Goal: Contribute content: Contribute content

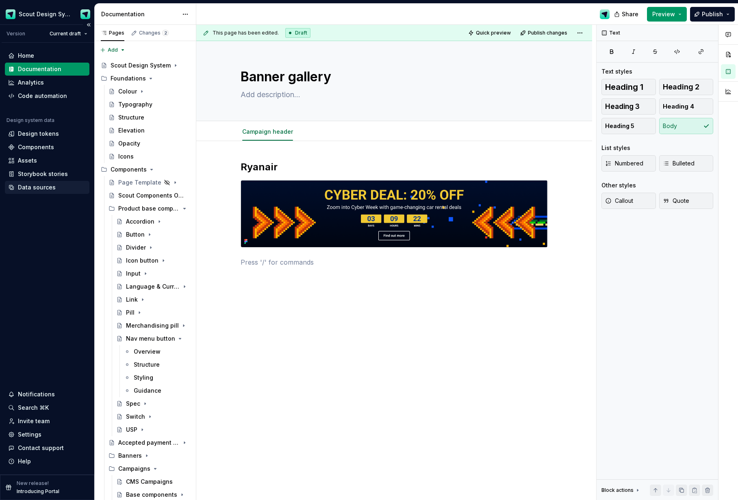
scroll to position [189, 0]
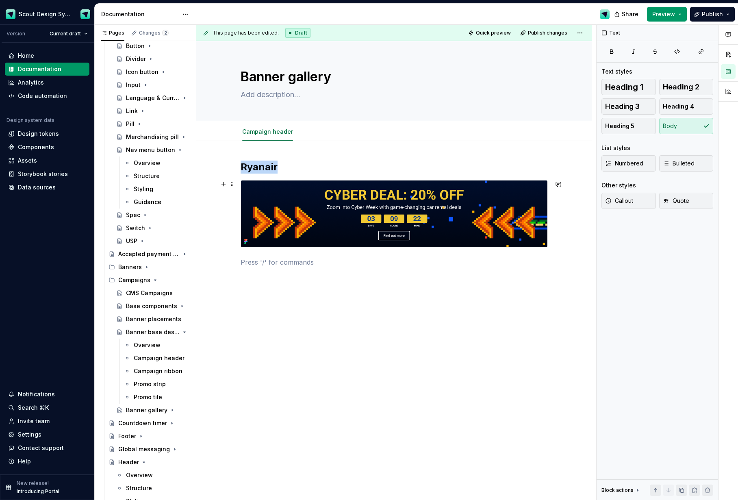
click at [330, 234] on img at bounding box center [394, 213] width 306 height 67
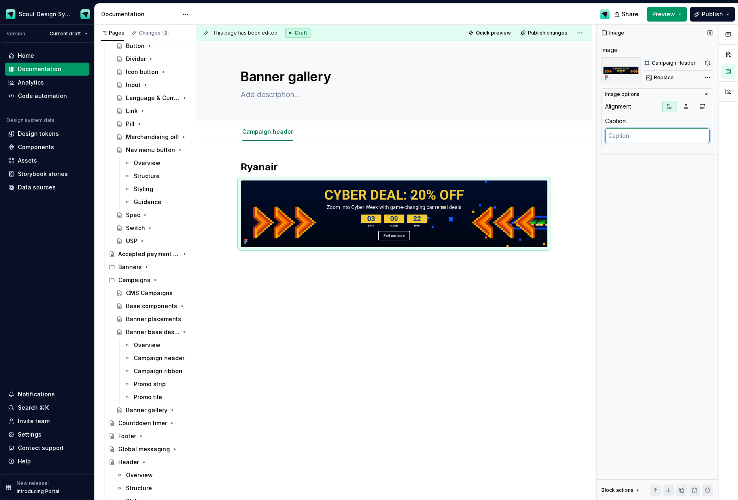
click at [630, 134] on textarea at bounding box center [657, 135] width 104 height 15
type textarea "*"
type textarea "Ca"
type textarea "*"
type textarea "Cam"
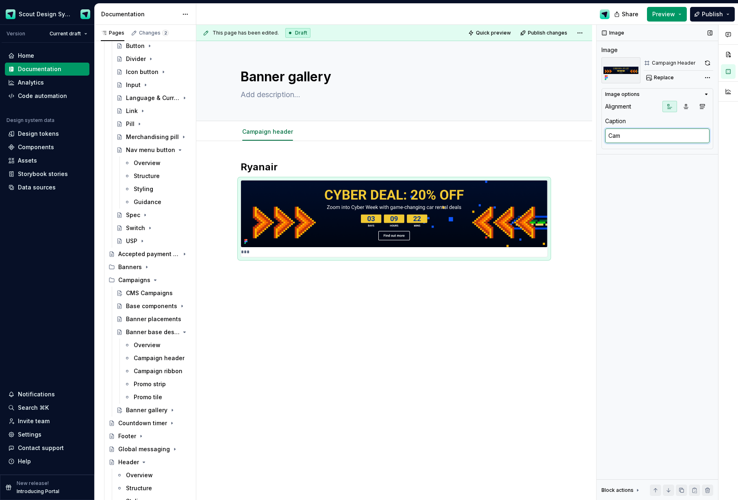
type textarea "*"
type textarea "[PERSON_NAME]"
type textarea "*"
type textarea "Campag"
type textarea "*"
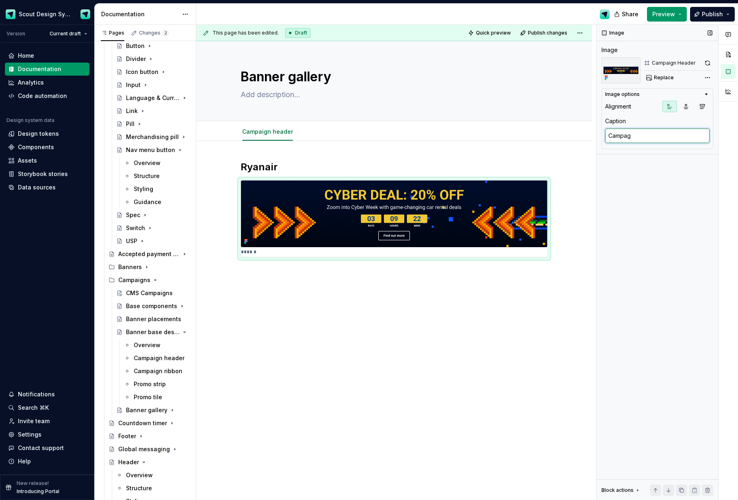
type textarea "Campagi"
type textarea "*"
type textarea "Campag"
type textarea "*"
type textarea "[PERSON_NAME]"
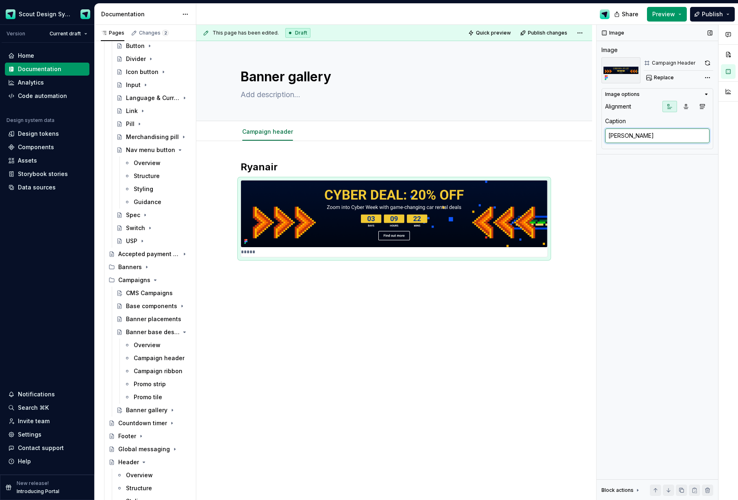
type textarea "*"
type textarea "Campai"
type textarea "*"
type textarea "Campaig"
type textarea "*"
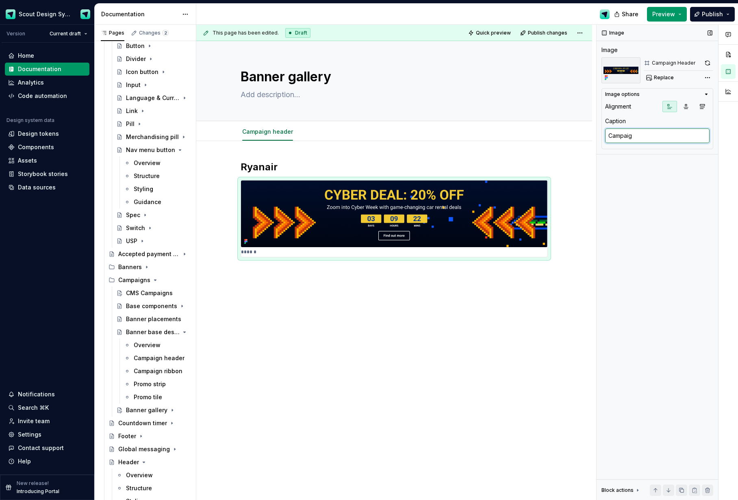
type textarea "Campaign"
type textarea "*"
type textarea "Campaign"
type textarea "*"
type textarea "Campaign h"
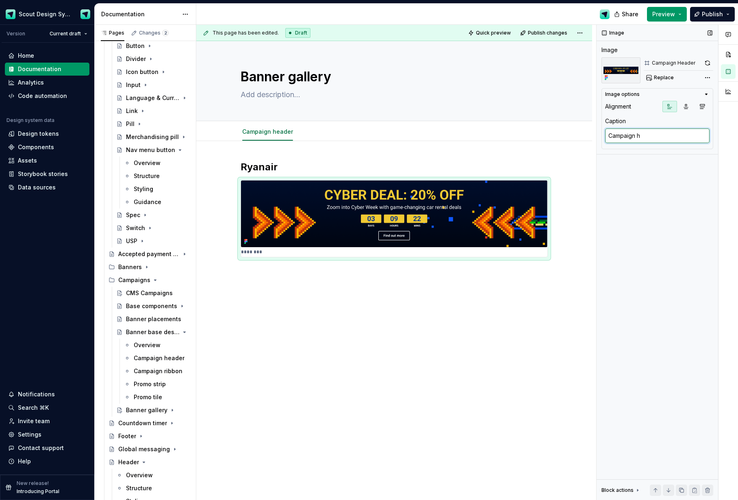
type textarea "*"
type textarea "Campaign hr"
type textarea "*"
type textarea "Campaign hra"
type textarea "*"
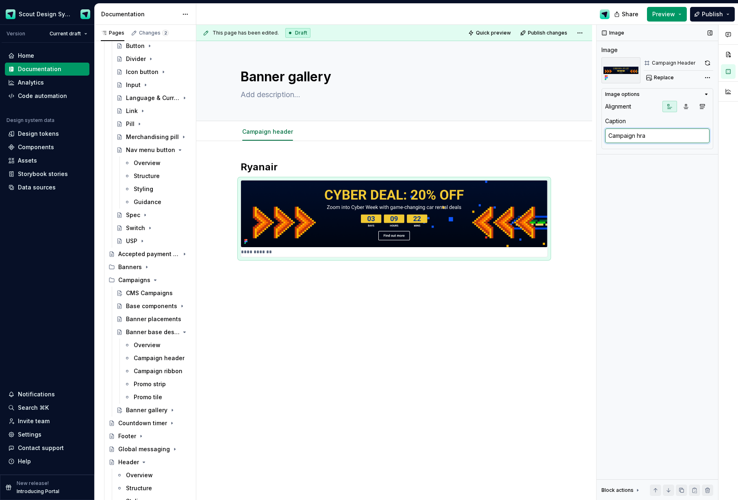
type textarea "Campaign hr"
type textarea "*"
type textarea "Campaign h"
type textarea "*"
type textarea "Campaign he"
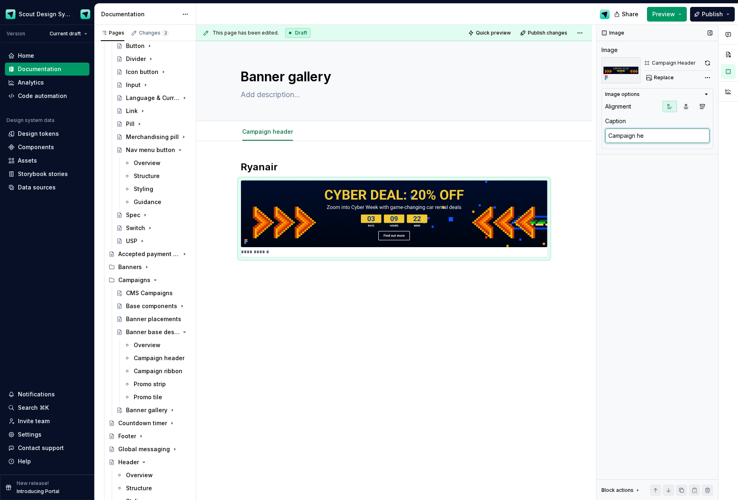
type textarea "*"
type textarea "Campaign hea"
type textarea "*"
type textarea "Campaign head"
type textarea "*"
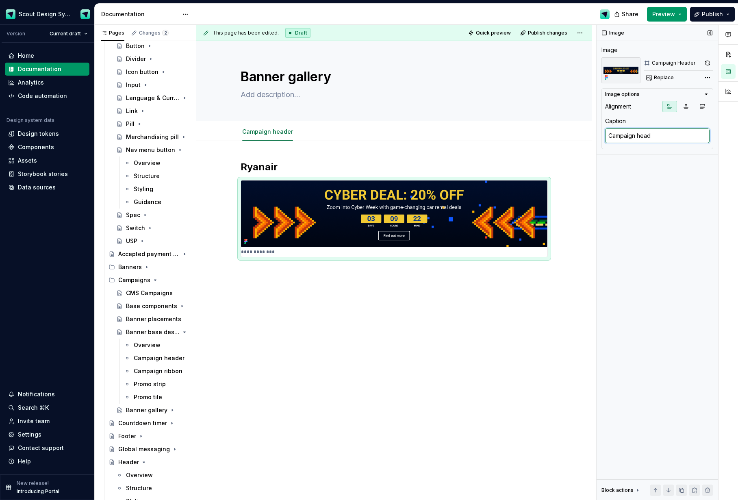
type textarea "Campaign heade"
type textarea "*"
type textarea "Campaign header"
type textarea "*"
type textarea "Campaign header"
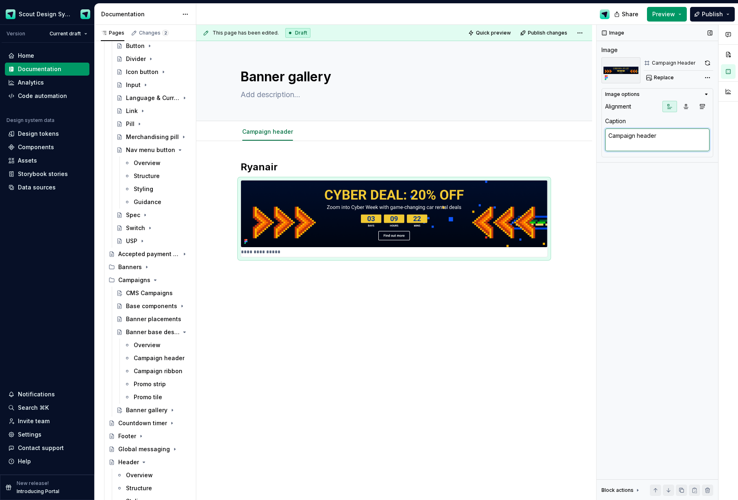
type textarea "*"
type textarea "Campaign header"
click at [400, 349] on div "**********" at bounding box center [394, 288] width 396 height 295
click at [701, 105] on icon "button" at bounding box center [702, 106] width 7 height 7
click at [667, 107] on icon "button" at bounding box center [670, 106] width 7 height 7
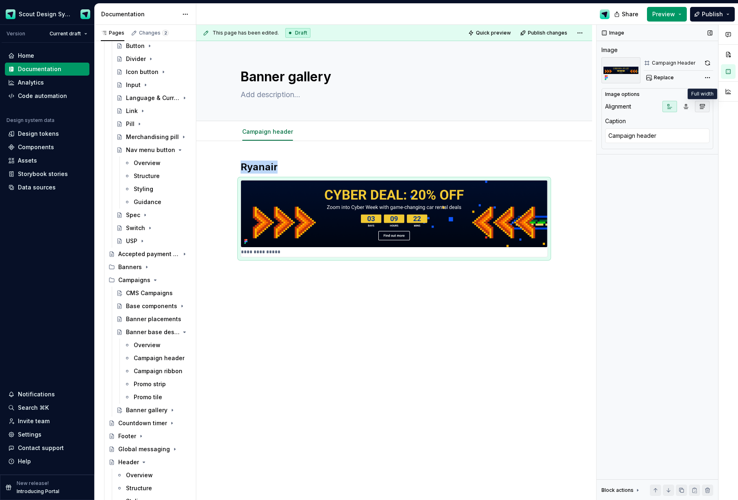
click at [702, 109] on icon "button" at bounding box center [702, 106] width 4 height 4
click at [390, 279] on div "**********" at bounding box center [394, 224] width 307 height 126
click at [263, 203] on img at bounding box center [394, 213] width 306 height 67
click at [297, 212] on img at bounding box center [394, 213] width 306 height 67
copy h2 "Ryanair"
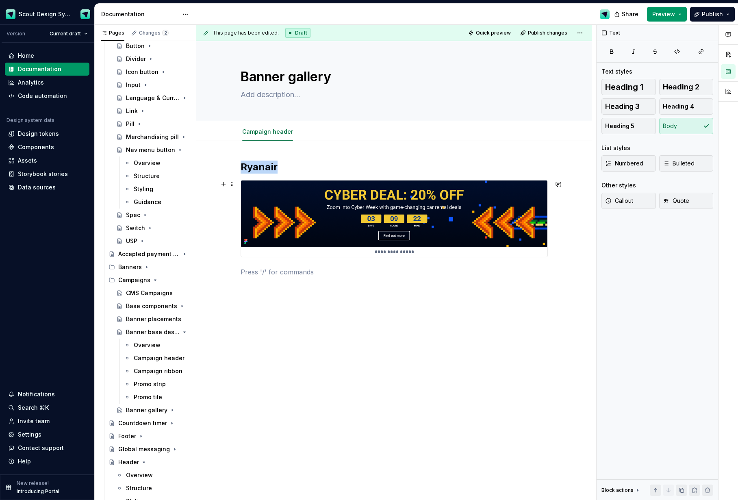
click at [289, 229] on img at bounding box center [394, 213] width 306 height 67
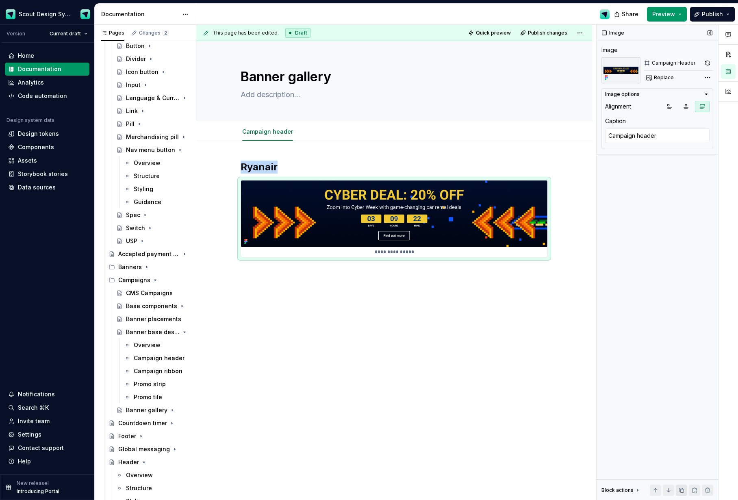
click at [685, 493] on button "button" at bounding box center [681, 489] width 11 height 11
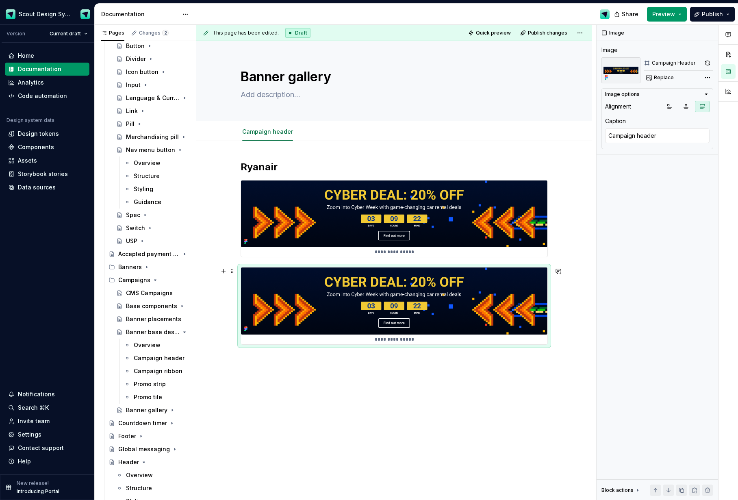
type textarea "*"
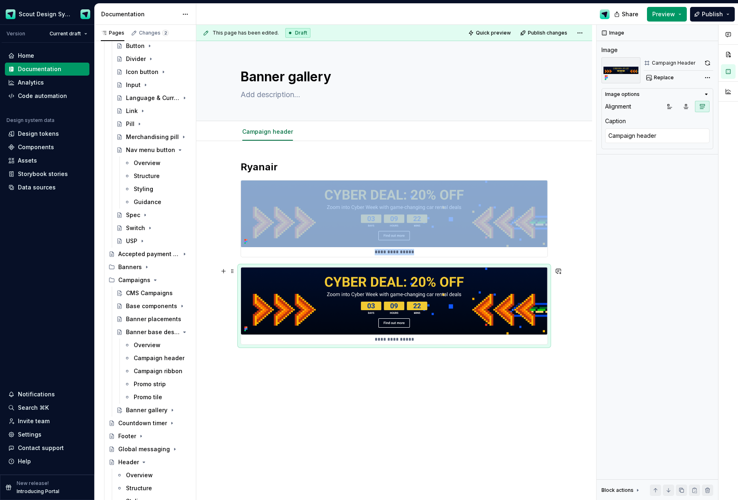
click at [439, 297] on img at bounding box center [394, 300] width 306 height 67
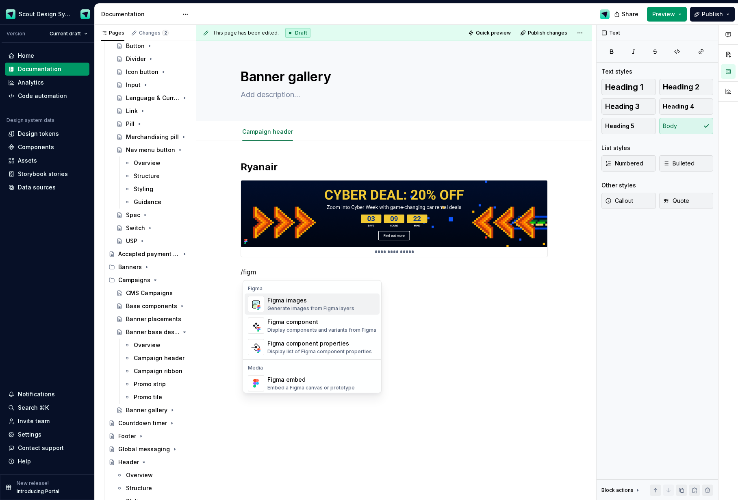
click at [343, 311] on div "Generate images from Figma layers" at bounding box center [310, 308] width 87 height 7
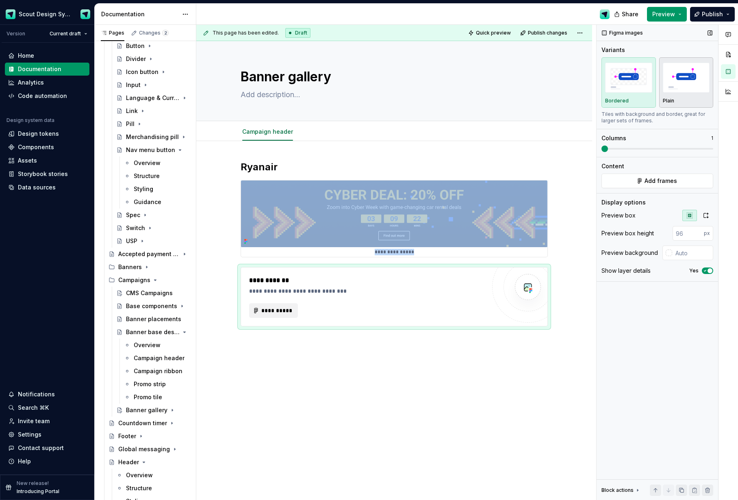
click at [683, 97] on div "Plain" at bounding box center [686, 82] width 47 height 43
click at [291, 311] on span "**********" at bounding box center [277, 310] width 32 height 8
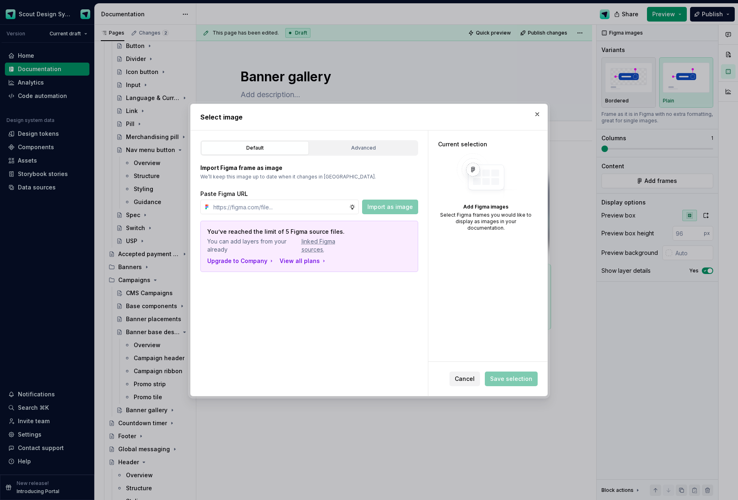
type textarea "*"
paste input "[URL][DOMAIN_NAME]"
type input "[URL][DOMAIN_NAME]"
click at [405, 209] on span "Import as image" at bounding box center [390, 207] width 46 height 8
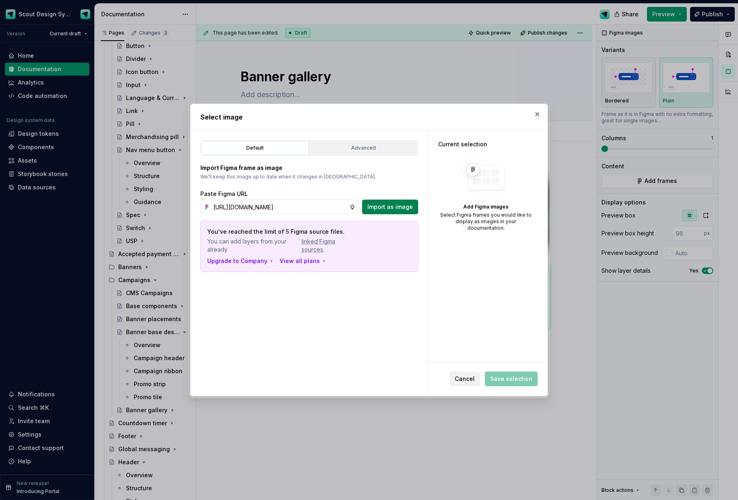
scroll to position [0, 0]
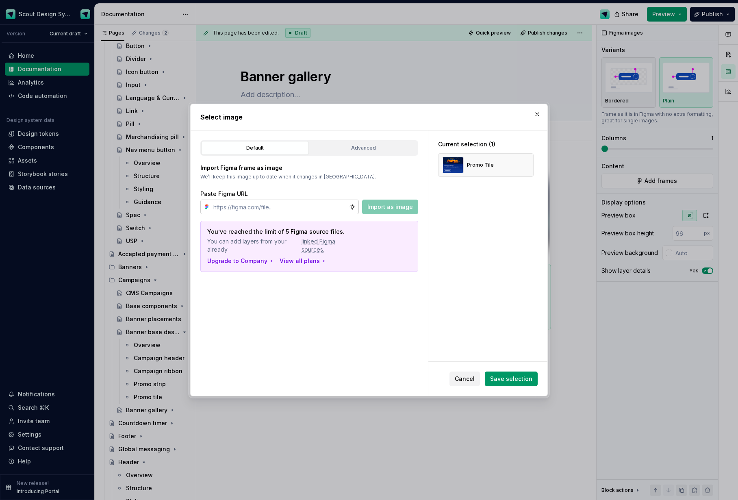
click at [244, 214] on input "text" at bounding box center [279, 207] width 139 height 15
click at [253, 206] on input "text" at bounding box center [279, 207] width 139 height 15
paste input "[URL][DOMAIN_NAME]"
type input "[URL][DOMAIN_NAME]"
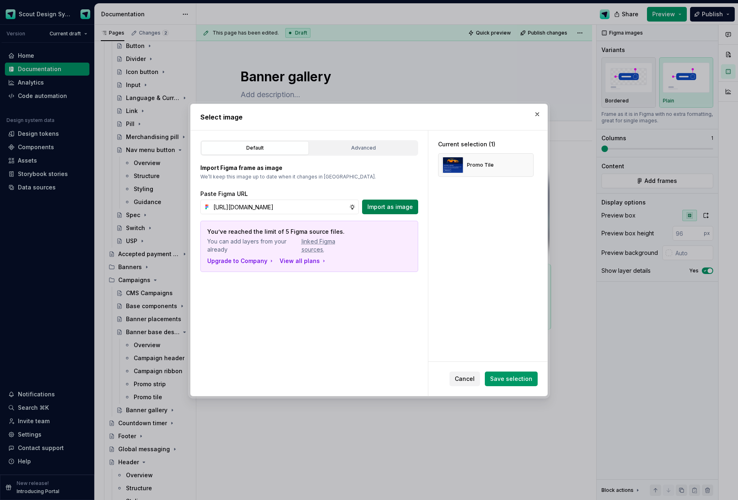
click at [387, 206] on span "Import as image" at bounding box center [390, 207] width 46 height 8
click at [517, 378] on span "Save selection" at bounding box center [511, 379] width 42 height 8
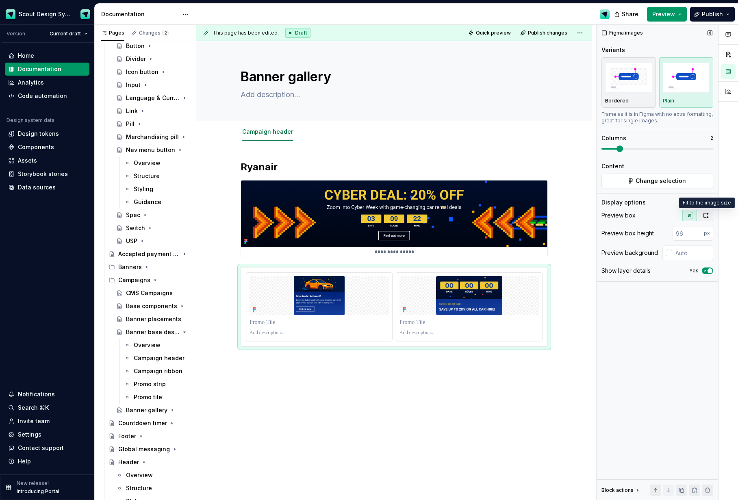
click at [705, 215] on icon "button" at bounding box center [706, 215] width 7 height 7
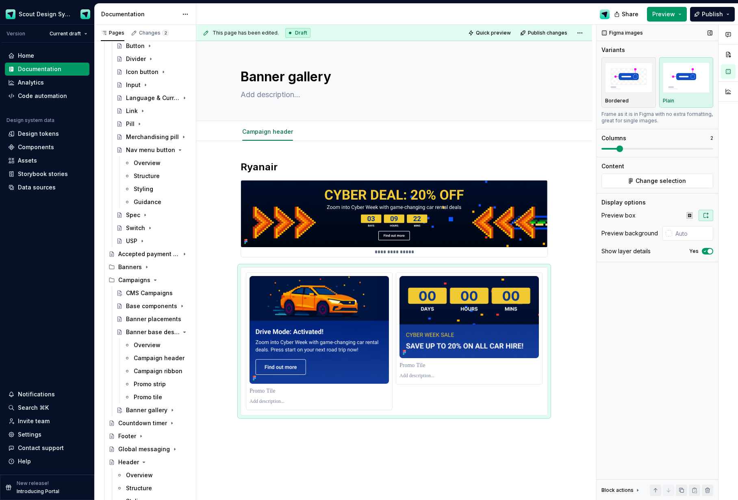
click at [710, 253] on span "button" at bounding box center [710, 251] width 5 height 5
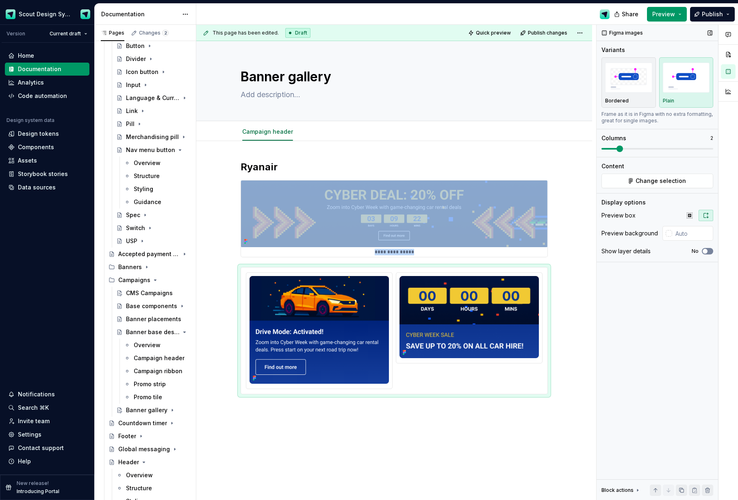
click at [710, 253] on button "No" at bounding box center [707, 251] width 11 height 7
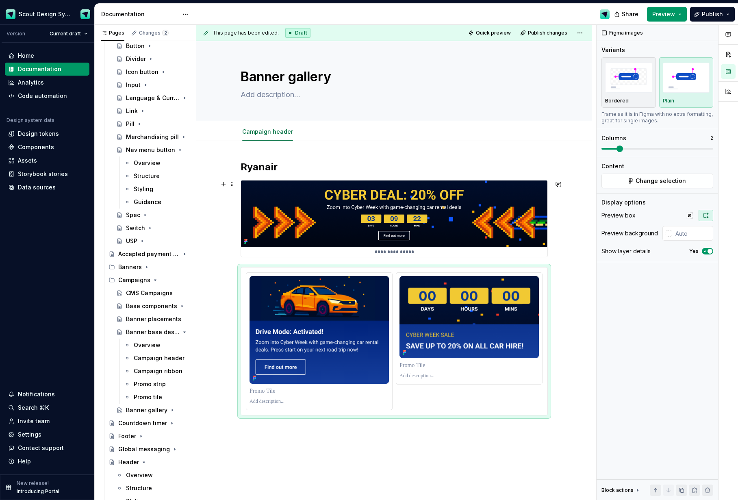
click at [512, 220] on img at bounding box center [394, 213] width 306 height 67
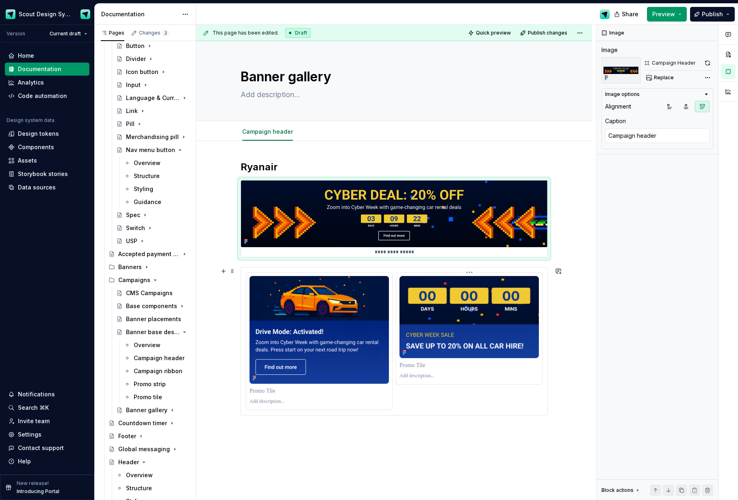
click at [466, 286] on img at bounding box center [469, 317] width 139 height 82
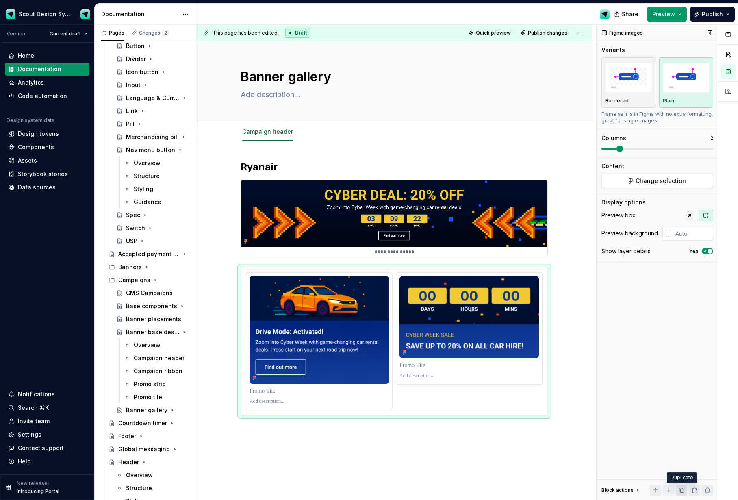
click at [684, 489] on button "button" at bounding box center [681, 489] width 11 height 11
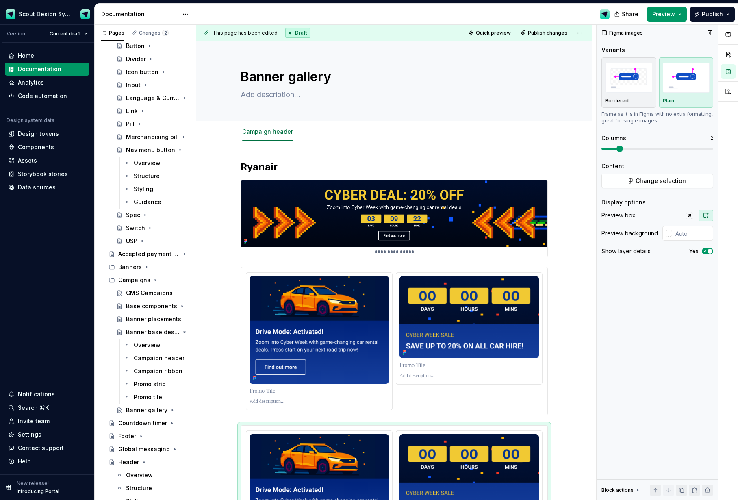
scroll to position [73, 0]
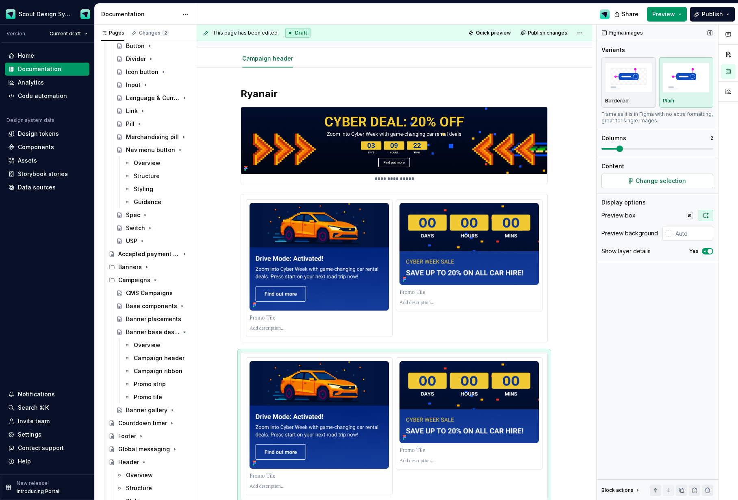
click at [629, 183] on button "Change selection" at bounding box center [658, 181] width 112 height 15
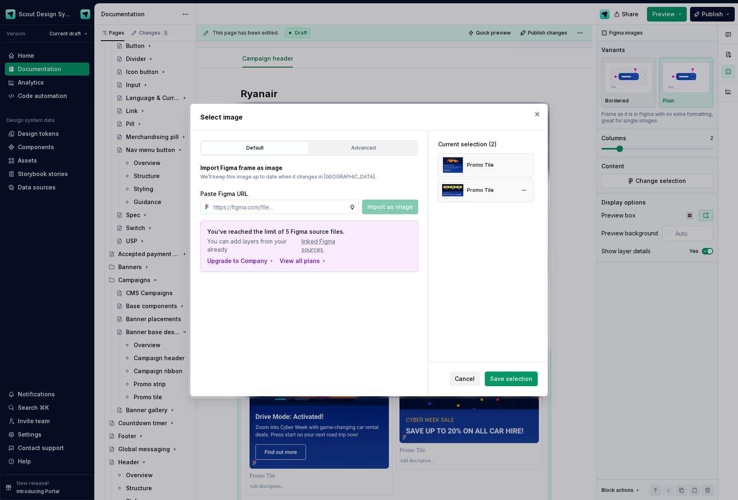
type textarea "*"
click at [526, 190] on button "button" at bounding box center [524, 190] width 11 height 11
click at [527, 166] on button "button" at bounding box center [524, 164] width 11 height 11
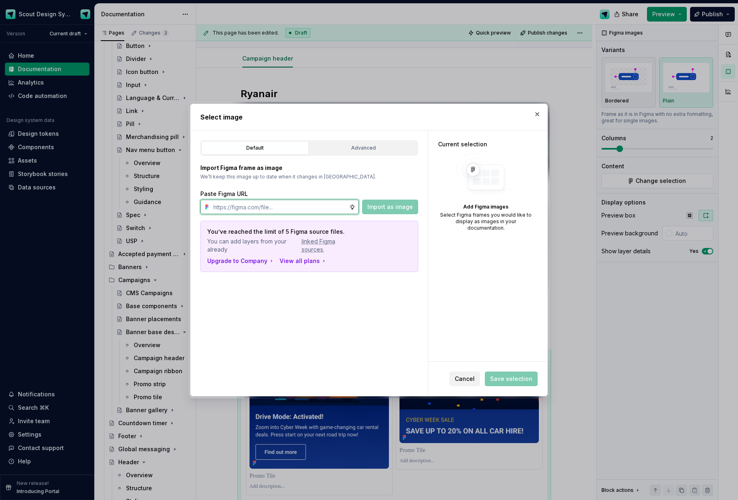
click at [299, 206] on input "text" at bounding box center [279, 207] width 139 height 15
paste input "[URL][DOMAIN_NAME]"
type input "[URL][DOMAIN_NAME]"
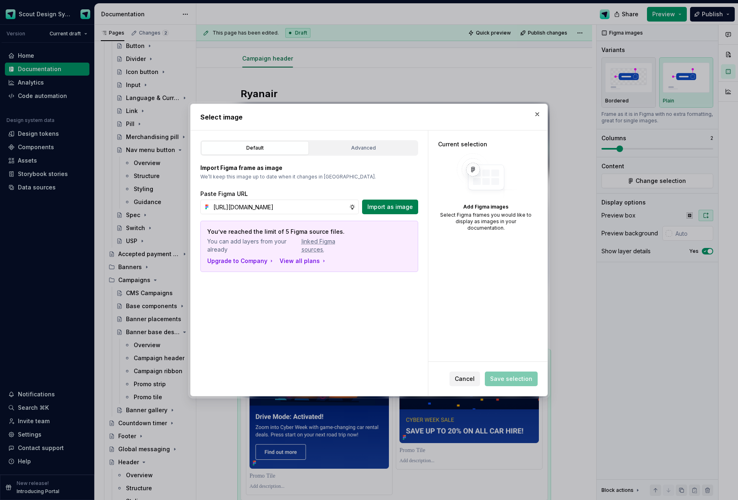
click at [394, 205] on span "Import as image" at bounding box center [390, 207] width 46 height 8
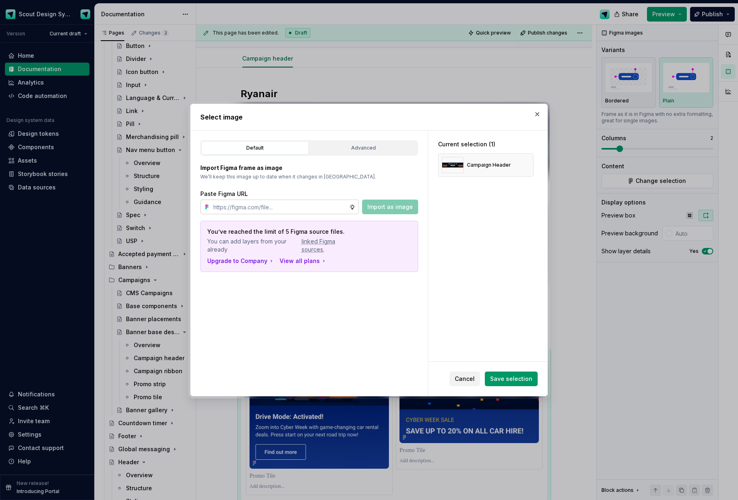
click at [317, 210] on input "text" at bounding box center [279, 207] width 139 height 15
paste input "[URL][DOMAIN_NAME]"
type input "[URL][DOMAIN_NAME]"
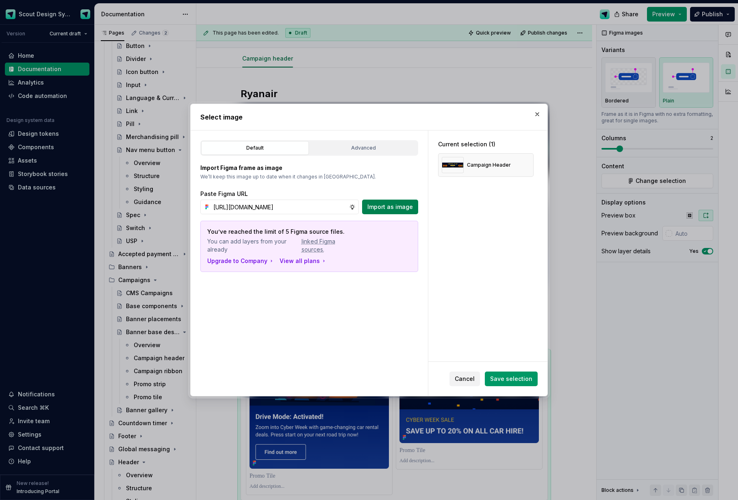
click at [395, 207] on span "Import as image" at bounding box center [390, 207] width 46 height 8
drag, startPoint x: 507, startPoint y: 379, endPoint x: 509, endPoint y: 375, distance: 5.1
click at [507, 379] on span "Save selection" at bounding box center [511, 379] width 42 height 8
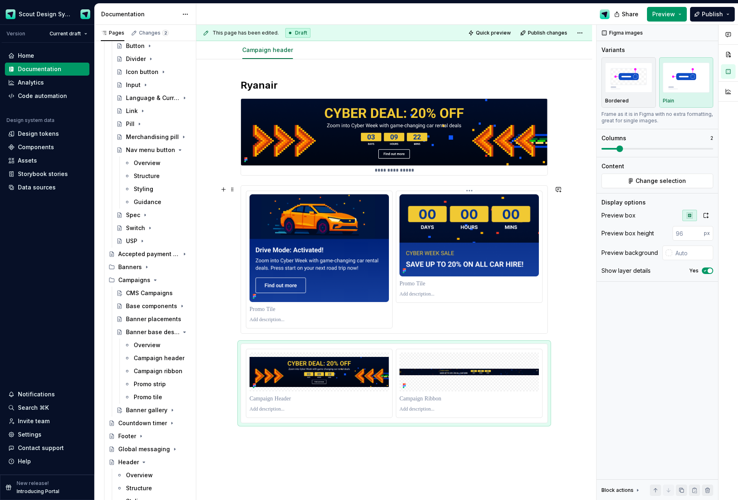
scroll to position [83, 0]
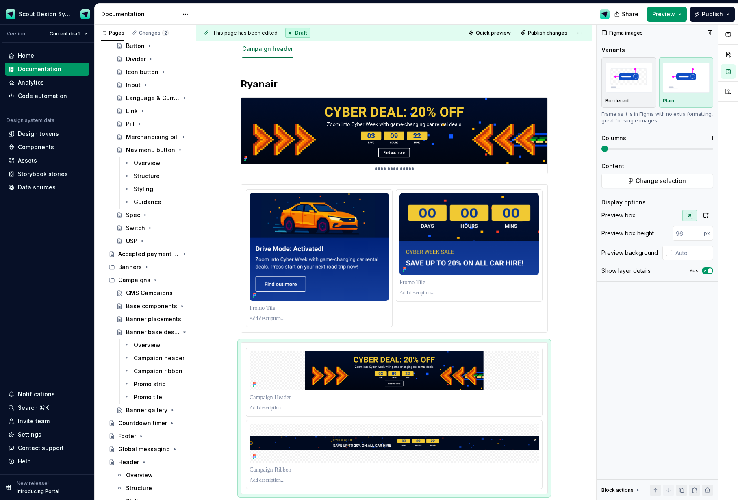
click at [599, 148] on div "Figma images Variants Bordered Plain Frame as it is in Figma with no extra form…" at bounding box center [658, 263] width 122 height 476
click at [708, 218] on icon "button" at bounding box center [706, 215] width 7 height 7
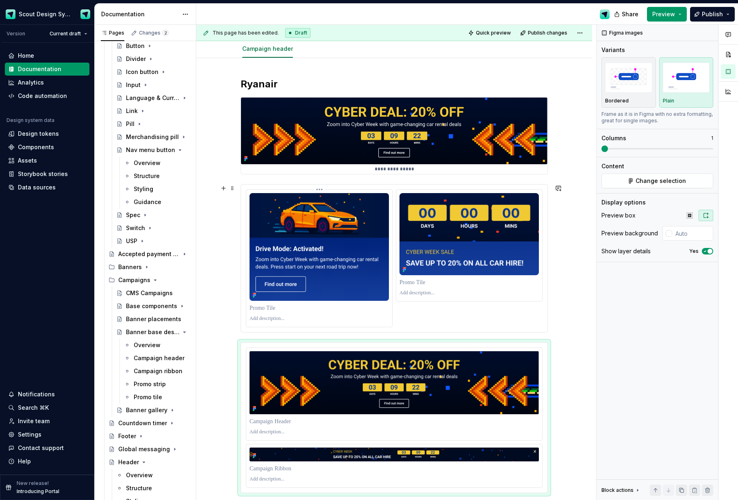
drag, startPoint x: 298, startPoint y: 343, endPoint x: 275, endPoint y: 307, distance: 42.3
click at [289, 219] on div "**********" at bounding box center [394, 285] width 307 height 415
drag, startPoint x: 235, startPoint y: 345, endPoint x: 249, endPoint y: 182, distance: 164.4
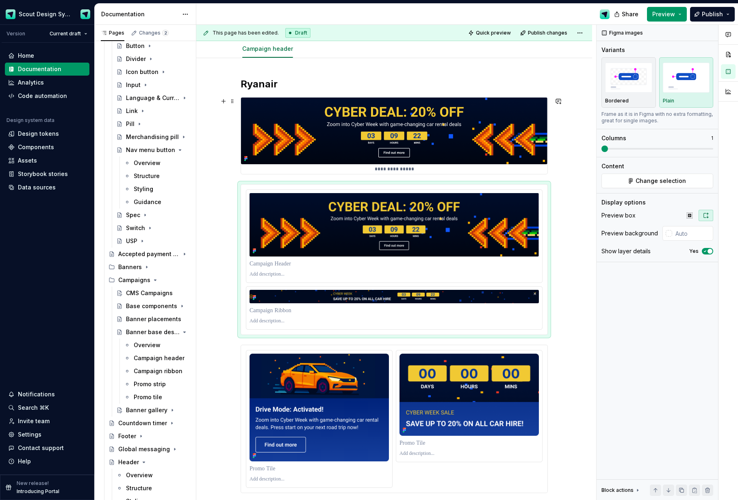
click at [299, 139] on img at bounding box center [394, 131] width 306 height 67
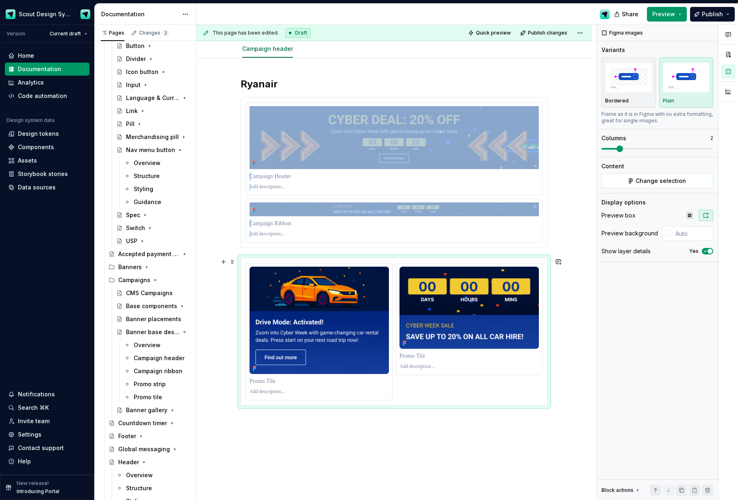
click at [481, 401] on div at bounding box center [394, 332] width 306 height 148
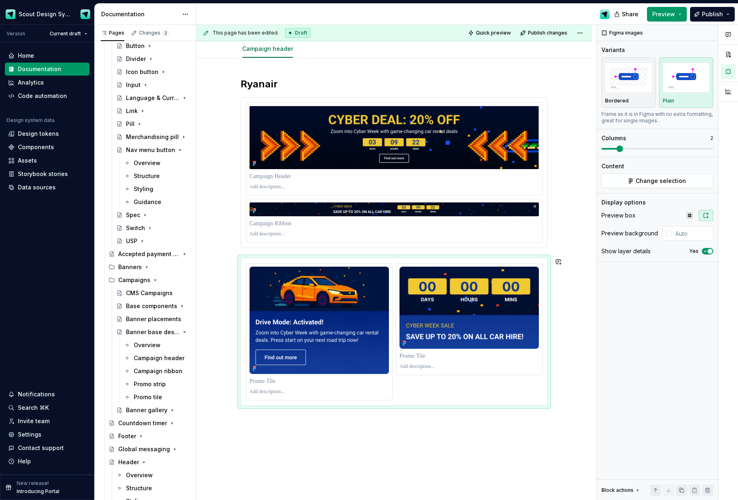
click at [487, 424] on div "Ryanair" at bounding box center [394, 311] width 396 height 507
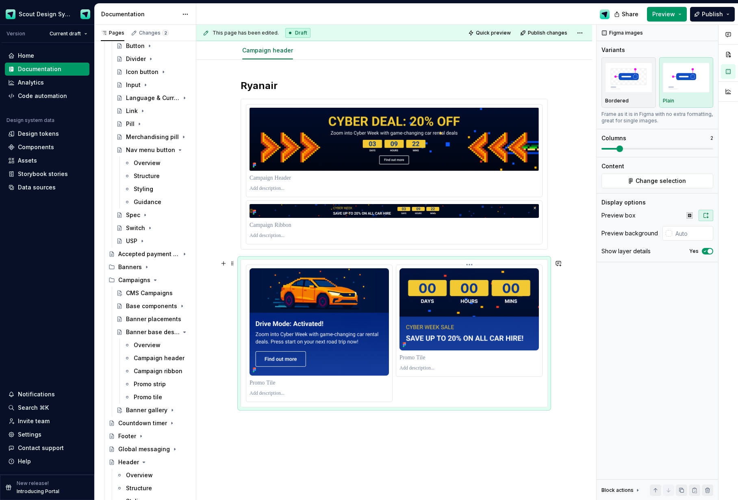
scroll to position [0, 0]
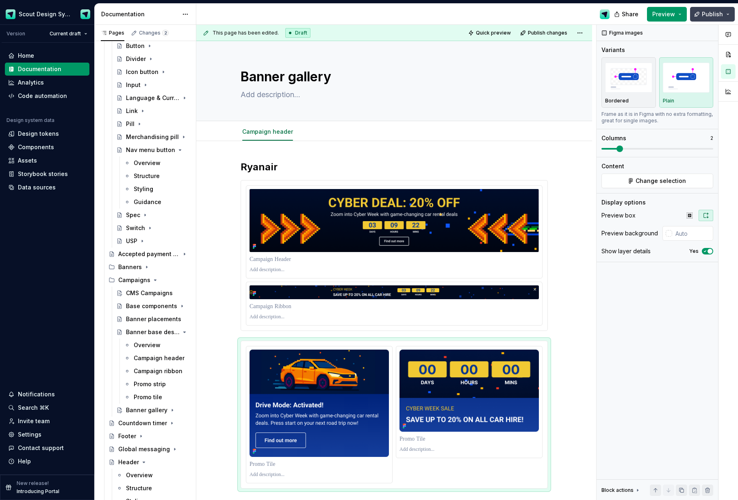
click at [706, 17] on span "Publish" at bounding box center [712, 14] width 21 height 8
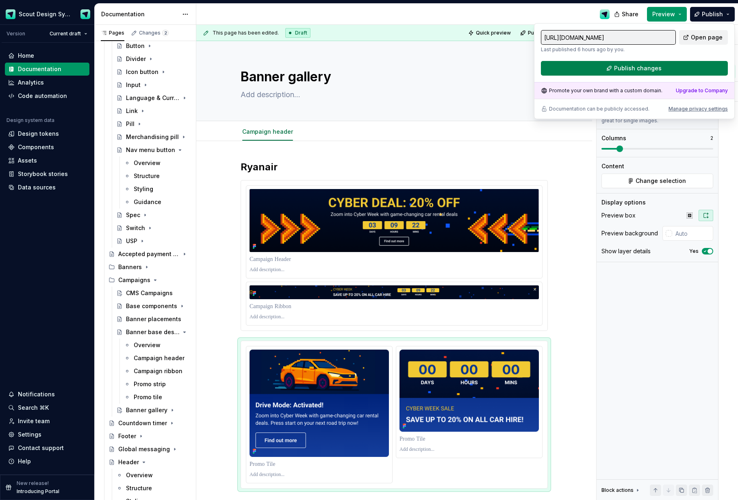
click at [667, 71] on button "Publish changes" at bounding box center [634, 68] width 187 height 15
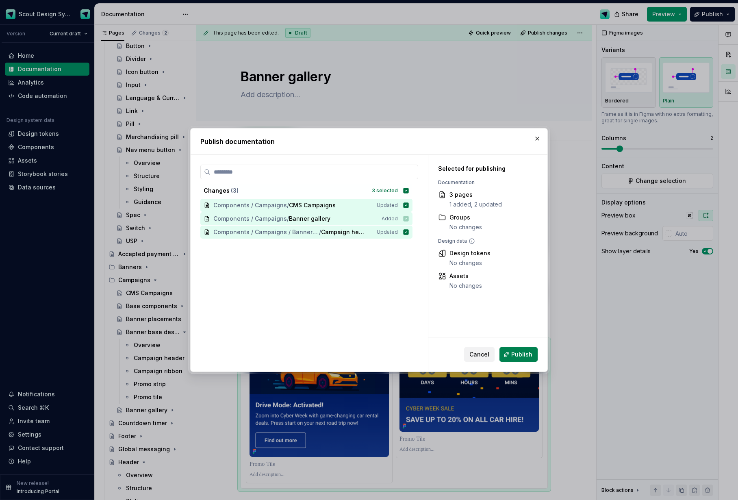
click at [517, 353] on span "Publish" at bounding box center [521, 354] width 21 height 8
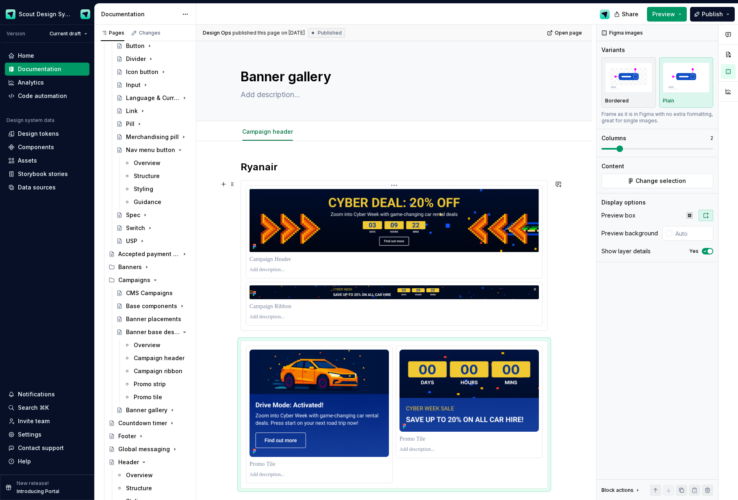
scroll to position [148, 0]
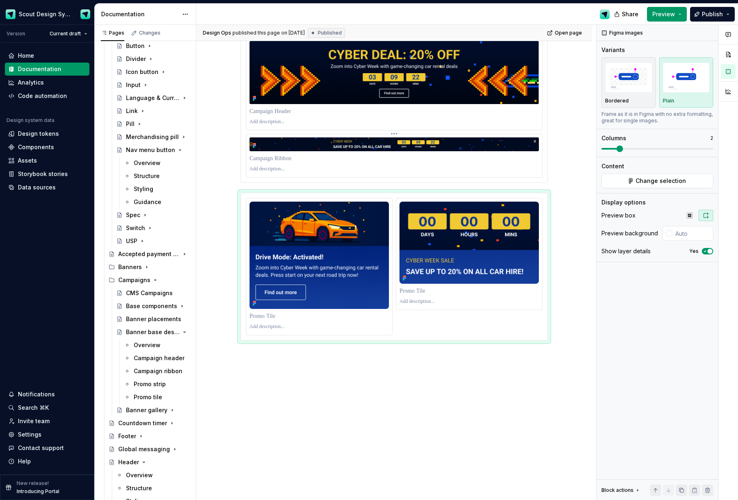
click at [471, 142] on img at bounding box center [394, 144] width 289 height 14
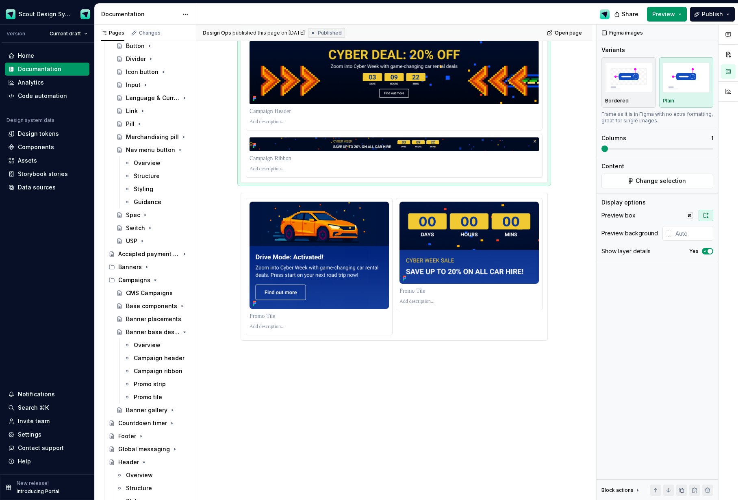
drag, startPoint x: 681, startPoint y: 491, endPoint x: 538, endPoint y: 380, distance: 181.3
click at [681, 491] on button "button" at bounding box center [681, 489] width 11 height 11
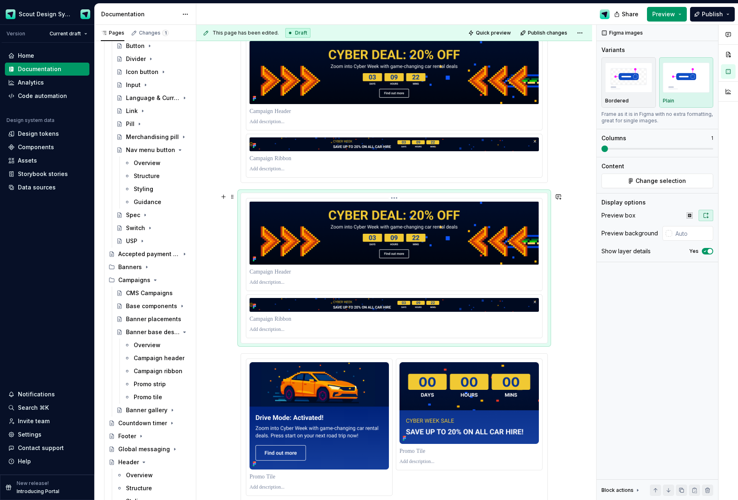
type textarea "*"
click at [657, 183] on span "Change selection" at bounding box center [661, 181] width 50 height 8
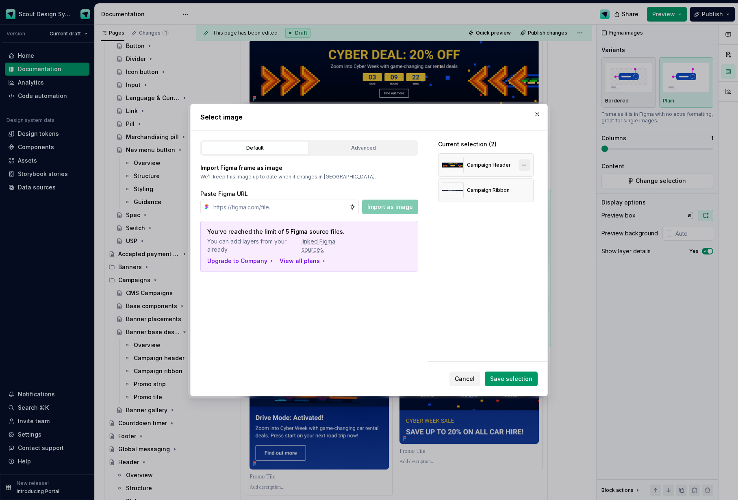
click at [524, 164] on button "button" at bounding box center [524, 164] width 11 height 11
drag, startPoint x: 530, startPoint y: 164, endPoint x: 324, endPoint y: 182, distance: 206.4
click at [530, 164] on button "button" at bounding box center [524, 164] width 11 height 11
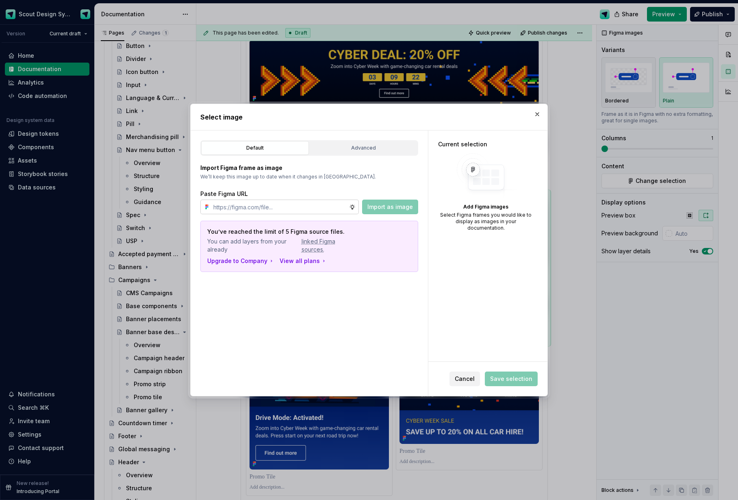
click at [264, 205] on input "text" at bounding box center [279, 207] width 139 height 15
paste input "[URL][DOMAIN_NAME]"
type input "[URL][DOMAIN_NAME]"
click at [410, 209] on span "Import as image" at bounding box center [390, 207] width 46 height 8
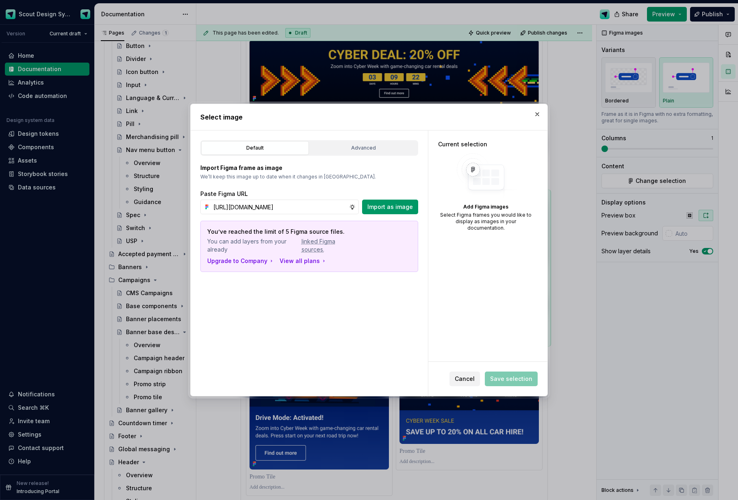
scroll to position [0, 0]
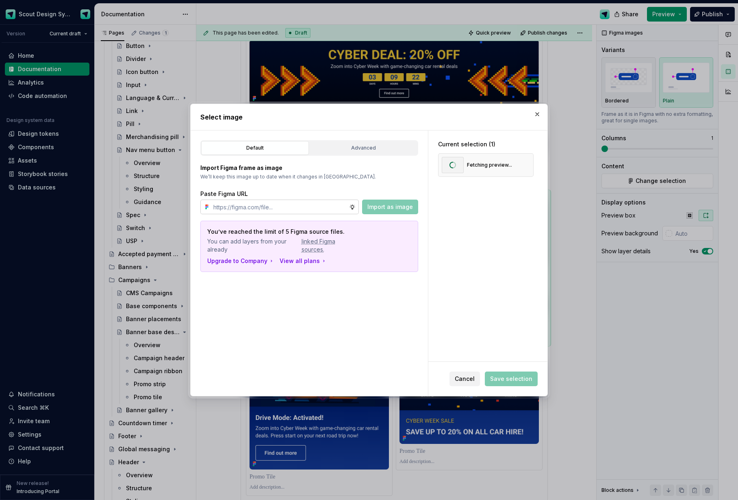
click at [318, 206] on input "text" at bounding box center [279, 207] width 139 height 15
paste input "[URL][DOMAIN_NAME]"
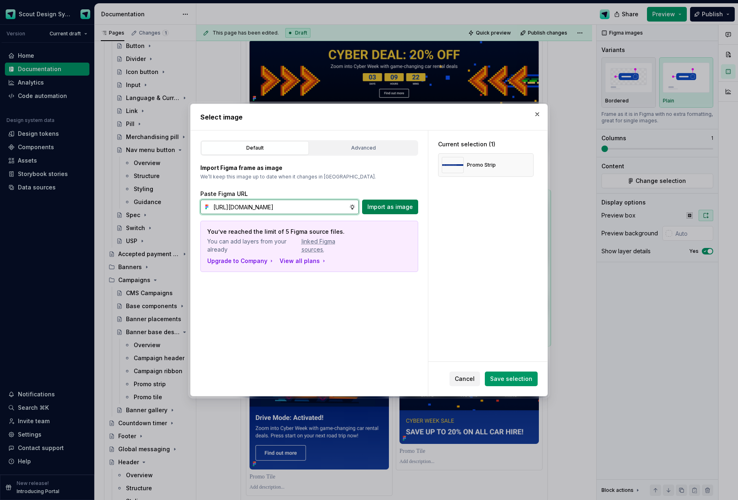
type input "[URL][DOMAIN_NAME]"
drag, startPoint x: 404, startPoint y: 207, endPoint x: 415, endPoint y: 206, distance: 10.6
click at [404, 207] on span "Import as image" at bounding box center [390, 207] width 46 height 8
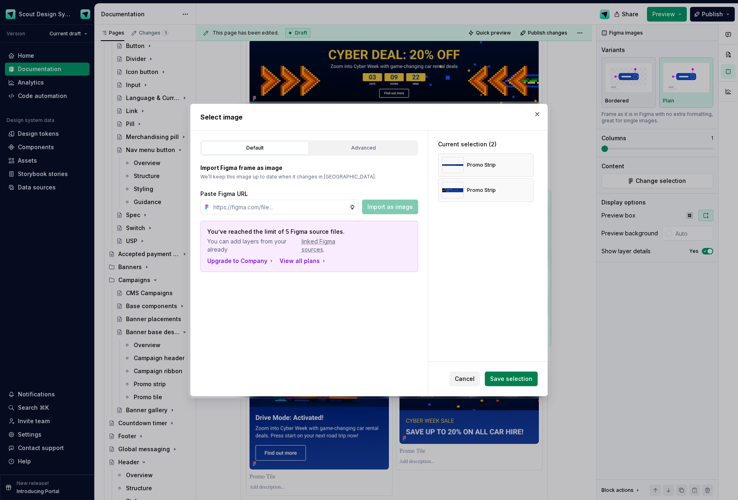
click at [525, 379] on span "Save selection" at bounding box center [511, 379] width 42 height 8
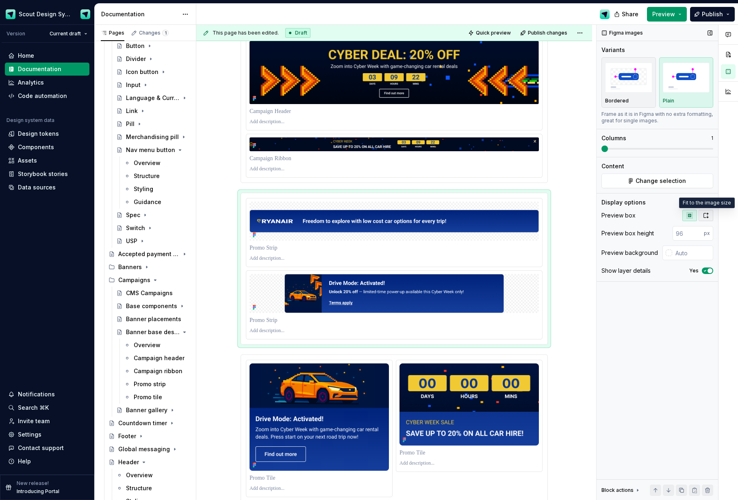
click at [708, 214] on icon "button" at bounding box center [706, 215] width 4 height 5
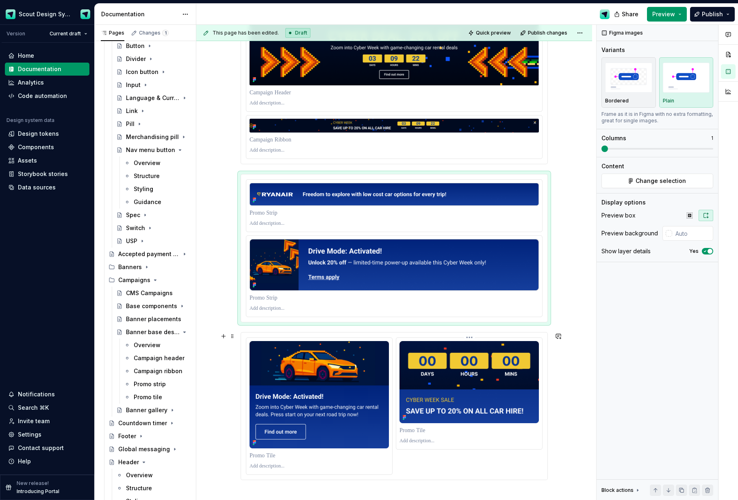
scroll to position [167, 0]
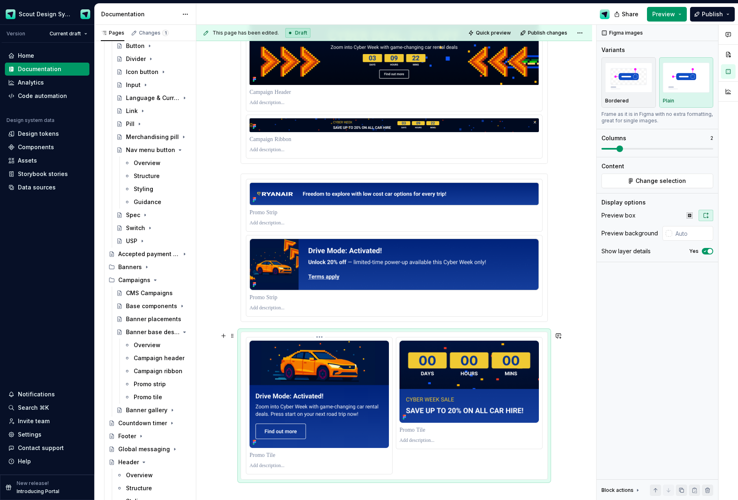
click at [354, 375] on img at bounding box center [319, 395] width 139 height 108
drag, startPoint x: 682, startPoint y: 492, endPoint x: 555, endPoint y: 434, distance: 139.7
click at [682, 492] on button "button" at bounding box center [681, 489] width 11 height 11
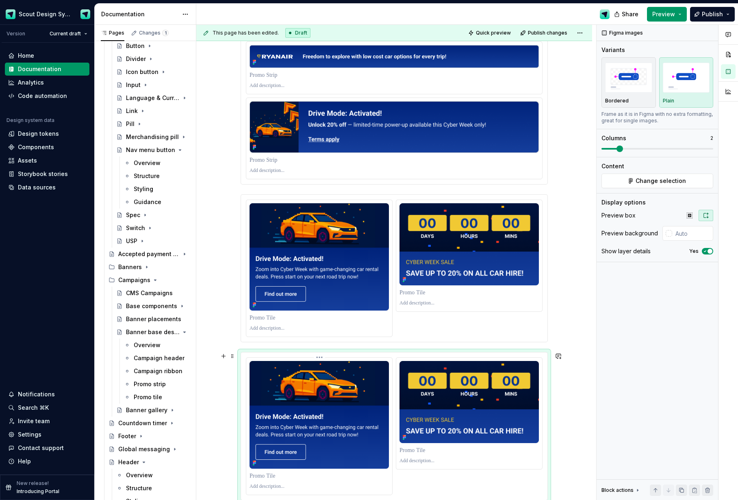
scroll to position [370, 0]
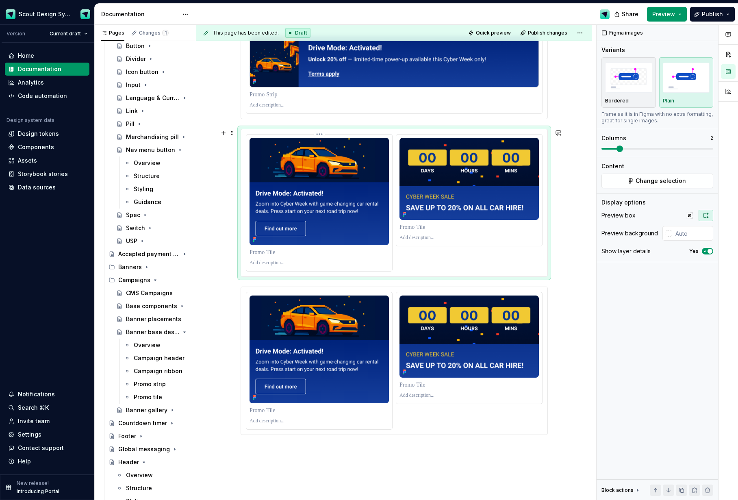
click at [343, 237] on img at bounding box center [319, 192] width 139 height 108
click at [632, 182] on button "Change selection" at bounding box center [658, 181] width 112 height 15
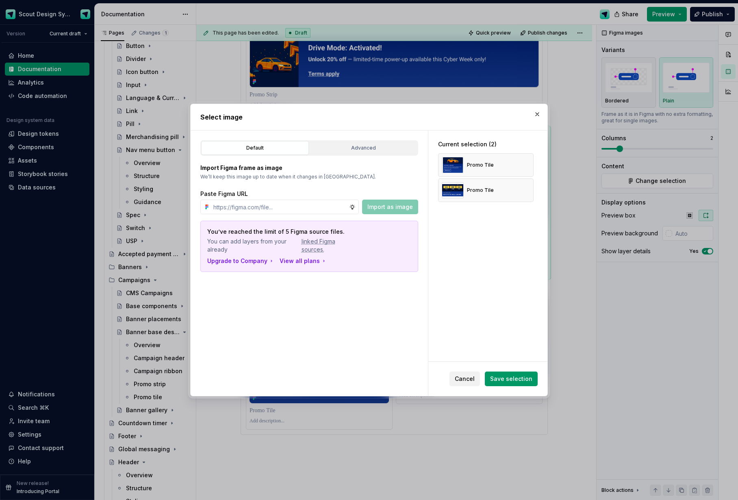
drag, startPoint x: 529, startPoint y: 190, endPoint x: 533, endPoint y: 179, distance: 11.6
click at [529, 189] on button "button" at bounding box center [524, 190] width 11 height 11
click at [530, 167] on button "button" at bounding box center [524, 164] width 11 height 11
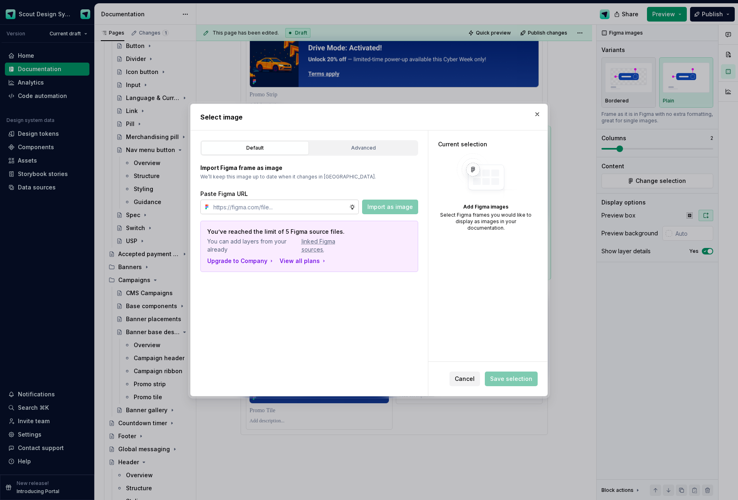
type textarea "*"
click at [279, 208] on input "text" at bounding box center [279, 207] width 139 height 15
paste input "[URL][DOMAIN_NAME]"
type input "[URL][DOMAIN_NAME]"
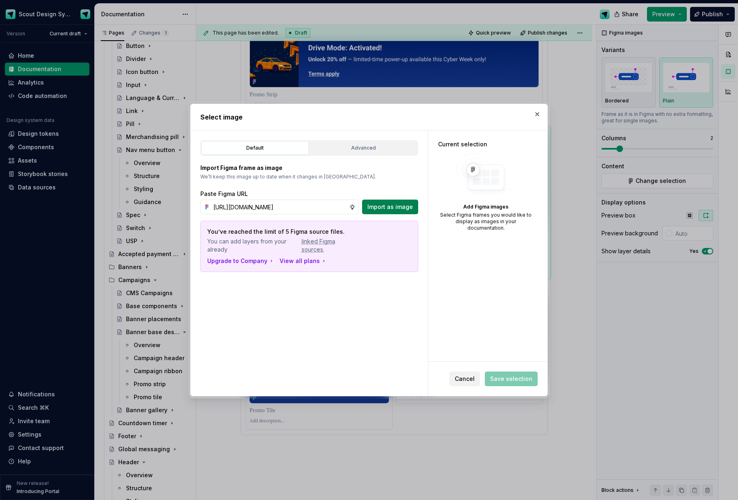
click at [400, 206] on span "Import as image" at bounding box center [390, 207] width 46 height 8
click at [518, 385] on span "Save selection" at bounding box center [511, 378] width 53 height 15
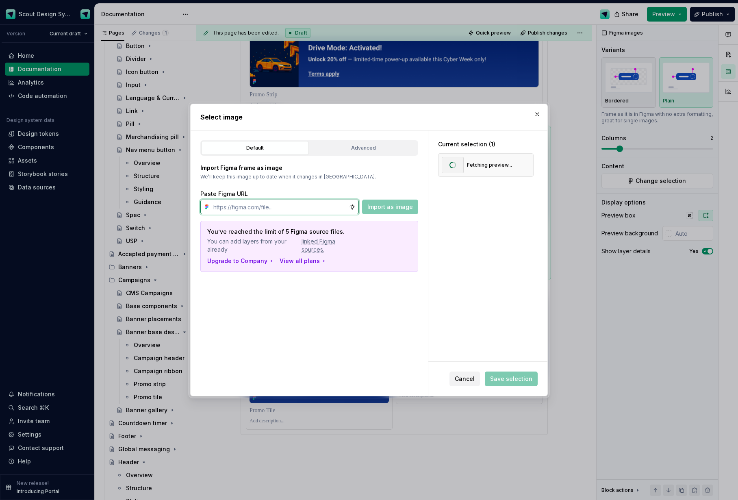
click at [319, 207] on input "text" at bounding box center [279, 207] width 139 height 15
paste input "[URL][DOMAIN_NAME]"
type input "[URL][DOMAIN_NAME]"
click at [386, 208] on span "Import as image" at bounding box center [390, 207] width 46 height 8
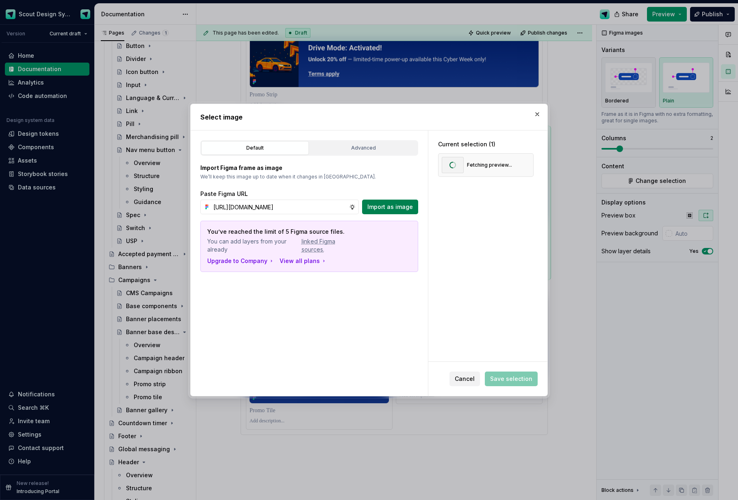
scroll to position [0, 0]
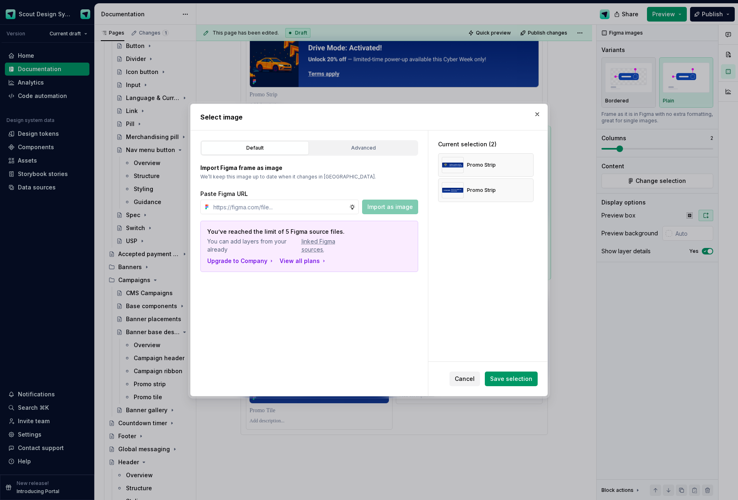
click at [528, 373] on button "Save selection" at bounding box center [511, 378] width 53 height 15
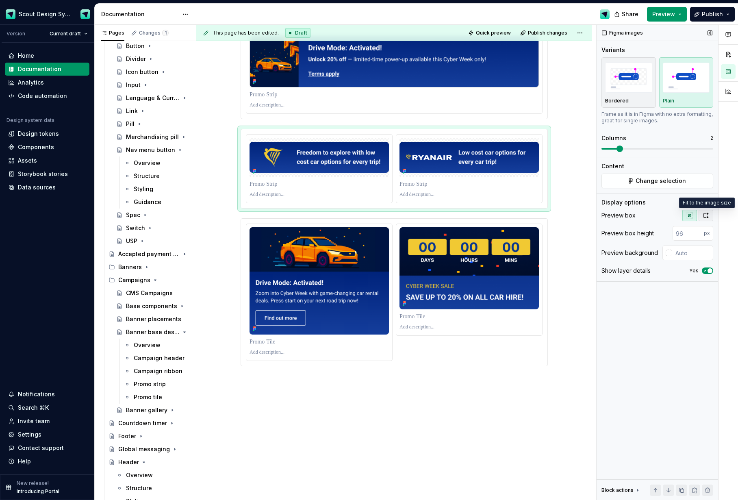
click at [703, 216] on icon "button" at bounding box center [706, 215] width 7 height 7
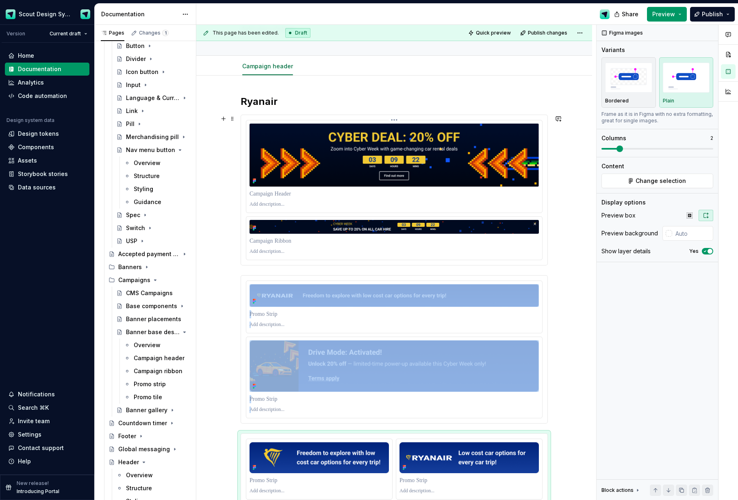
scroll to position [69, 0]
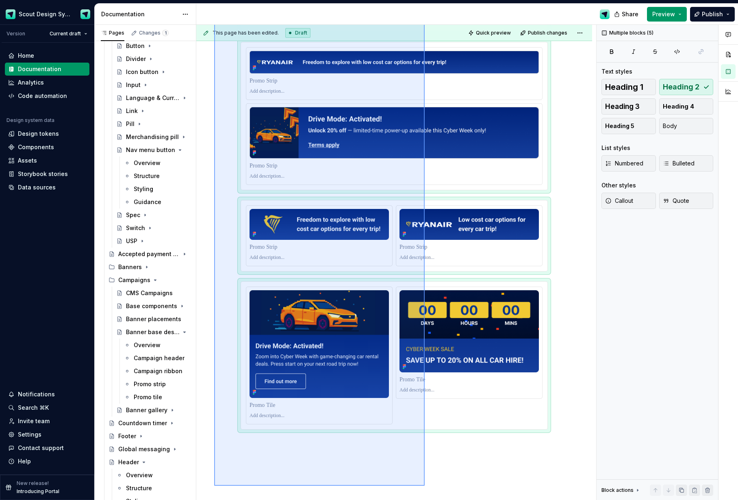
drag, startPoint x: 214, startPoint y: 93, endPoint x: 409, endPoint y: 423, distance: 383.4
click at [424, 483] on div "This page has been edited. Draft Quick preview Publish changes Banner gallery E…" at bounding box center [396, 263] width 400 height 476
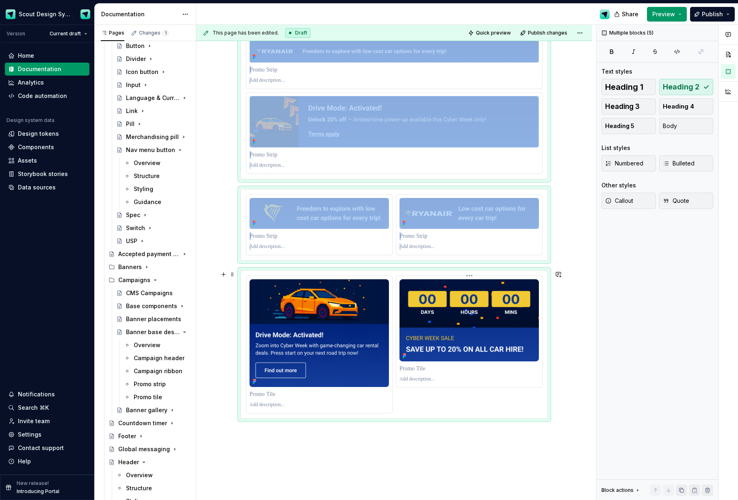
copy div "Ryanair"
click at [351, 432] on div "This page has been edited. Draft Quick preview Publish changes Banner gallery E…" at bounding box center [396, 263] width 400 height 476
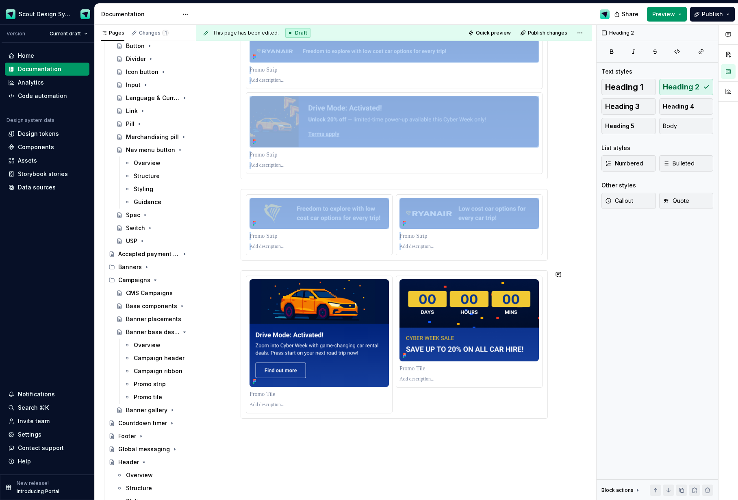
click at [351, 433] on div "Ryanair" at bounding box center [394, 204] width 396 height 747
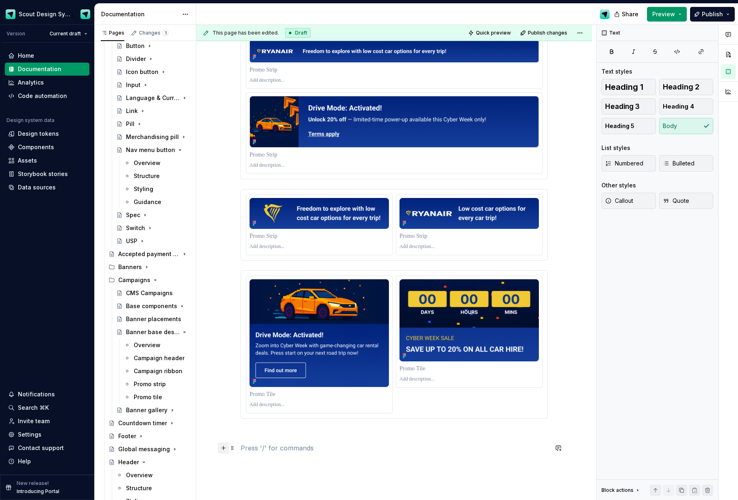
click at [226, 449] on button "button" at bounding box center [223, 447] width 11 height 11
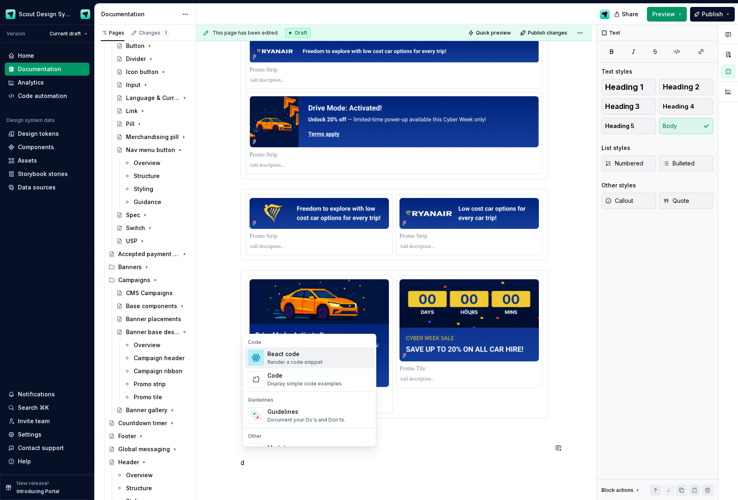
scroll to position [317, 0]
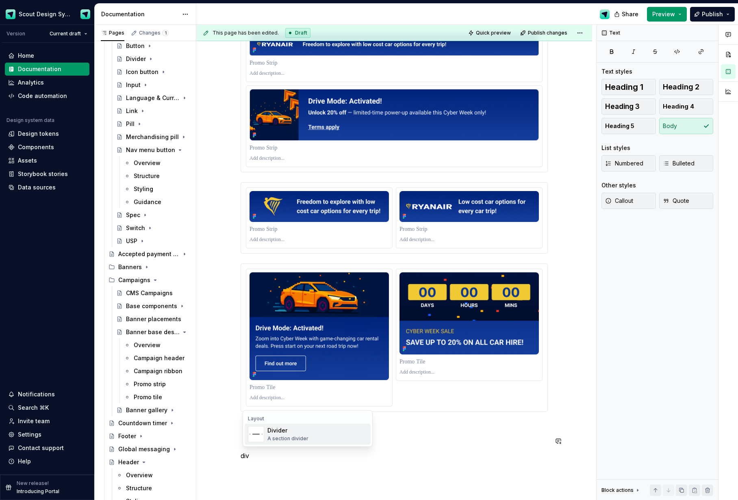
click at [262, 454] on p "div" at bounding box center [394, 456] width 307 height 10
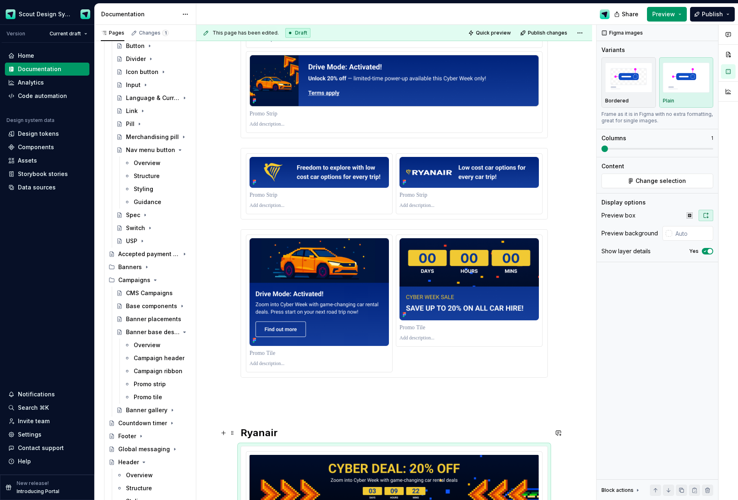
click at [263, 430] on h2 "Ryanair" at bounding box center [394, 432] width 307 height 13
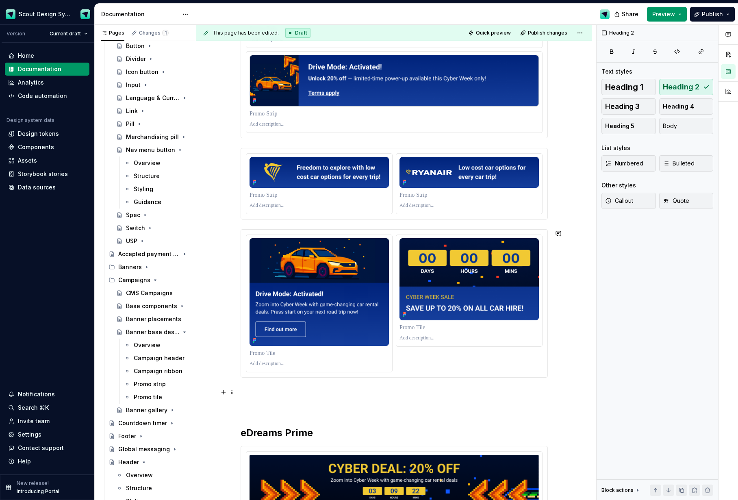
scroll to position [498, 0]
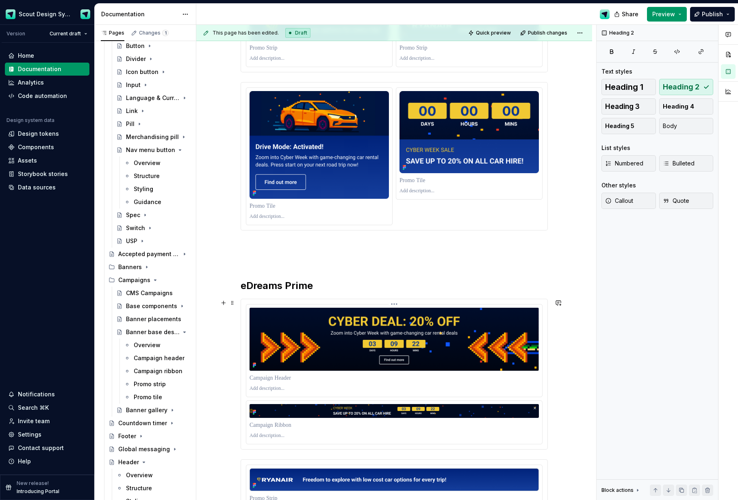
click at [412, 314] on img at bounding box center [394, 339] width 289 height 63
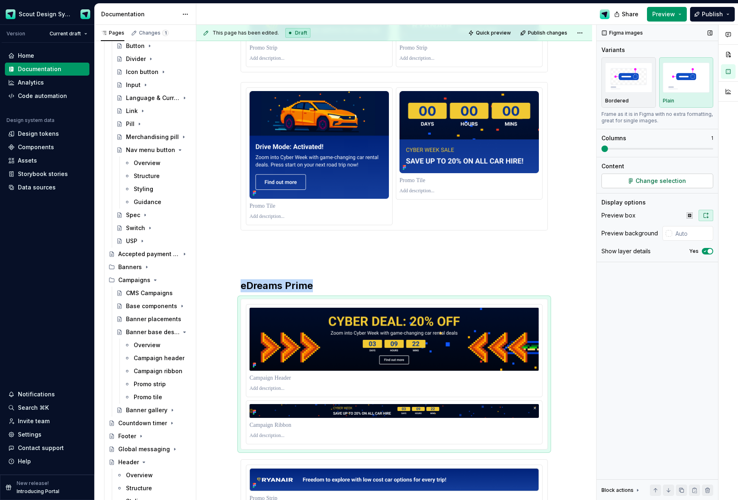
click at [645, 179] on span "Change selection" at bounding box center [661, 181] width 50 height 8
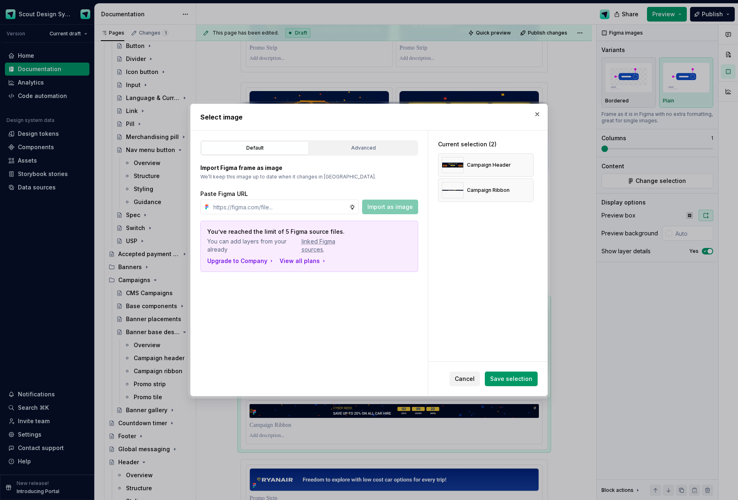
type textarea "*"
click at [527, 187] on button "button" at bounding box center [524, 190] width 11 height 11
click at [526, 163] on button "button" at bounding box center [524, 164] width 11 height 11
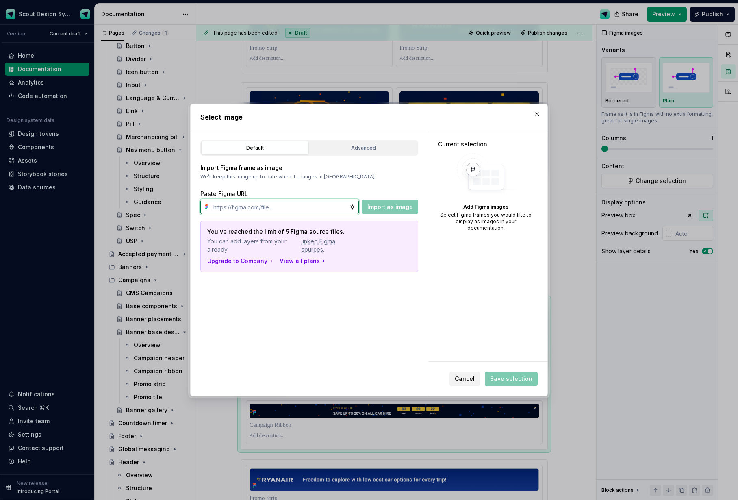
click at [278, 211] on input "text" at bounding box center [279, 207] width 139 height 15
paste input "[URL][DOMAIN_NAME]"
type input "[URL][DOMAIN_NAME]"
click at [369, 212] on button "Import as image" at bounding box center [390, 207] width 56 height 15
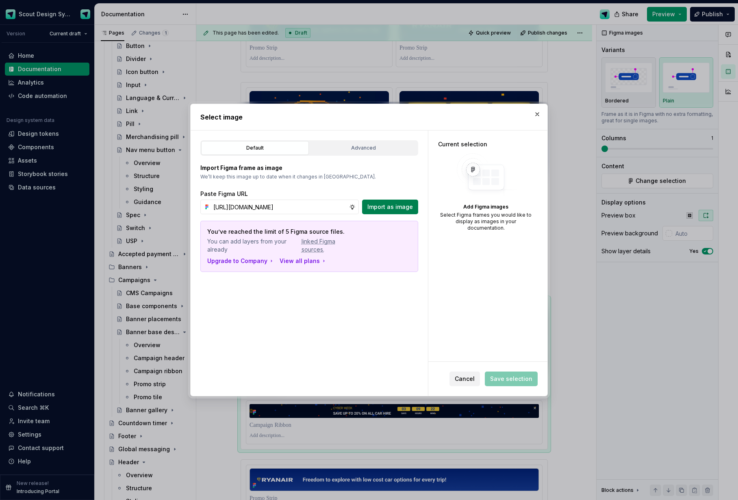
scroll to position [0, 0]
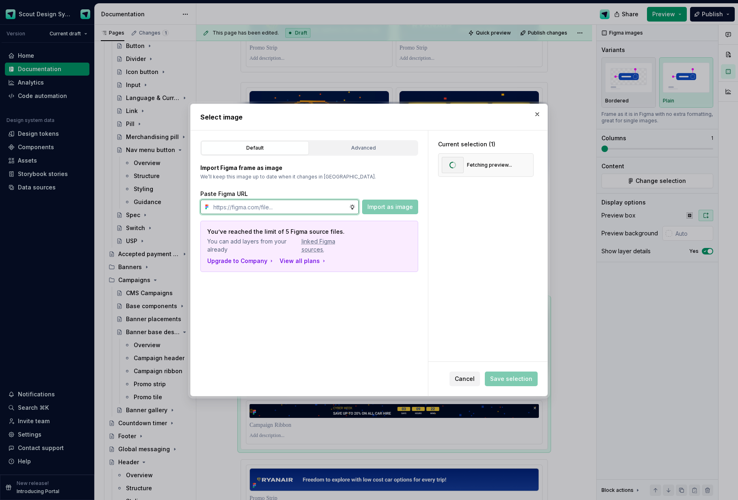
click at [287, 205] on input "text" at bounding box center [279, 207] width 139 height 15
paste input "[URL][DOMAIN_NAME]"
type input "[URL][DOMAIN_NAME]"
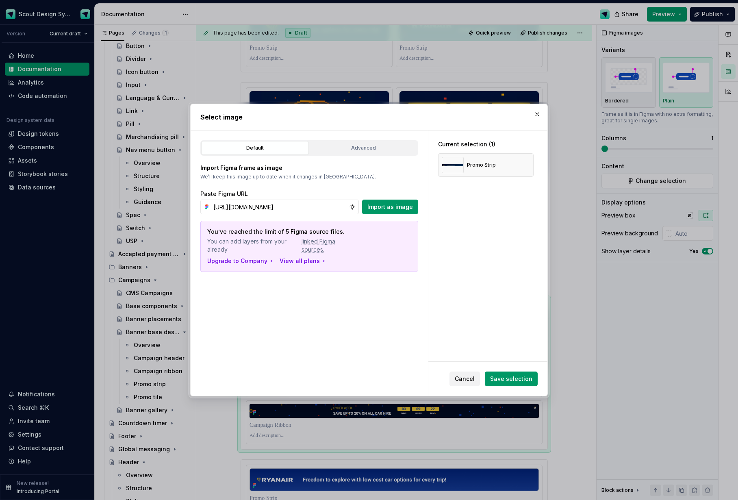
drag, startPoint x: 373, startPoint y: 210, endPoint x: 511, endPoint y: 200, distance: 138.5
click at [375, 209] on span "Import as image" at bounding box center [390, 207] width 46 height 8
click at [263, 212] on input "text" at bounding box center [279, 207] width 139 height 15
paste input "[URL][DOMAIN_NAME]"
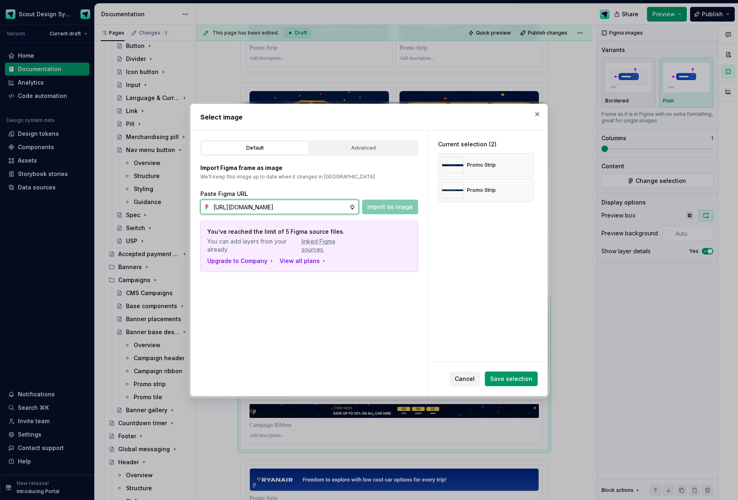
scroll to position [0, 181]
type input "[URL][DOMAIN_NAME]"
drag, startPoint x: 389, startPoint y: 204, endPoint x: 410, endPoint y: 206, distance: 21.3
click at [389, 204] on span "Import as image" at bounding box center [390, 207] width 46 height 8
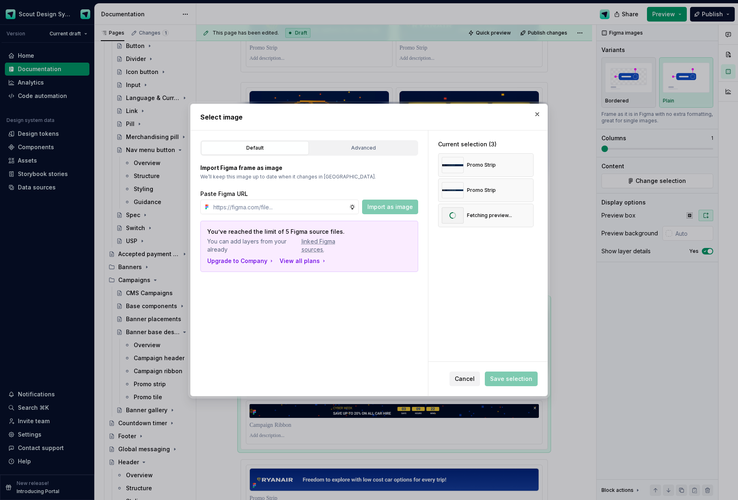
drag, startPoint x: 485, startPoint y: 193, endPoint x: 500, endPoint y: 317, distance: 124.5
click at [483, 224] on div "Fetching preview..." at bounding box center [486, 216] width 96 height 24
click at [515, 379] on span "Save selection" at bounding box center [511, 379] width 42 height 8
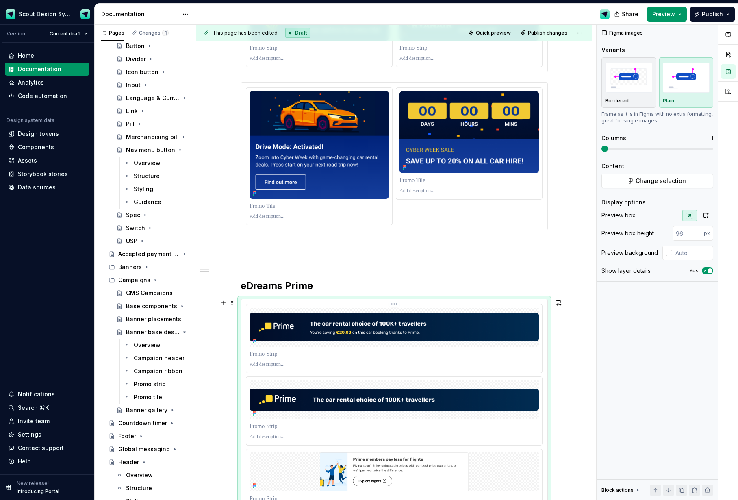
scroll to position [532, 0]
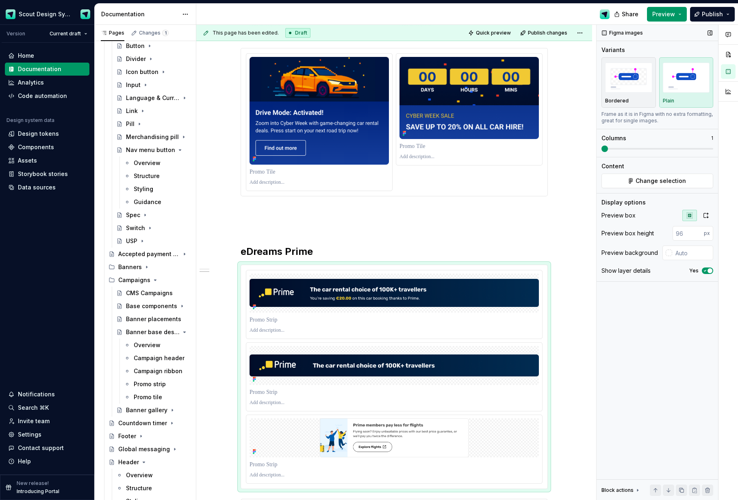
drag, startPoint x: 710, startPoint y: 215, endPoint x: 695, endPoint y: 202, distance: 20.2
click at [710, 215] on button "button" at bounding box center [706, 215] width 15 height 11
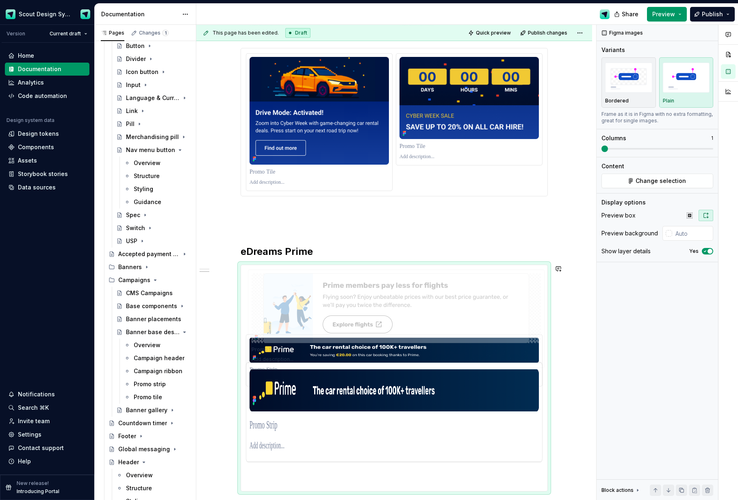
drag, startPoint x: 407, startPoint y: 412, endPoint x: 404, endPoint y: 304, distance: 108.1
click at [404, 304] on body "Scout Design System Version Current draft Home Documentation Analytics Code aut…" at bounding box center [369, 250] width 738 height 500
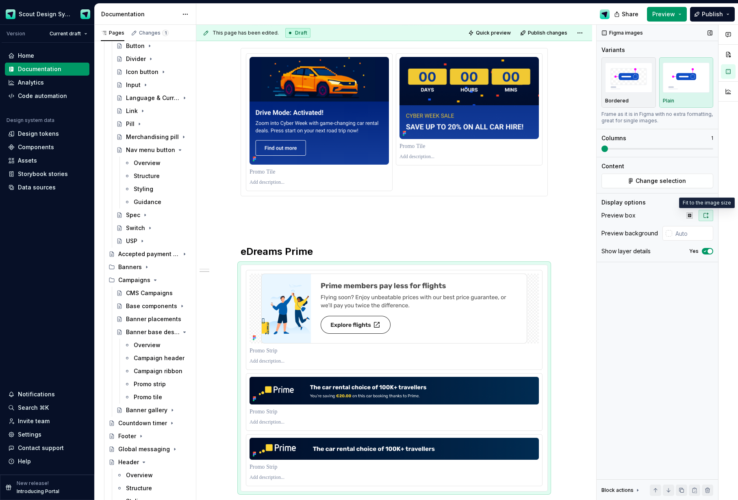
click at [708, 217] on icon "button" at bounding box center [706, 215] width 4 height 5
click at [677, 234] on input "text" at bounding box center [692, 233] width 41 height 15
type input "#FFFFFF"
click at [487, 289] on img at bounding box center [394, 309] width 266 height 70
click at [507, 222] on p at bounding box center [394, 226] width 307 height 10
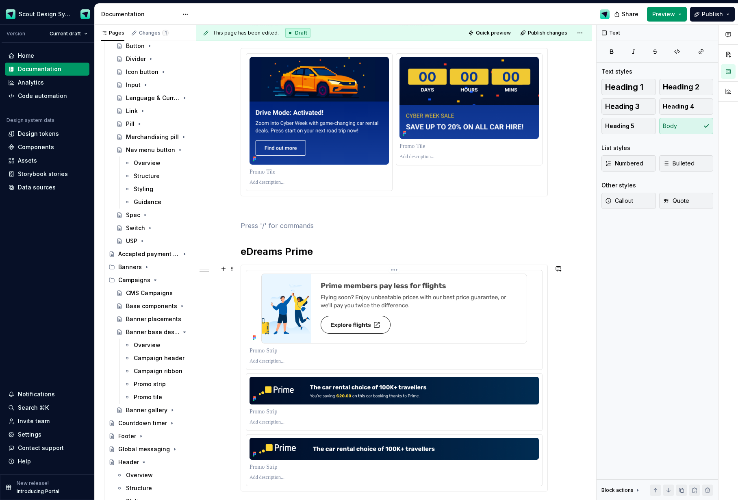
click at [501, 311] on img at bounding box center [394, 309] width 266 height 70
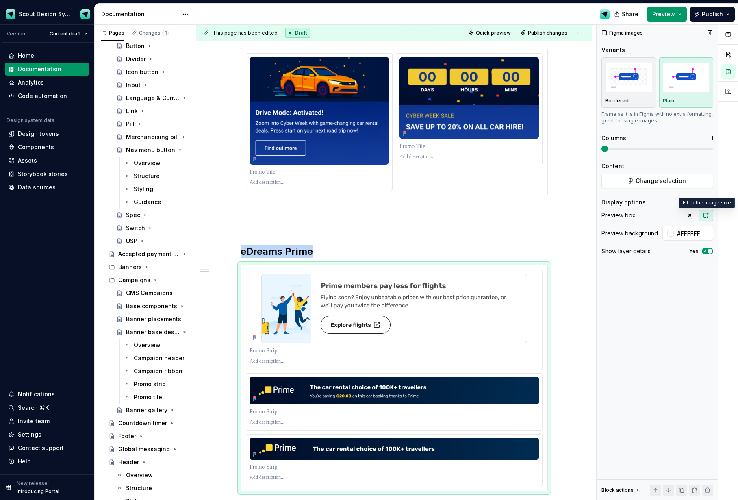
click at [706, 216] on icon "button" at bounding box center [706, 215] width 7 height 7
click at [621, 95] on div "Bordered" at bounding box center [628, 82] width 47 height 43
click at [685, 98] on div "Plain" at bounding box center [686, 101] width 47 height 7
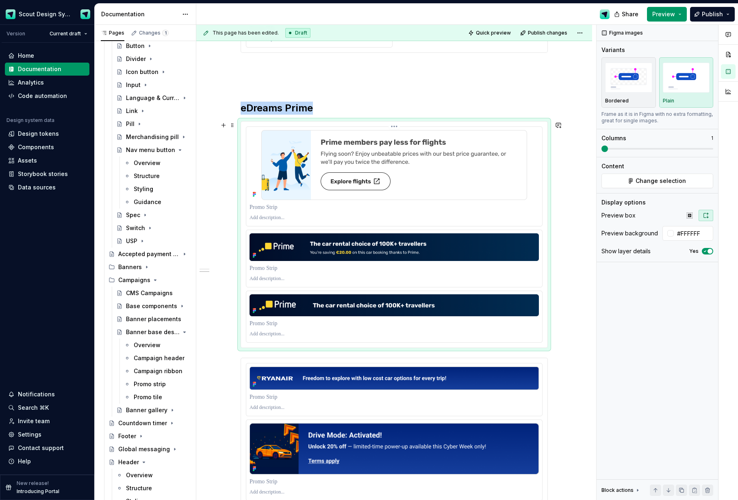
scroll to position [677, 0]
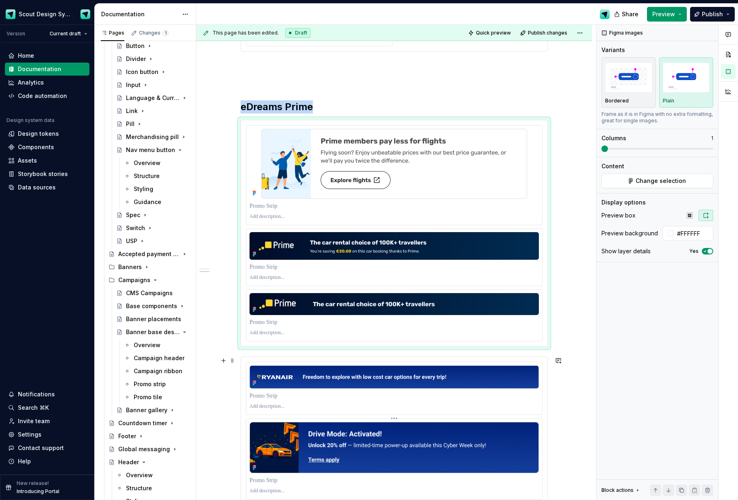
type textarea "*"
click at [327, 408] on p at bounding box center [394, 406] width 289 height 7
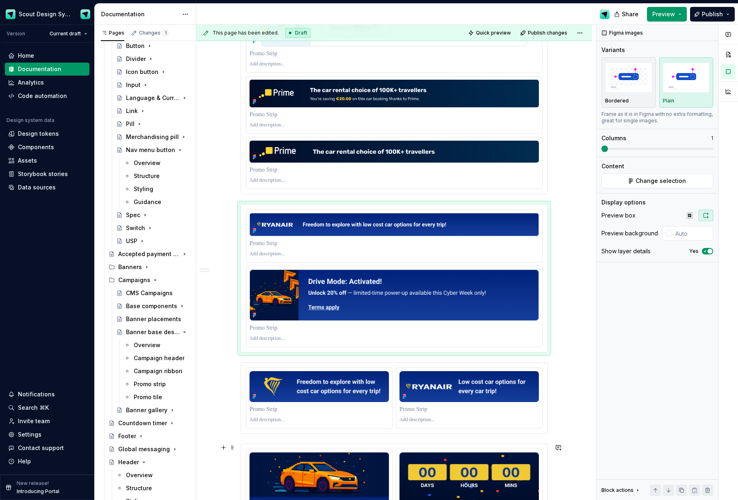
scroll to position [942, 0]
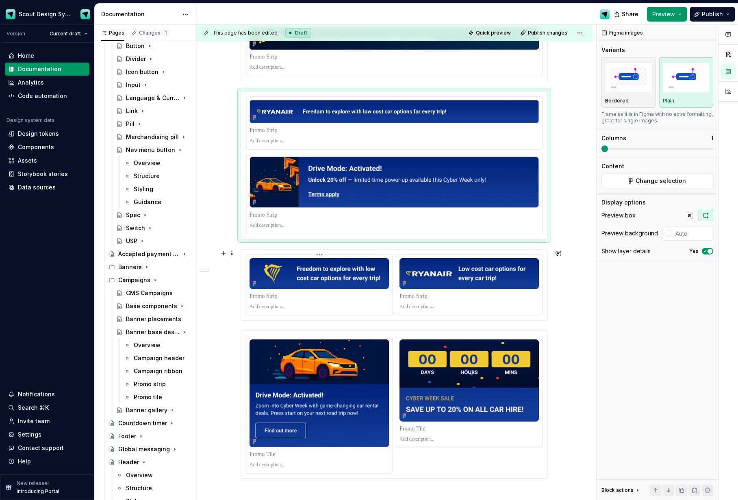
click at [358, 296] on p at bounding box center [319, 296] width 139 height 8
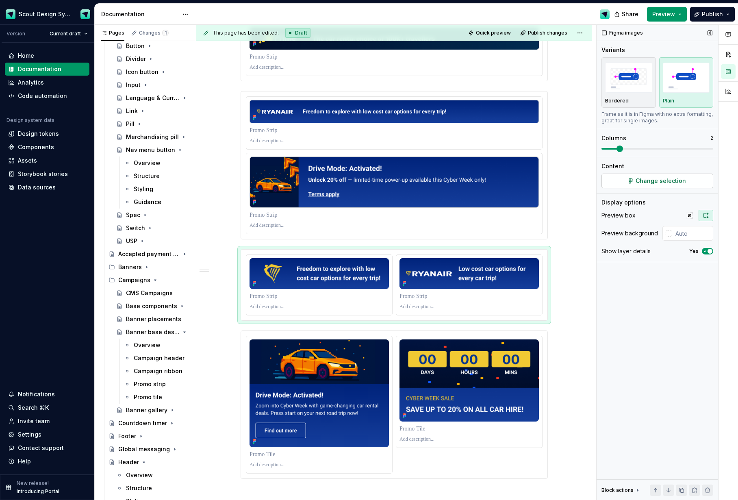
click at [649, 186] on button "Change selection" at bounding box center [658, 181] width 112 height 15
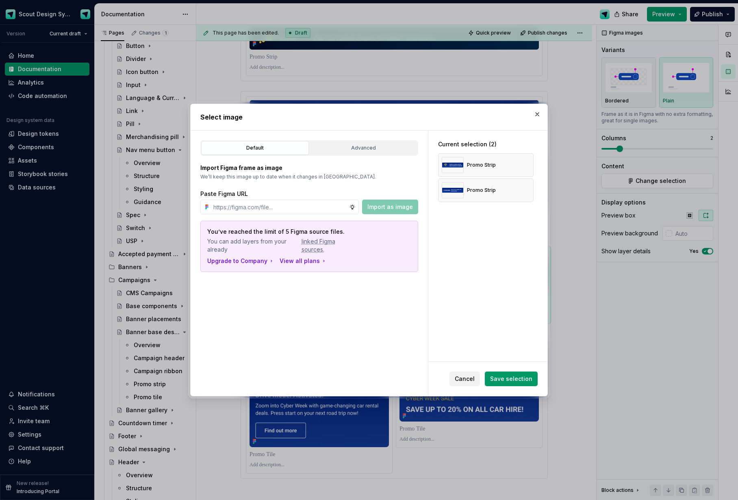
type textarea "*"
drag, startPoint x: 527, startPoint y: 163, endPoint x: 529, endPoint y: 182, distance: 18.9
click at [527, 164] on button "button" at bounding box center [524, 164] width 11 height 11
click at [528, 191] on div "Current selection (1) Promo Strip" at bounding box center [487, 245] width 119 height 231
click at [523, 164] on button "button" at bounding box center [524, 164] width 11 height 11
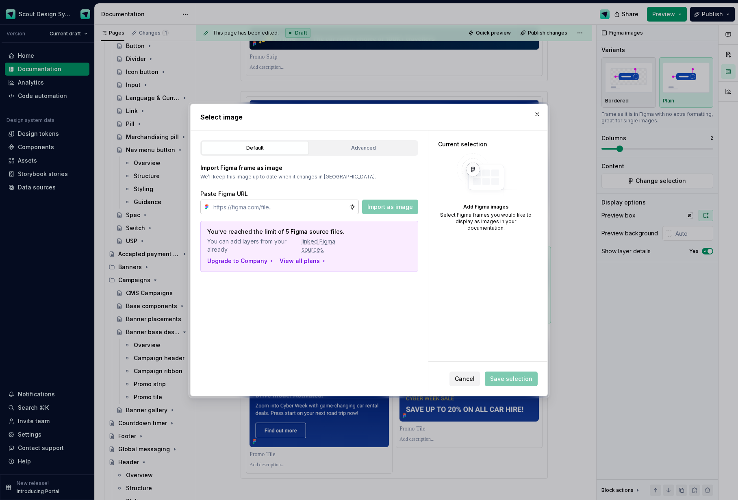
click at [284, 205] on input "text" at bounding box center [279, 207] width 139 height 15
paste input "[URL][DOMAIN_NAME]"
type input "[URL][DOMAIN_NAME]"
drag, startPoint x: 393, startPoint y: 205, endPoint x: 707, endPoint y: 209, distance: 313.8
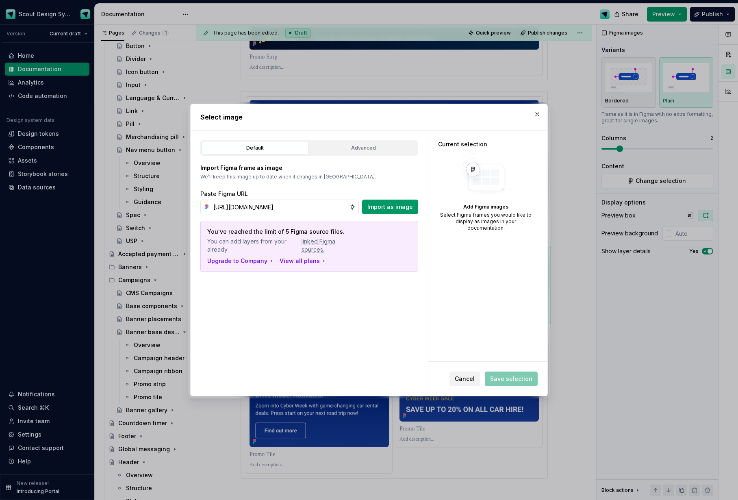
click at [393, 205] on span "Import as image" at bounding box center [390, 207] width 46 height 8
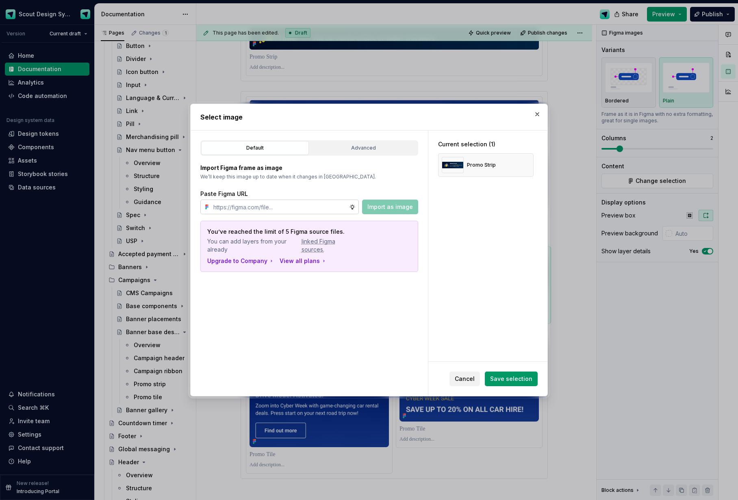
click at [344, 205] on input "text" at bounding box center [279, 207] width 139 height 15
paste input "[URL][DOMAIN_NAME]"
type input "[URL][DOMAIN_NAME]"
click at [396, 204] on span "Import as image" at bounding box center [390, 207] width 46 height 8
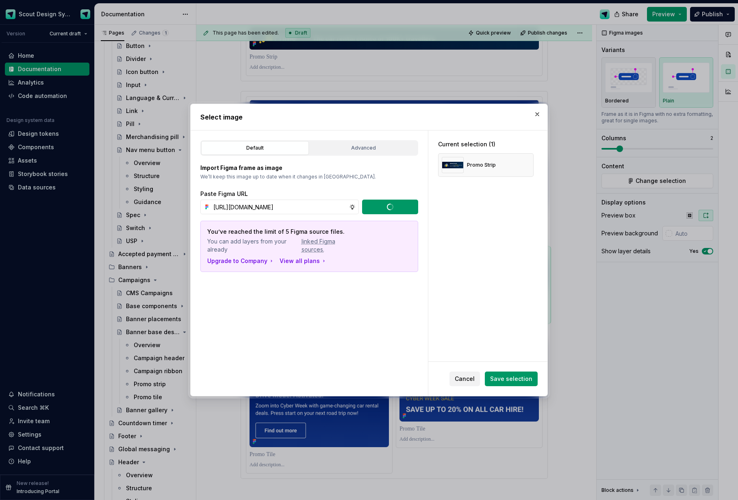
scroll to position [0, 0]
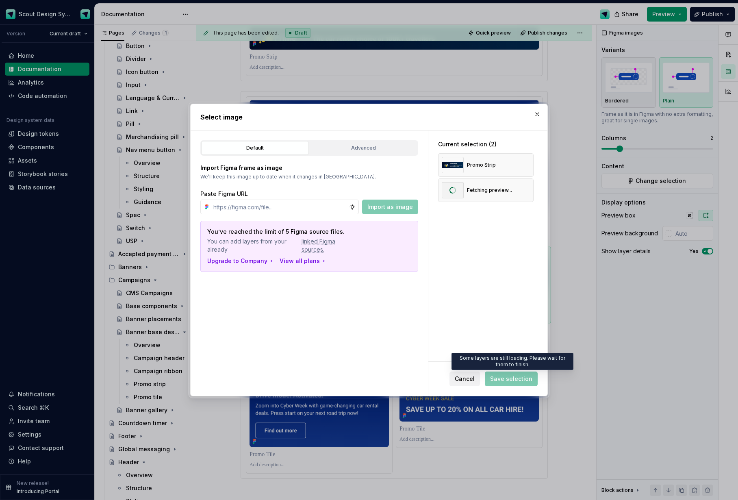
click at [526, 378] on span "Save selection" at bounding box center [511, 378] width 53 height 15
click at [502, 382] on span "Save selection" at bounding box center [511, 379] width 42 height 8
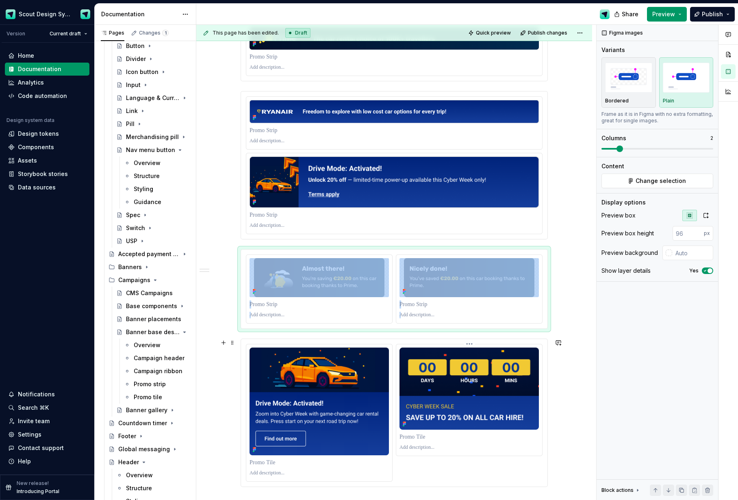
click at [427, 361] on img at bounding box center [469, 388] width 139 height 82
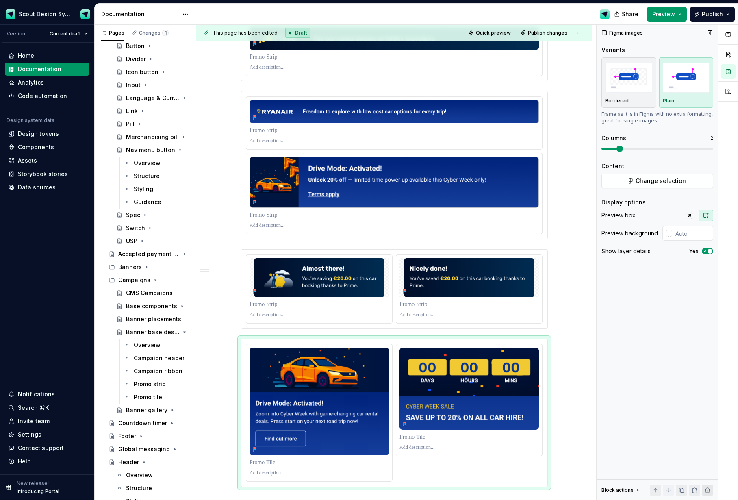
click at [704, 491] on button "button" at bounding box center [707, 489] width 11 height 11
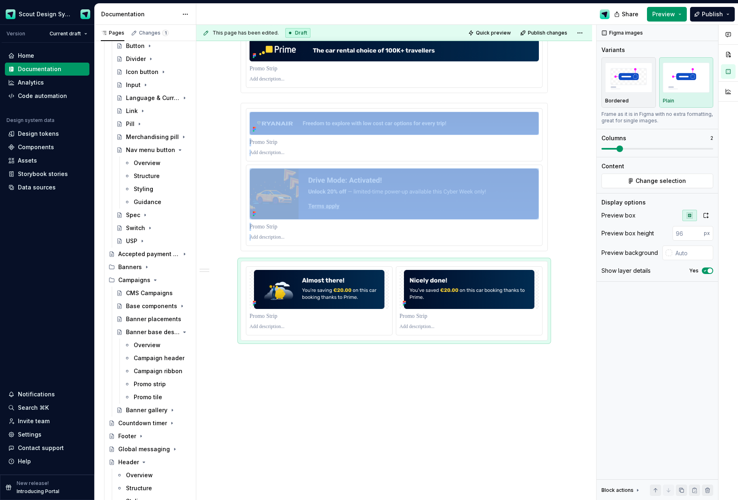
scroll to position [930, 0]
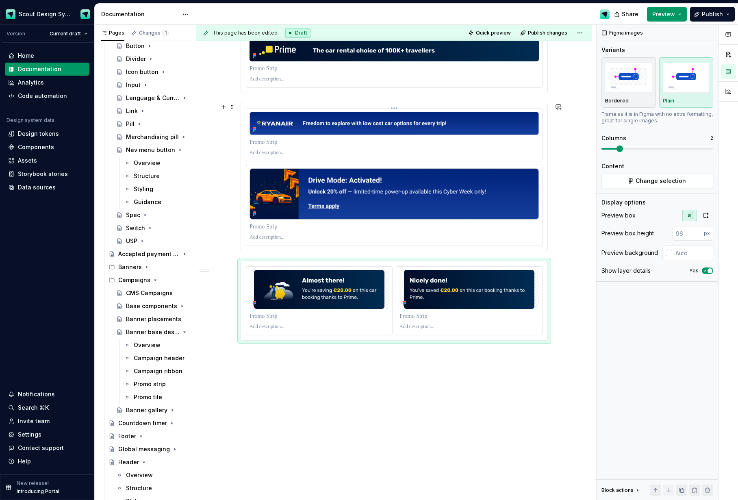
click at [423, 142] on p at bounding box center [394, 142] width 289 height 8
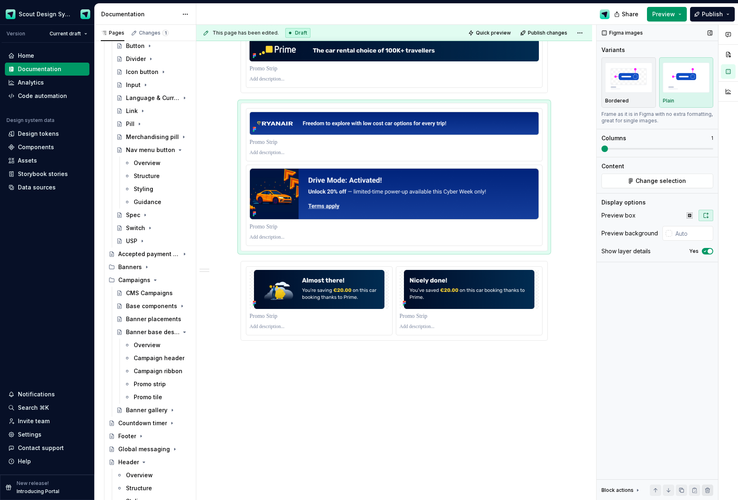
click at [712, 489] on button "button" at bounding box center [707, 489] width 11 height 11
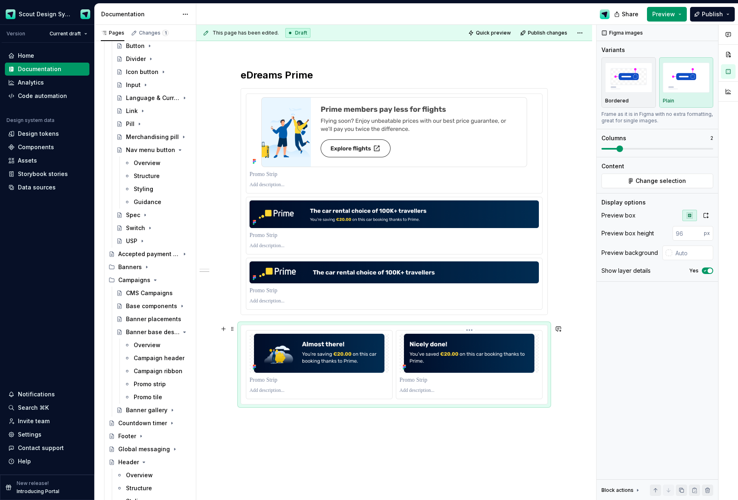
scroll to position [692, 0]
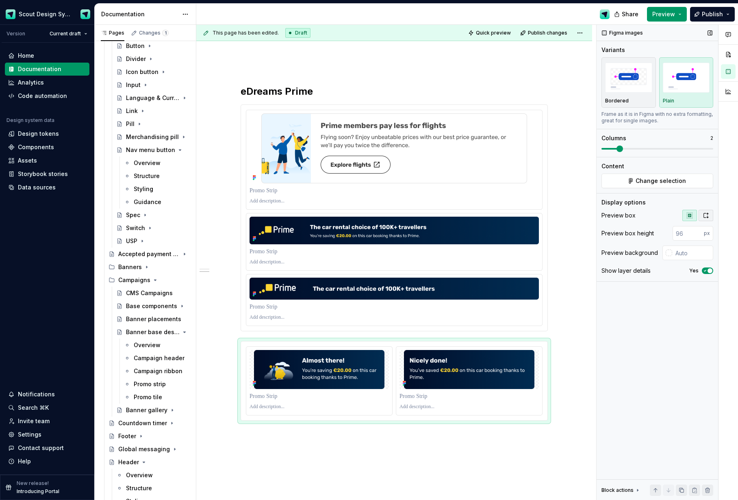
click at [706, 215] on icon "button" at bounding box center [706, 215] width 7 height 7
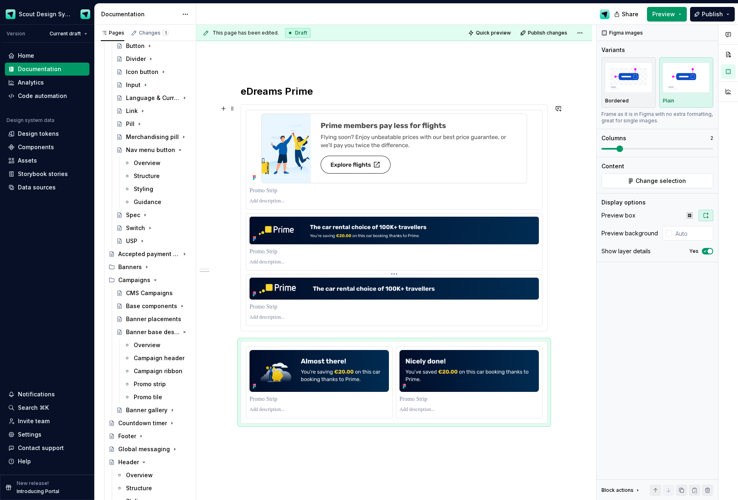
type input "#FFFFFF"
click at [388, 290] on img at bounding box center [394, 289] width 289 height 22
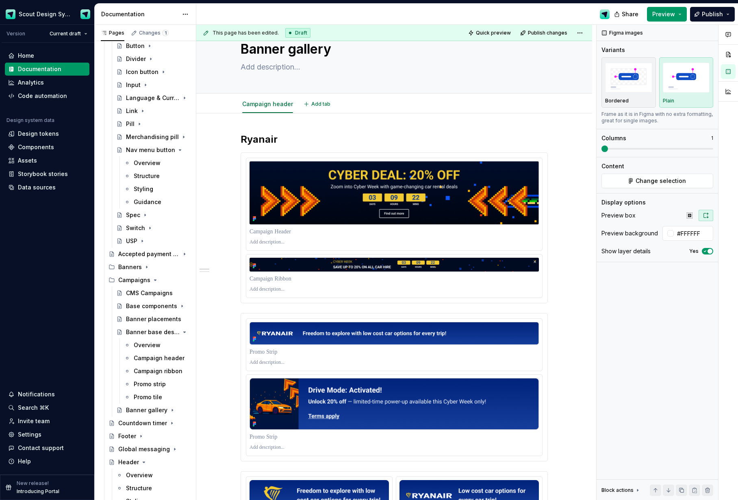
scroll to position [22, 0]
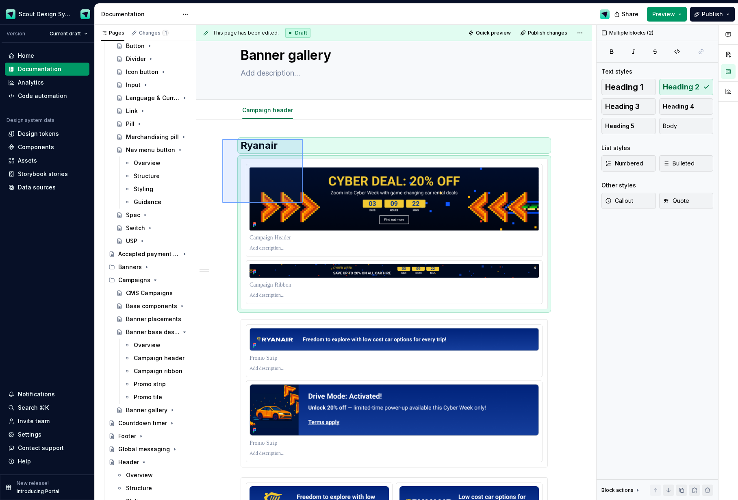
drag, startPoint x: 222, startPoint y: 139, endPoint x: 303, endPoint y: 203, distance: 102.7
click at [303, 203] on div "This page has been edited. Draft Quick preview Publish changes Banner gallery E…" at bounding box center [396, 263] width 400 height 476
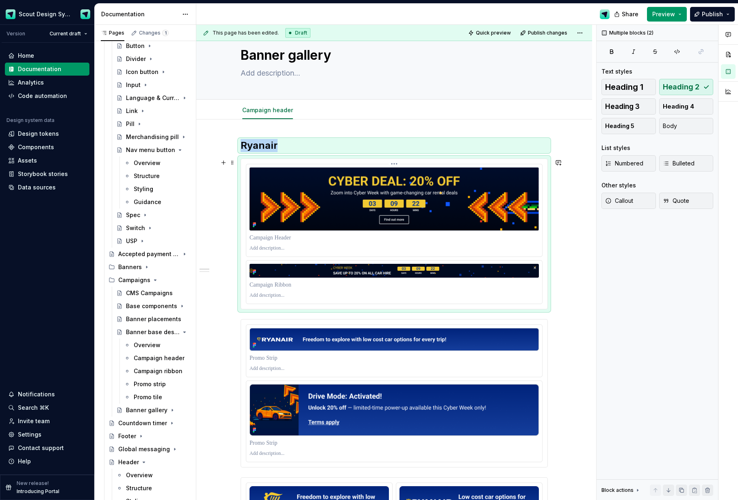
copy h2 "Ryanair"
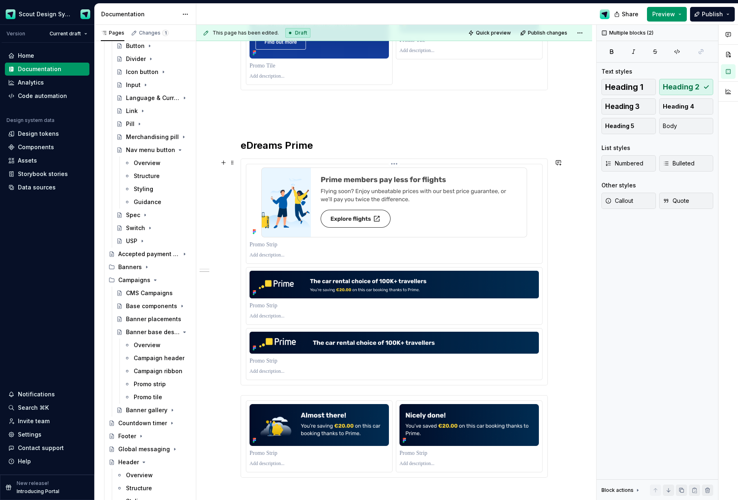
scroll to position [775, 0]
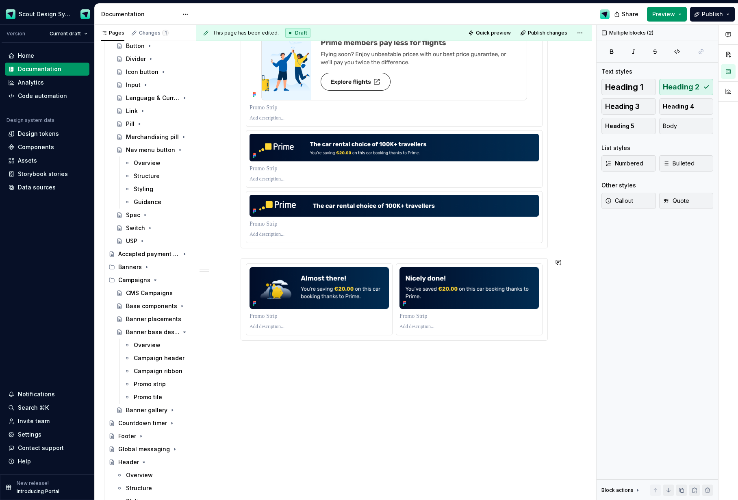
click at [367, 376] on div "This page has been edited. Draft Quick preview Publish changes Banner gallery E…" at bounding box center [396, 263] width 400 height 476
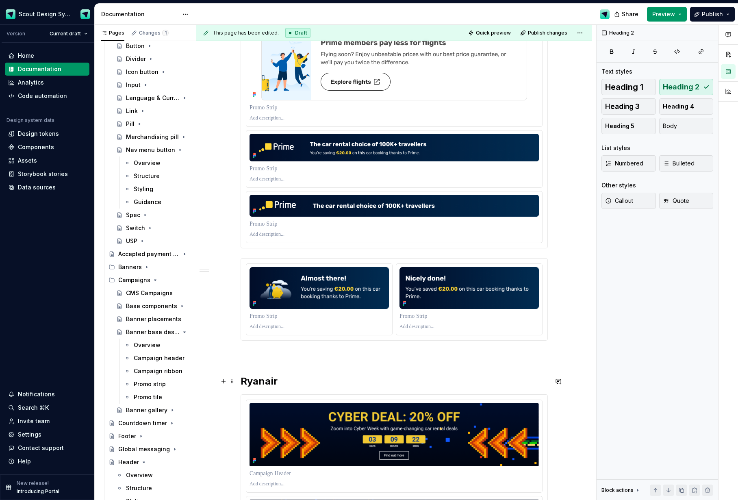
click at [257, 385] on h2 "Ryanair" at bounding box center [394, 381] width 307 height 13
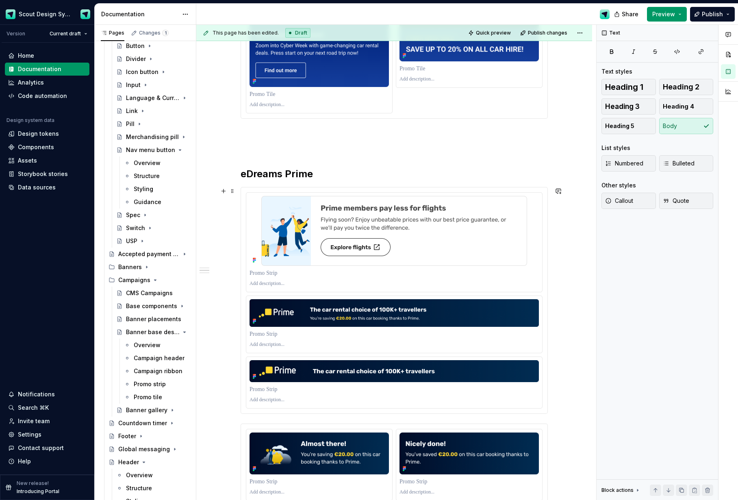
scroll to position [597, 0]
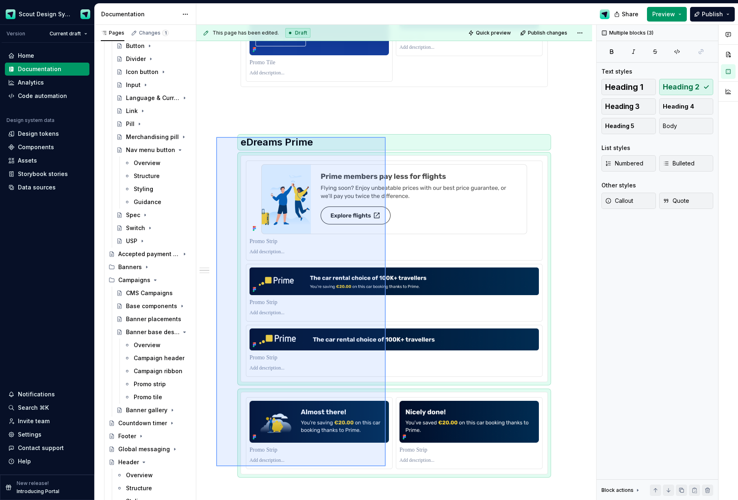
drag, startPoint x: 218, startPoint y: 182, endPoint x: 380, endPoint y: 458, distance: 320.3
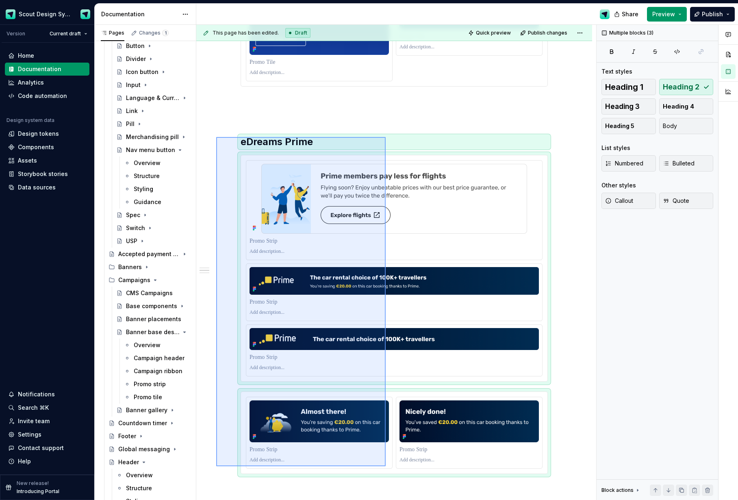
click at [382, 459] on div "This page has been edited. Draft Quick preview Publish changes Banner gallery E…" at bounding box center [396, 263] width 400 height 476
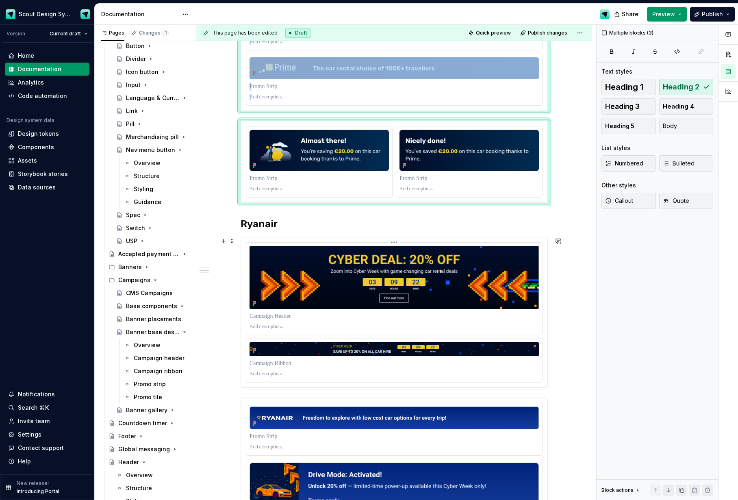
scroll to position [319, 0]
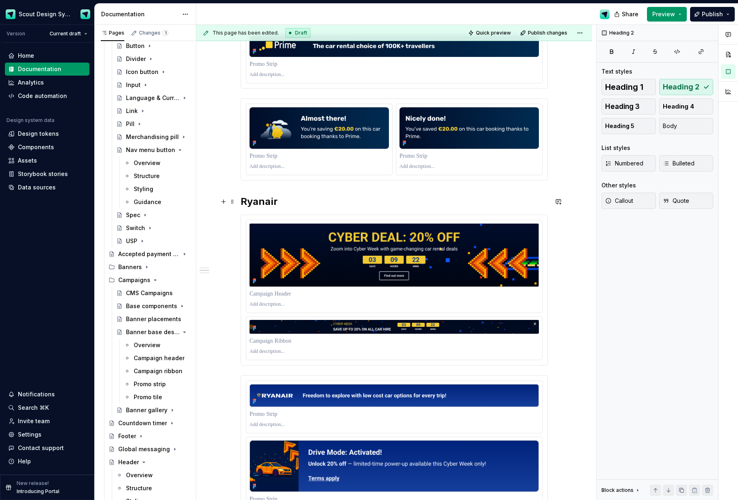
click at [244, 202] on h2 "Ryanair" at bounding box center [394, 201] width 307 height 13
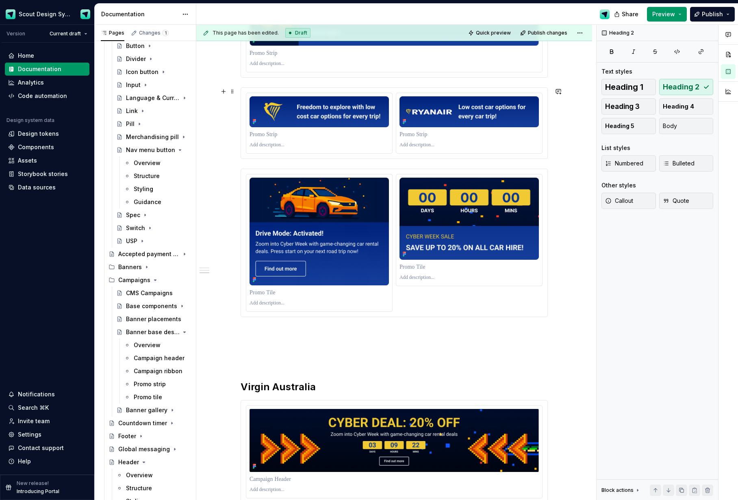
scroll to position [812, 0]
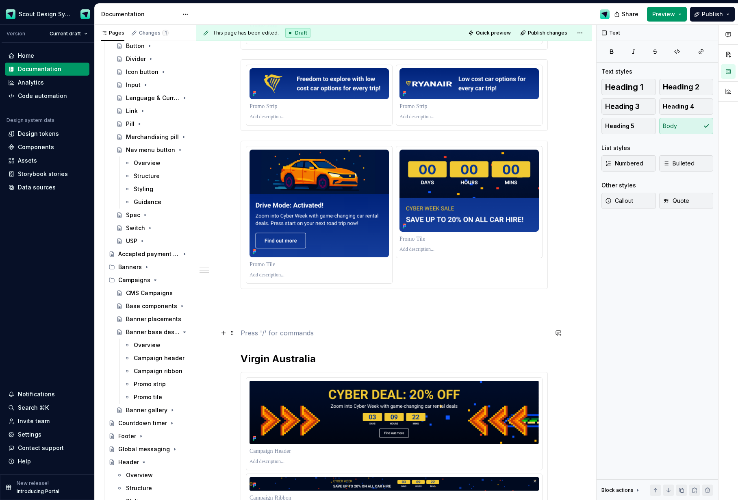
click at [250, 331] on p at bounding box center [394, 333] width 307 height 10
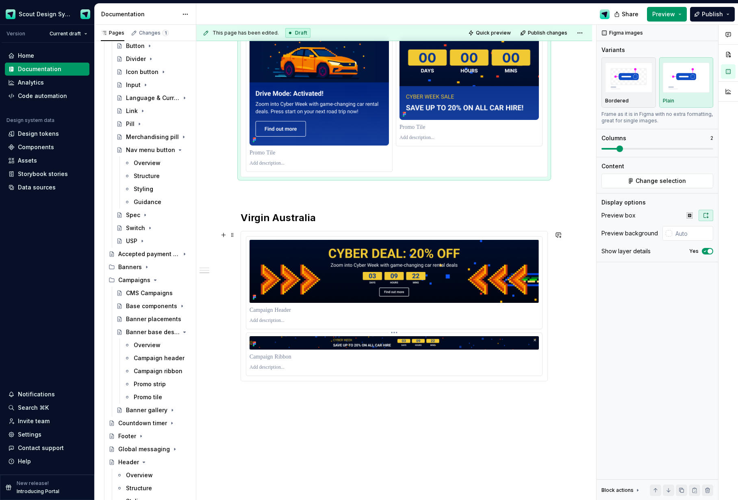
scroll to position [924, 0]
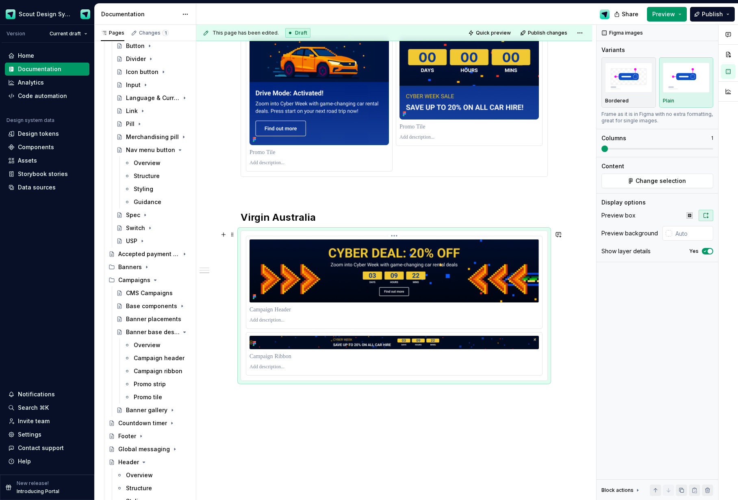
click at [398, 293] on img at bounding box center [394, 270] width 289 height 63
click at [647, 182] on span "Change selection" at bounding box center [661, 181] width 50 height 8
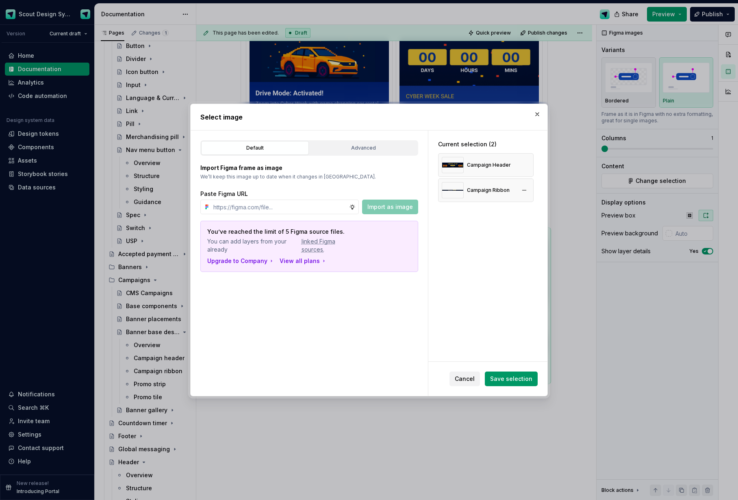
type textarea "*"
drag, startPoint x: 523, startPoint y: 189, endPoint x: 528, endPoint y: 168, distance: 20.7
click at [523, 188] on button "button" at bounding box center [524, 190] width 11 height 11
click at [528, 167] on button "button" at bounding box center [524, 164] width 11 height 11
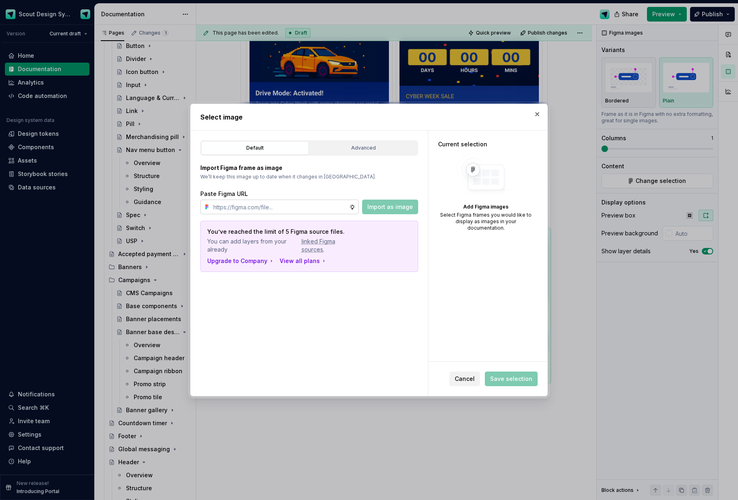
click at [281, 212] on input "text" at bounding box center [279, 207] width 139 height 15
paste input "[URL][DOMAIN_NAME]"
type input "[URL][DOMAIN_NAME]"
click at [384, 203] on span "Import as image" at bounding box center [390, 207] width 46 height 8
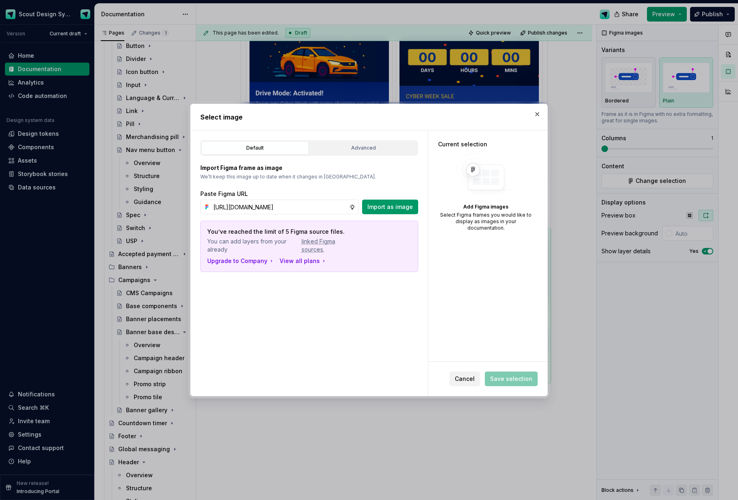
scroll to position [0, 0]
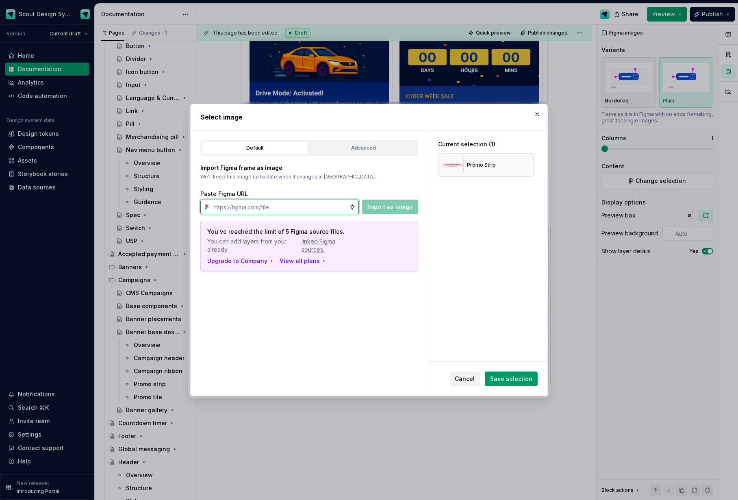
click at [272, 207] on input "text" at bounding box center [279, 207] width 139 height 15
paste input "[URL][DOMAIN_NAME]"
type input "[URL][DOMAIN_NAME]"
click at [405, 207] on span "Import as image" at bounding box center [390, 207] width 46 height 8
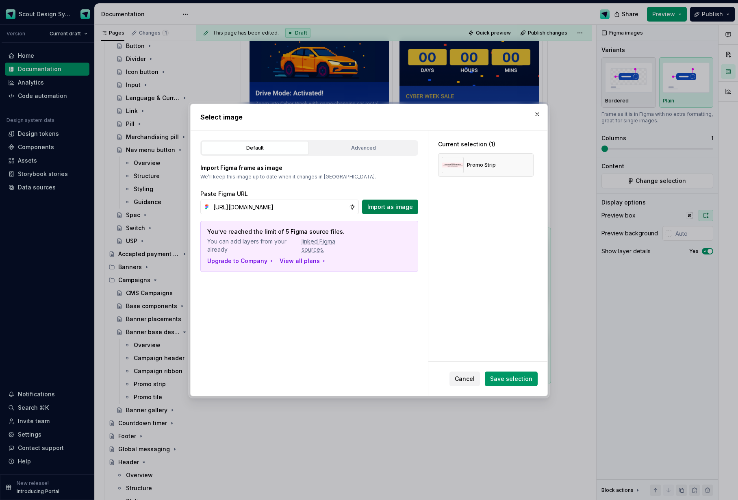
scroll to position [0, 0]
click at [522, 382] on span "Save selection" at bounding box center [511, 379] width 42 height 8
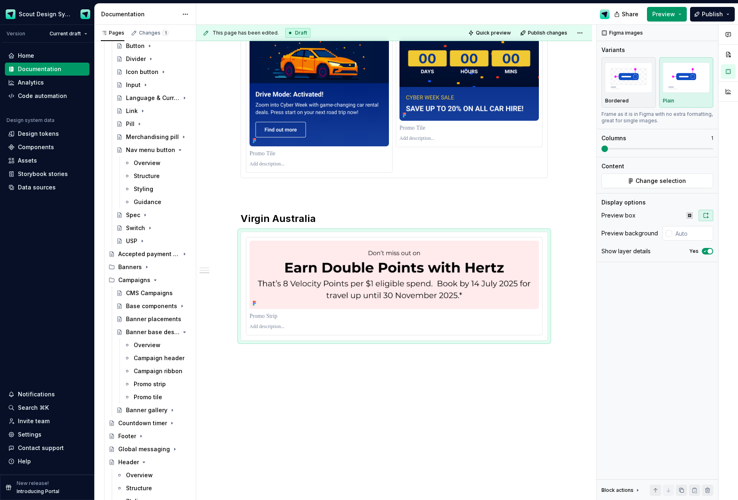
scroll to position [923, 0]
click at [644, 183] on span "Change selection" at bounding box center [661, 181] width 50 height 8
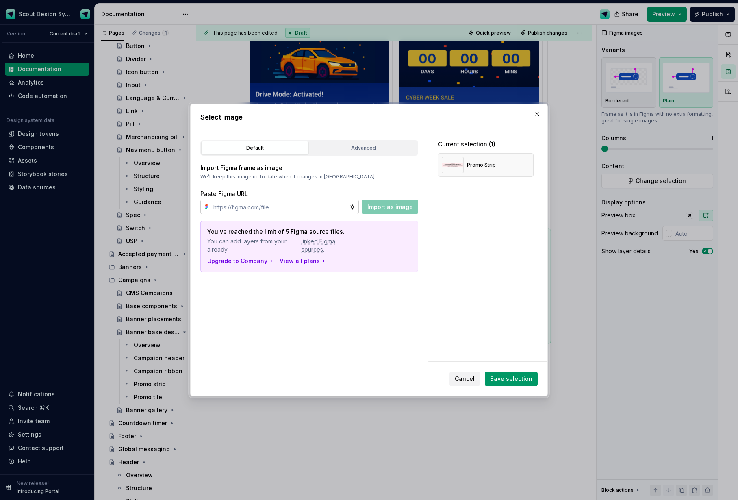
click at [318, 207] on input "text" at bounding box center [279, 207] width 139 height 15
type input "[URL][DOMAIN_NAME]"
drag, startPoint x: 499, startPoint y: 375, endPoint x: 665, endPoint y: 350, distance: 167.7
click at [499, 375] on span "Save selection" at bounding box center [511, 379] width 42 height 8
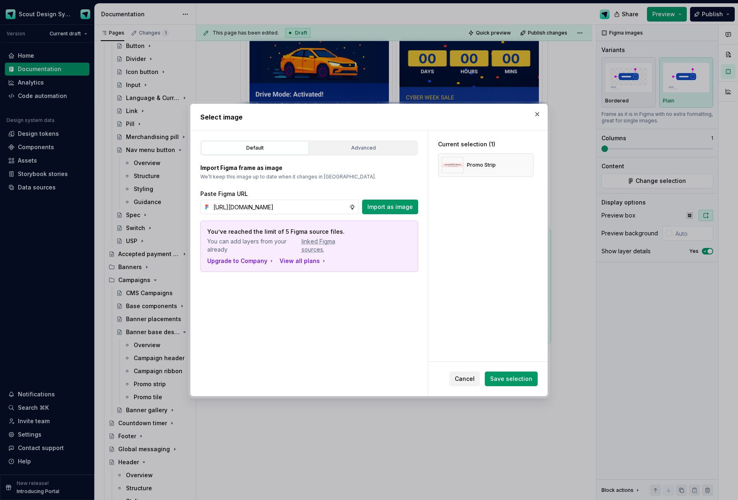
scroll to position [0, 0]
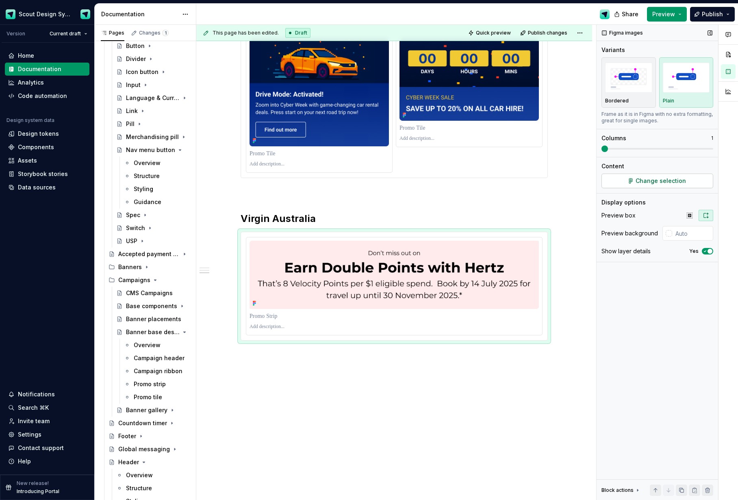
click at [658, 183] on span "Change selection" at bounding box center [661, 181] width 50 height 8
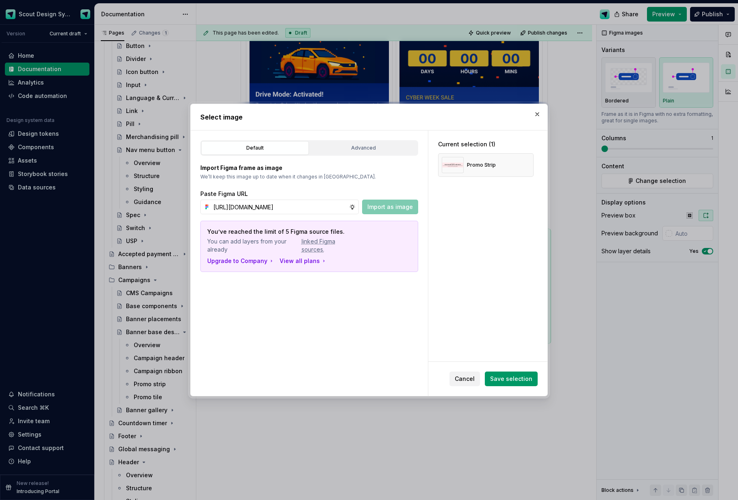
scroll to position [0, 188]
type input "[URL][DOMAIN_NAME]"
click at [382, 207] on span "Import as image" at bounding box center [390, 207] width 46 height 8
type textarea "*"
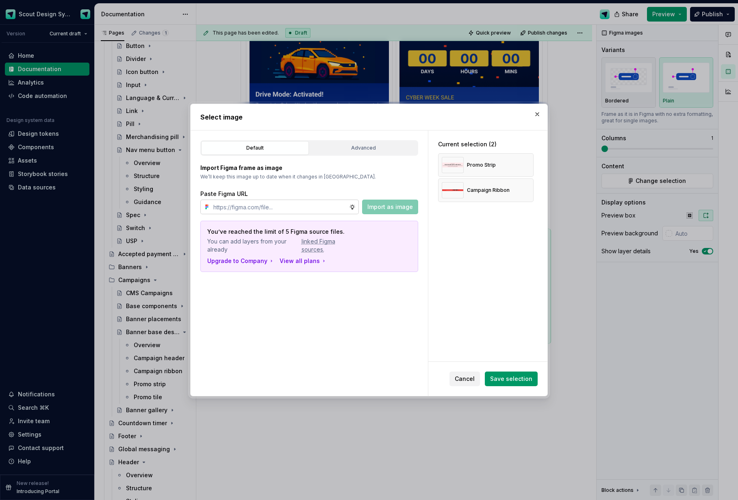
click at [271, 209] on input "text" at bounding box center [279, 207] width 139 height 15
paste input "[URL][DOMAIN_NAME]"
type input "[URL][DOMAIN_NAME]"
click at [381, 205] on span "Import as image" at bounding box center [390, 207] width 46 height 8
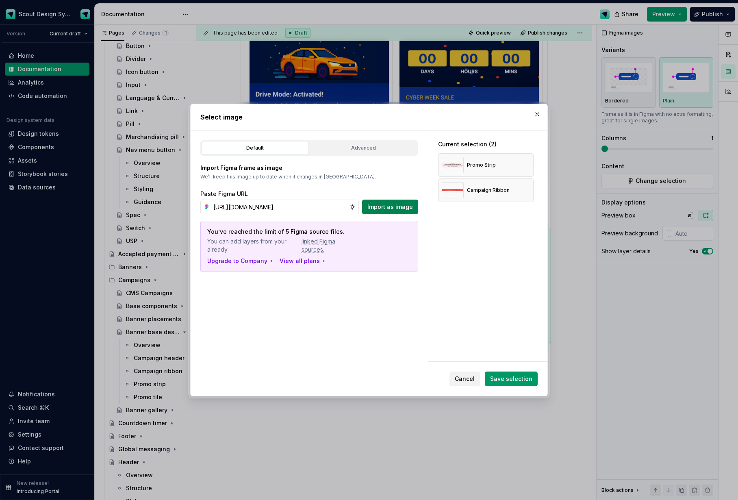
scroll to position [0, 0]
click at [507, 383] on button "Save selection" at bounding box center [511, 378] width 53 height 15
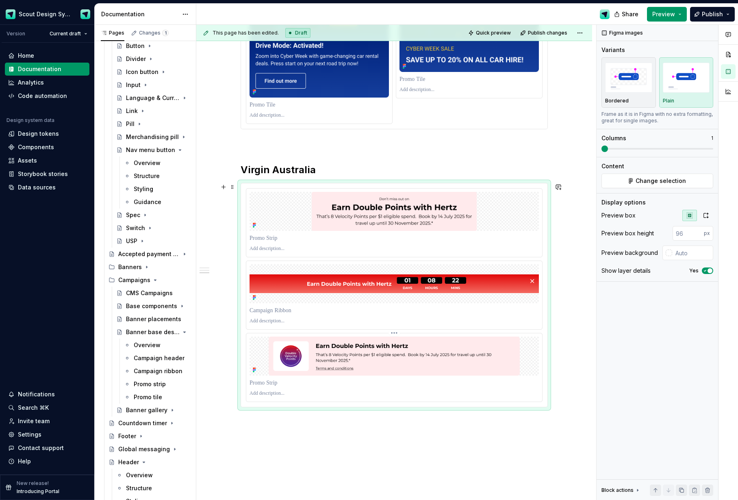
scroll to position [1000, 0]
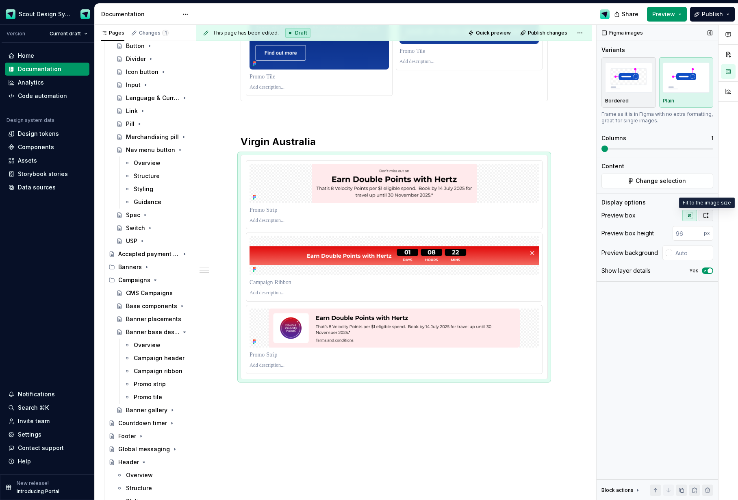
click at [708, 219] on button "button" at bounding box center [706, 215] width 15 height 11
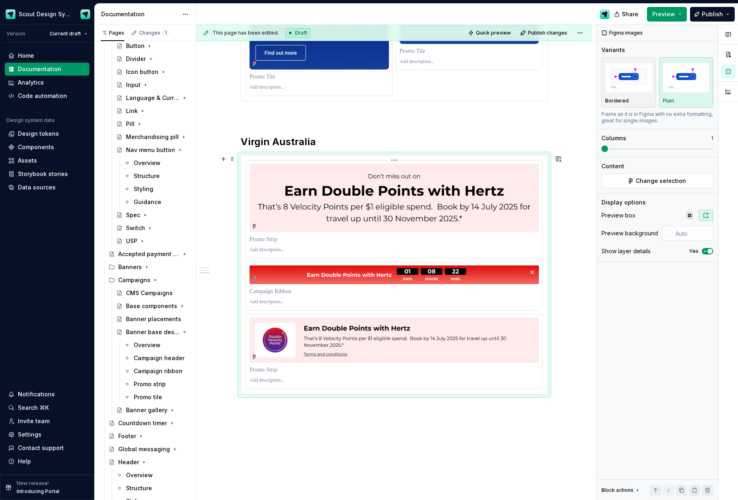
scroll to position [992, 0]
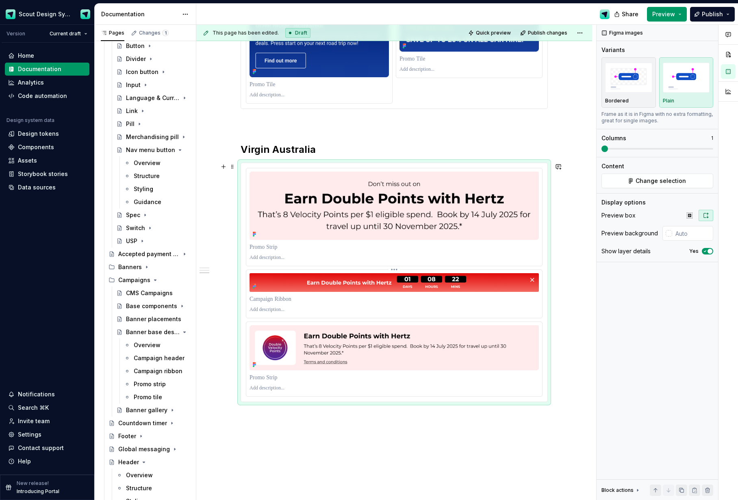
drag, startPoint x: 317, startPoint y: 308, endPoint x: 296, endPoint y: 281, distance: 34.1
click at [315, 274] on div at bounding box center [394, 294] width 296 height 48
drag, startPoint x: 457, startPoint y: 298, endPoint x: 466, endPoint y: 293, distance: 10.4
click at [457, 298] on p at bounding box center [394, 299] width 289 height 8
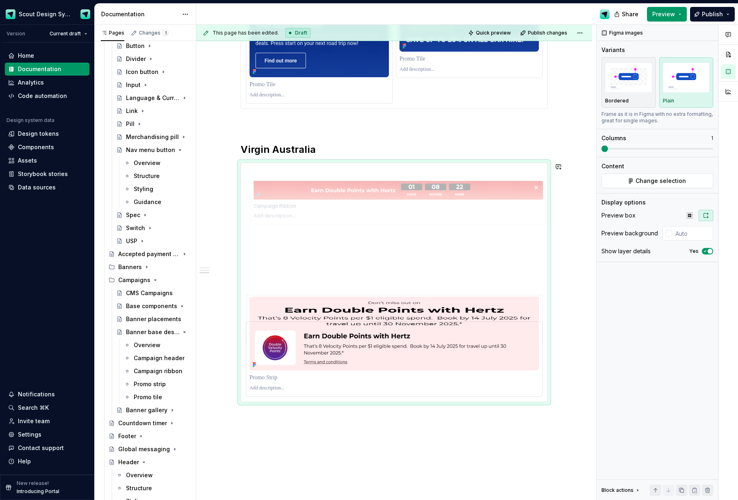
drag, startPoint x: 465, startPoint y: 245, endPoint x: 474, endPoint y: 186, distance: 60.1
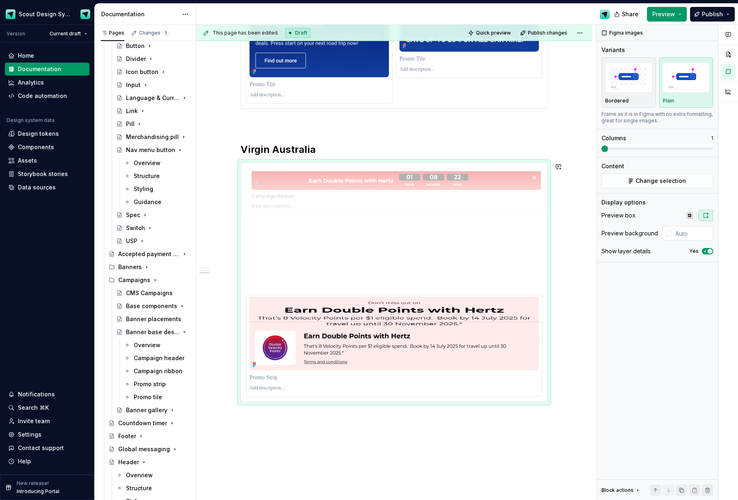
click at [474, 186] on body "Scout Design System Version Current draft Home Documentation Analytics Code aut…" at bounding box center [369, 250] width 738 height 500
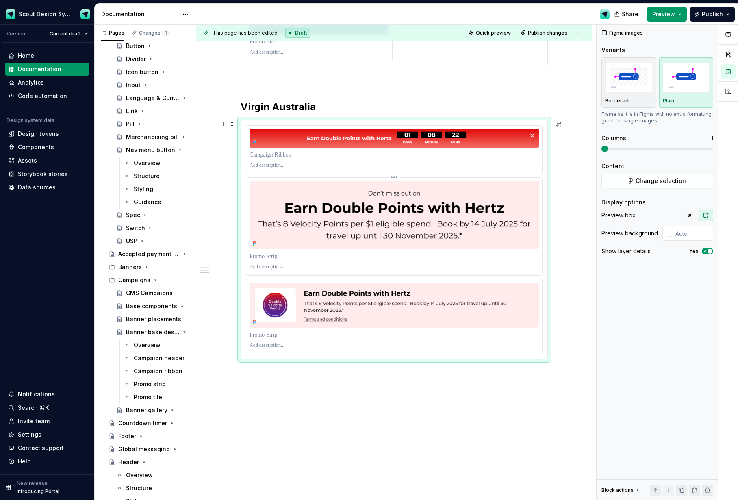
scroll to position [696, 0]
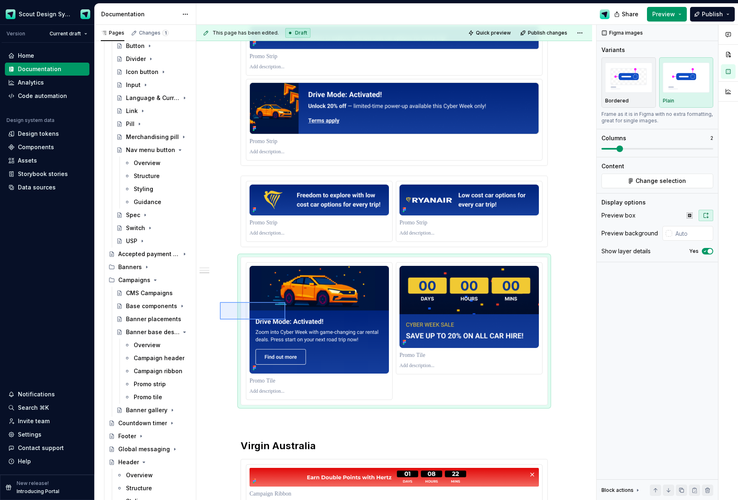
drag, startPoint x: 269, startPoint y: 313, endPoint x: 285, endPoint y: 319, distance: 17.0
click at [285, 319] on div "This page has been edited. Draft Quick preview Publish changes Banner gallery E…" at bounding box center [396, 263] width 400 height 476
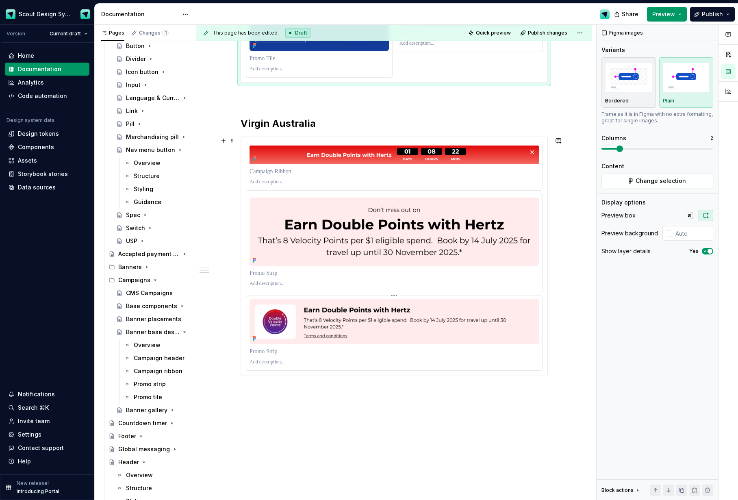
scroll to position [1053, 0]
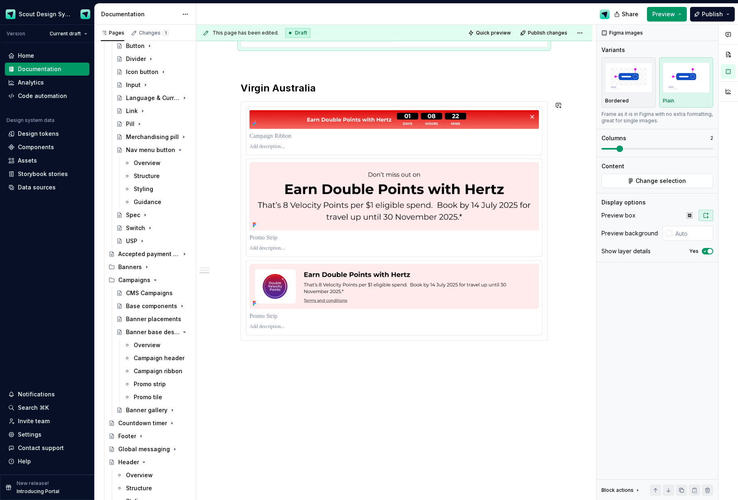
click at [322, 377] on div "This page has been edited. Draft Quick preview Publish changes Banner gallery E…" at bounding box center [396, 263] width 400 height 476
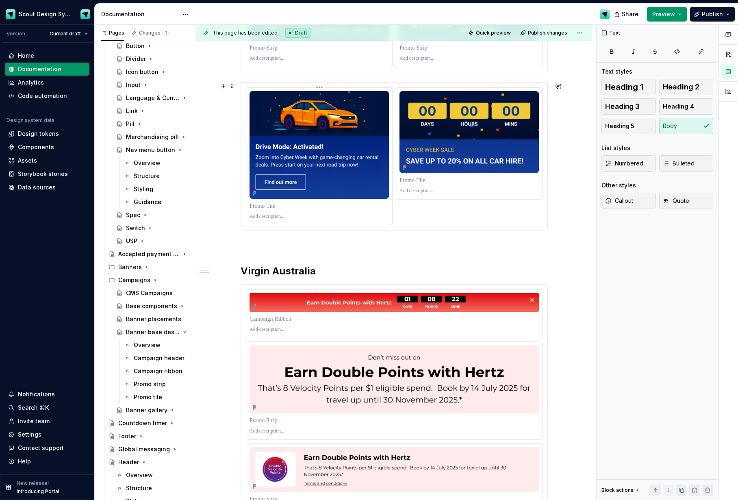
scroll to position [846, 0]
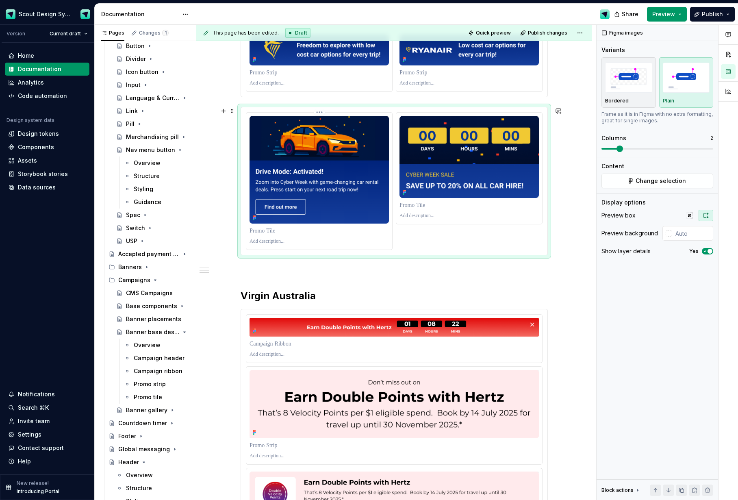
click at [343, 193] on img at bounding box center [319, 170] width 139 height 108
click at [684, 486] on button "button" at bounding box center [681, 489] width 11 height 11
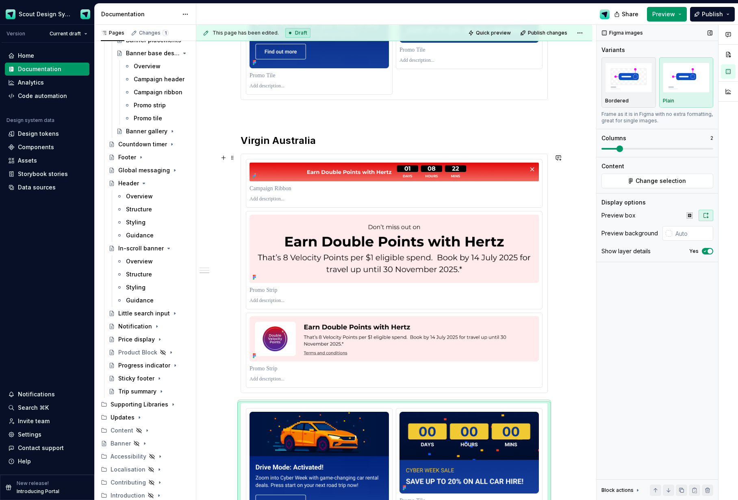
scroll to position [1002, 0]
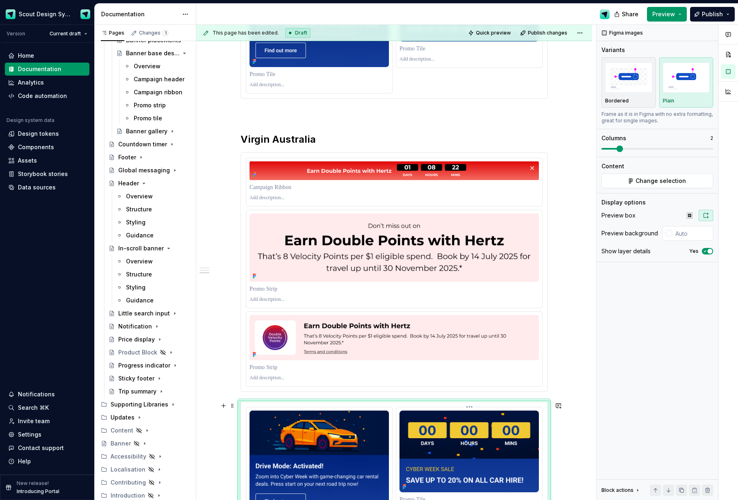
click at [421, 432] on img at bounding box center [469, 451] width 139 height 82
click at [663, 180] on span "Change selection" at bounding box center [661, 181] width 50 height 8
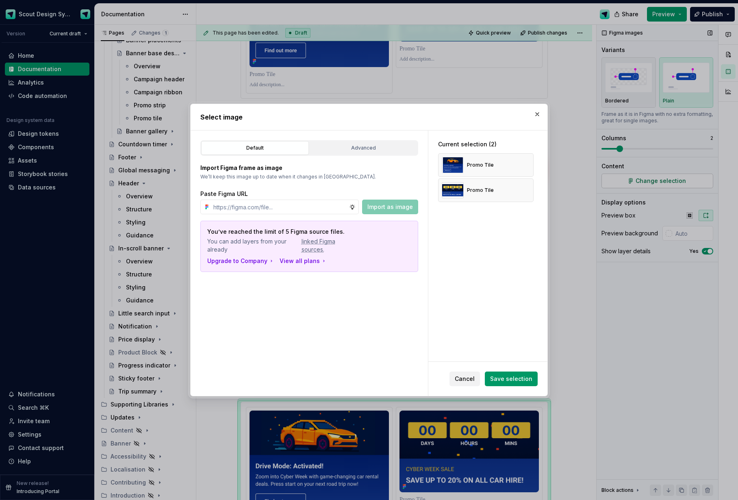
type textarea "*"
click at [313, 204] on input "text" at bounding box center [279, 207] width 139 height 15
paste input "[URL][DOMAIN_NAME]"
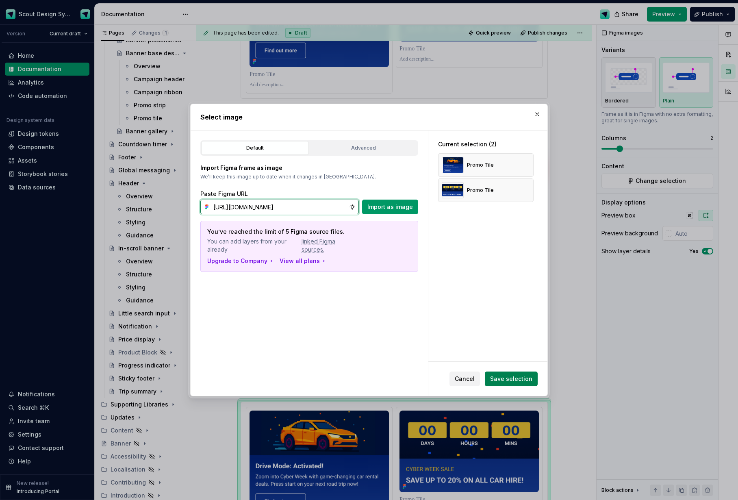
type input "[URL][DOMAIN_NAME]"
click at [502, 375] on span "Save selection" at bounding box center [511, 379] width 42 height 8
click at [528, 163] on button "button" at bounding box center [524, 164] width 11 height 11
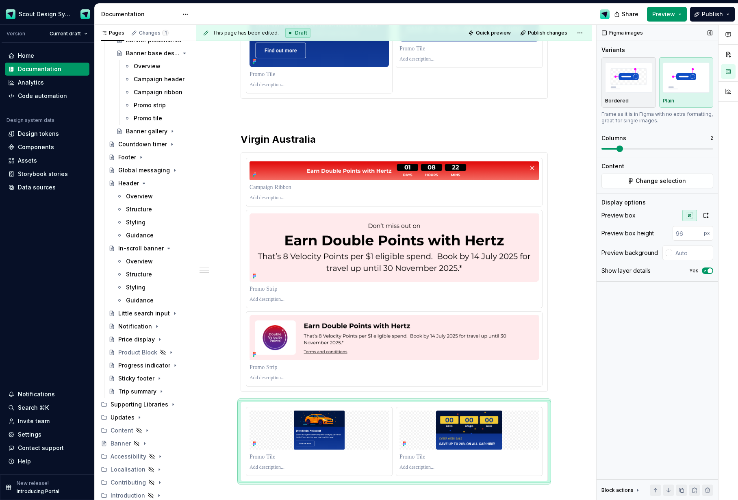
click at [645, 172] on div "Content Change selection" at bounding box center [658, 175] width 112 height 26
click at [641, 181] on span "Change selection" at bounding box center [661, 181] width 50 height 8
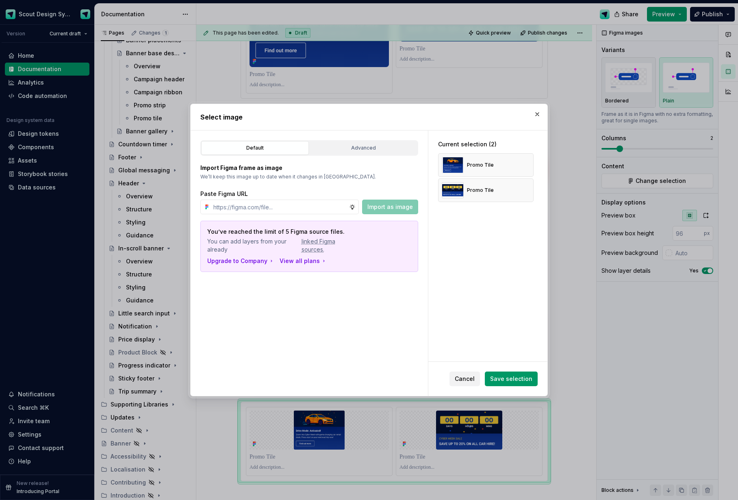
drag, startPoint x: 471, startPoint y: 380, endPoint x: 456, endPoint y: 366, distance: 20.4
click at [470, 380] on span "Cancel" at bounding box center [465, 379] width 20 height 8
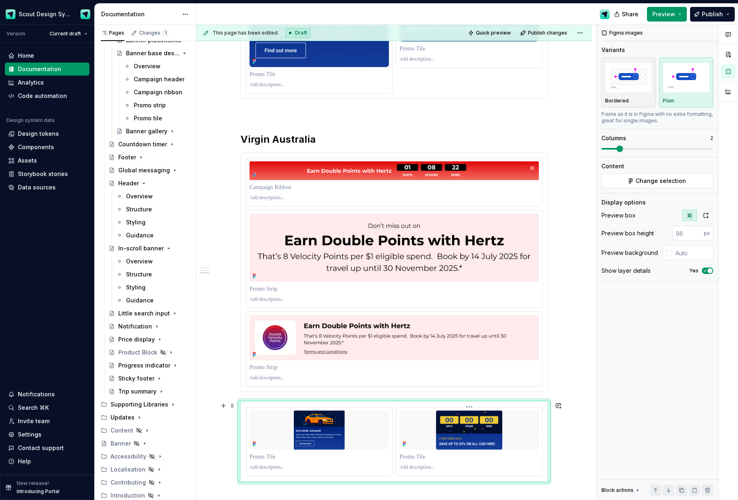
scroll to position [1147, 0]
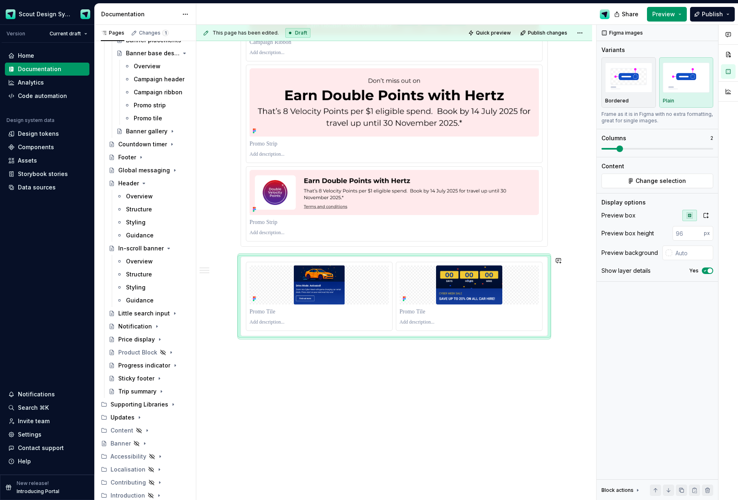
click at [424, 308] on p at bounding box center [469, 312] width 139 height 8
click at [681, 183] on span "Change selection" at bounding box center [661, 181] width 50 height 8
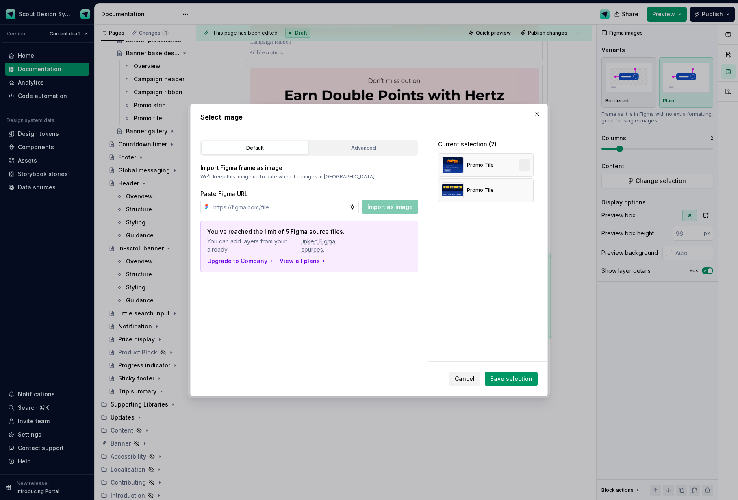
drag, startPoint x: 525, startPoint y: 190, endPoint x: 523, endPoint y: 168, distance: 22.0
click at [525, 189] on button "button" at bounding box center [524, 190] width 11 height 11
click at [524, 165] on button "button" at bounding box center [524, 164] width 11 height 11
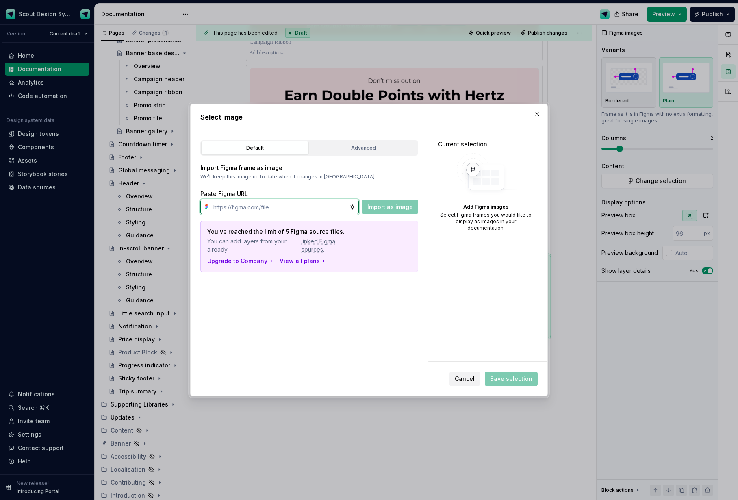
click at [322, 212] on input "text" at bounding box center [279, 207] width 139 height 15
paste input "[URL][DOMAIN_NAME]"
type input "[URL][DOMAIN_NAME]"
click at [382, 205] on span "Import as image" at bounding box center [390, 207] width 46 height 8
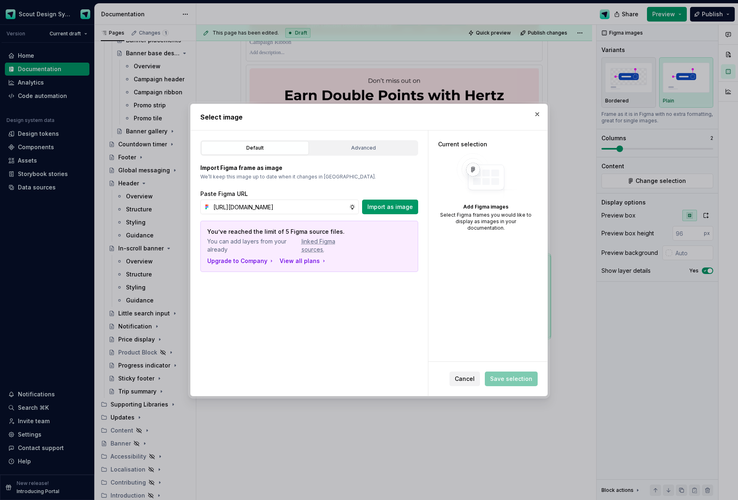
scroll to position [0, 0]
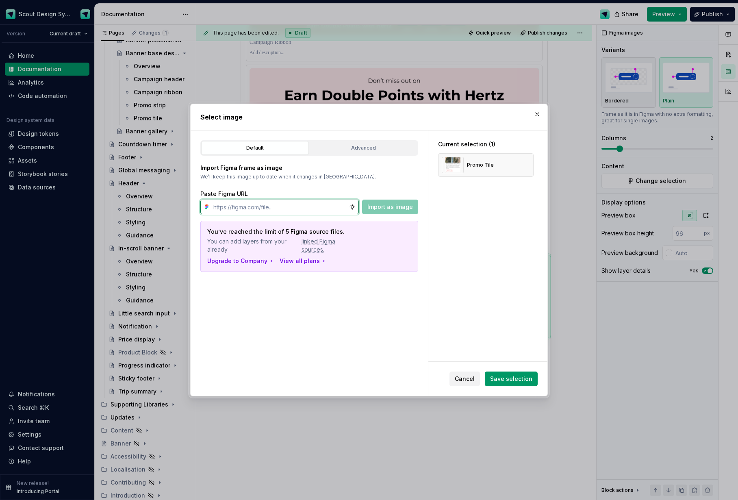
click at [313, 211] on input "text" at bounding box center [279, 207] width 139 height 15
paste input "[URL][DOMAIN_NAME]"
type input "[URL][DOMAIN_NAME]"
click at [386, 204] on span "Import as image" at bounding box center [390, 207] width 46 height 8
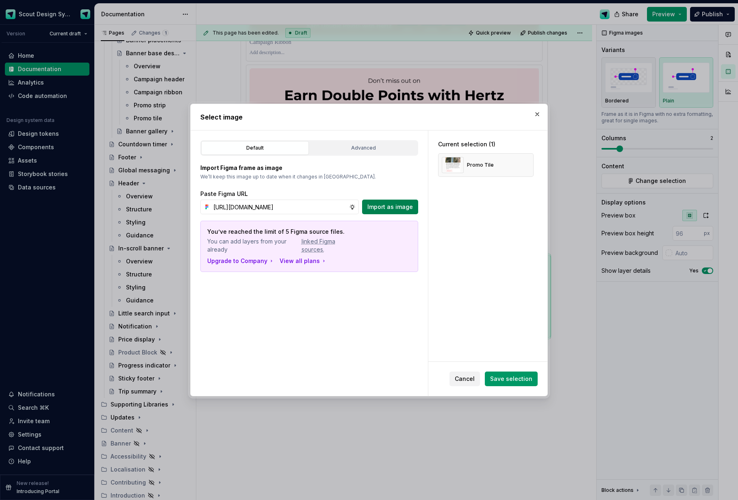
scroll to position [0, 0]
drag, startPoint x: 528, startPoint y: 375, endPoint x: 530, endPoint y: 368, distance: 7.1
click at [528, 375] on span "Save selection" at bounding box center [511, 379] width 42 height 8
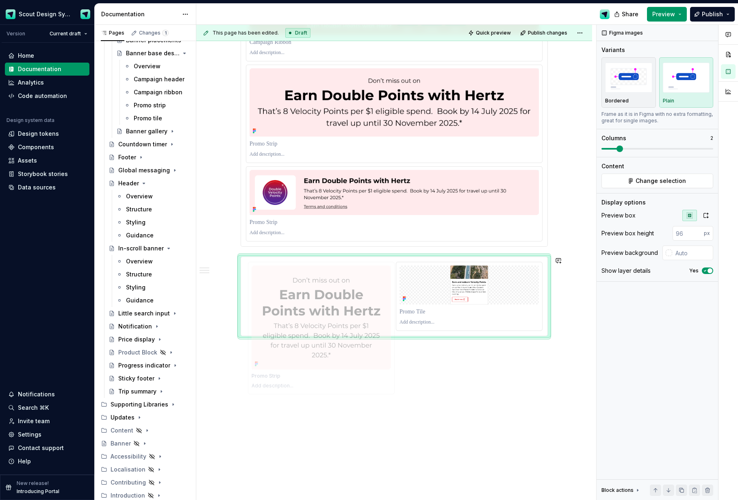
drag, startPoint x: 475, startPoint y: 293, endPoint x: 402, endPoint y: 291, distance: 72.8
click at [352, 295] on body "Scout Design System Version Current draft Home Documentation Analytics Code aut…" at bounding box center [369, 250] width 738 height 500
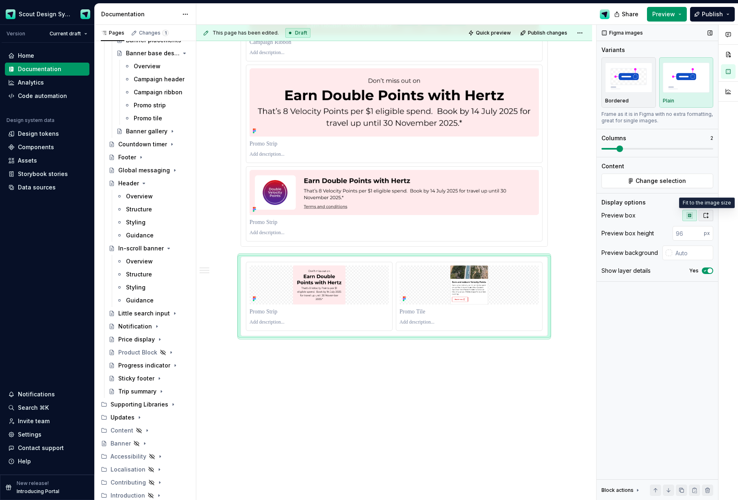
click at [706, 219] on button "button" at bounding box center [706, 215] width 15 height 11
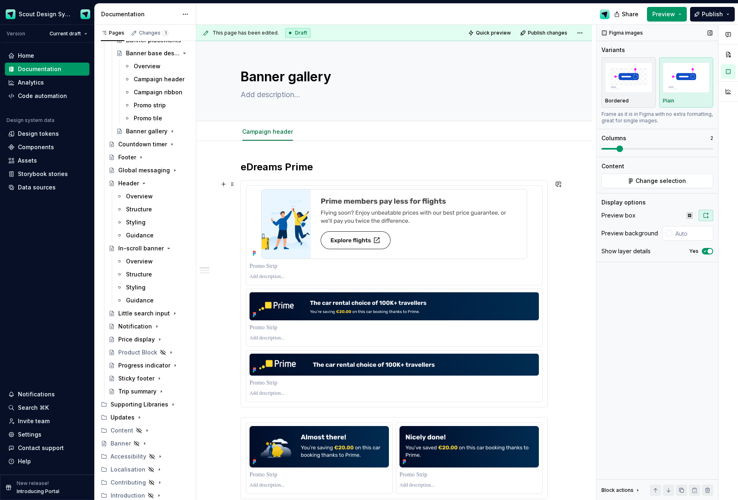
scroll to position [0, 0]
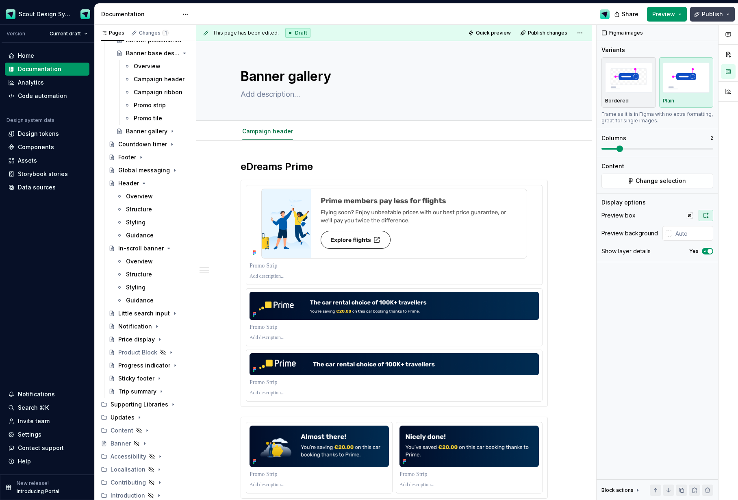
click at [706, 17] on span "Publish" at bounding box center [712, 14] width 21 height 8
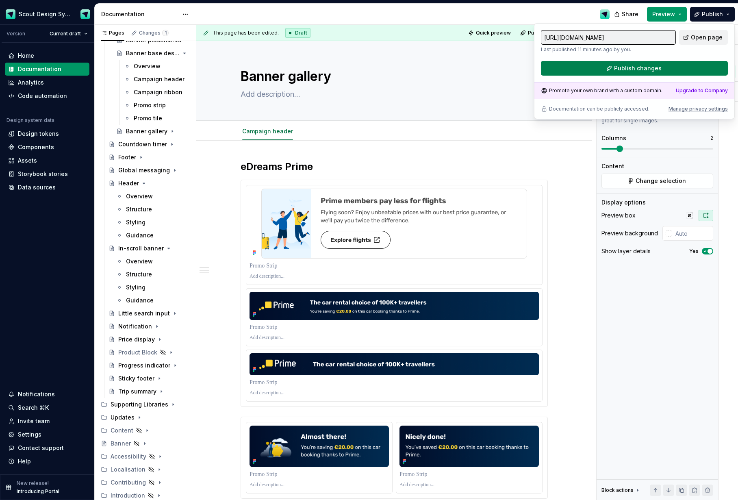
click at [583, 67] on button "Publish changes" at bounding box center [634, 68] width 187 height 15
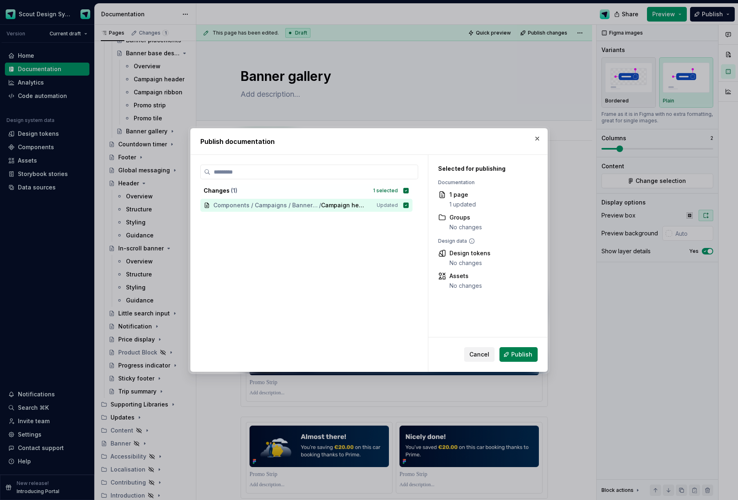
click at [517, 350] on button "Publish" at bounding box center [518, 354] width 38 height 15
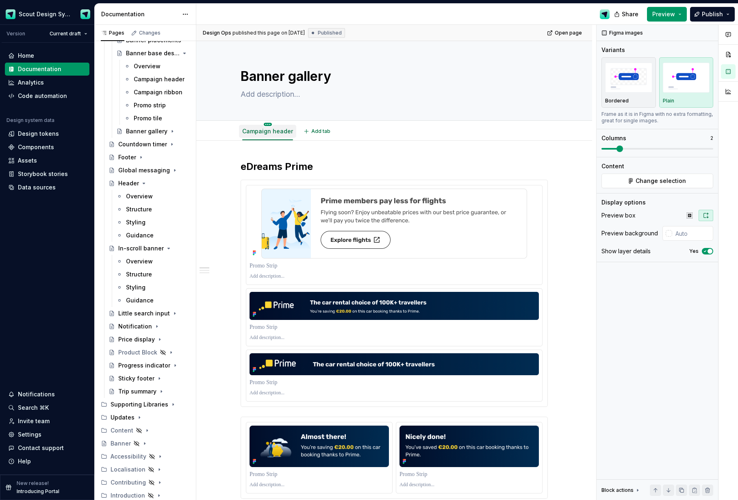
click at [268, 124] on html "Scout Design System Version Current draft Home Documentation Analytics Code aut…" at bounding box center [369, 250] width 738 height 500
click at [289, 148] on div "Duplicate tab" at bounding box center [317, 149] width 76 height 8
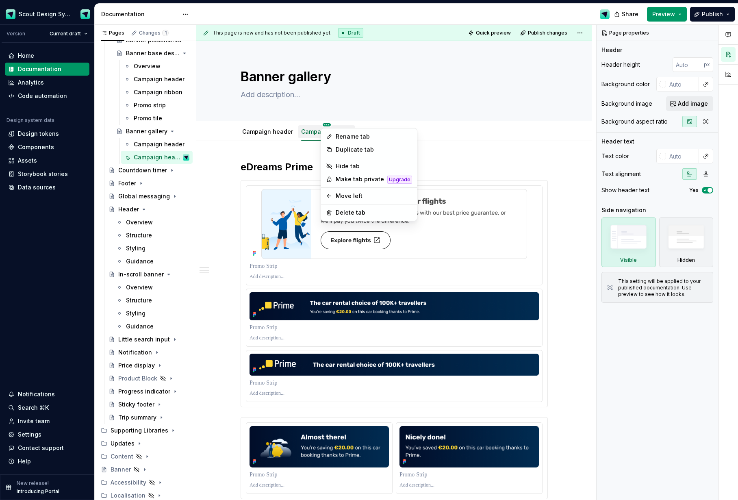
click at [325, 124] on html "Scout Design System Version Current draft Home Documentation Analytics Code aut…" at bounding box center [369, 250] width 738 height 500
click at [340, 210] on div "Delete tab" at bounding box center [374, 212] width 76 height 8
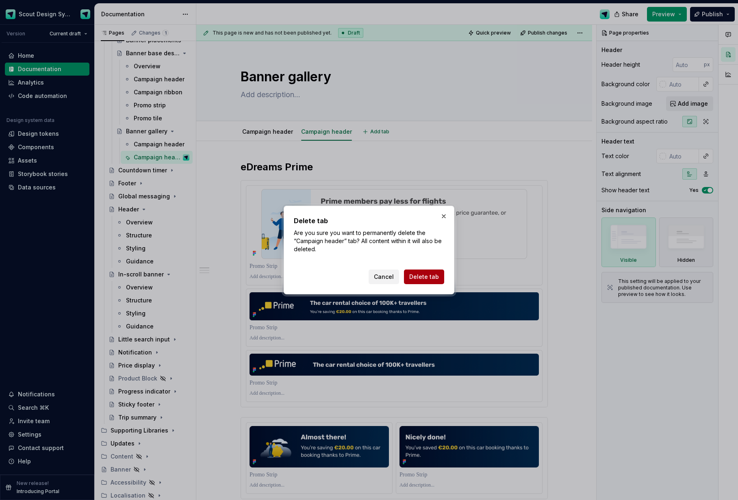
click at [433, 278] on span "Delete tab" at bounding box center [424, 277] width 30 height 8
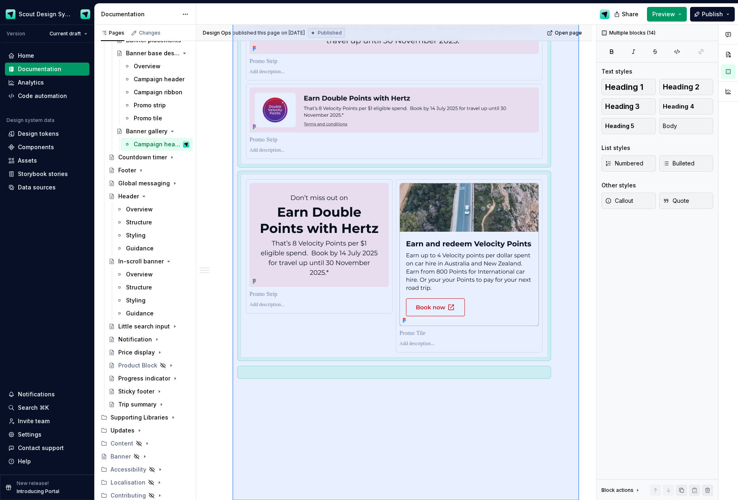
scroll to position [1266, 0]
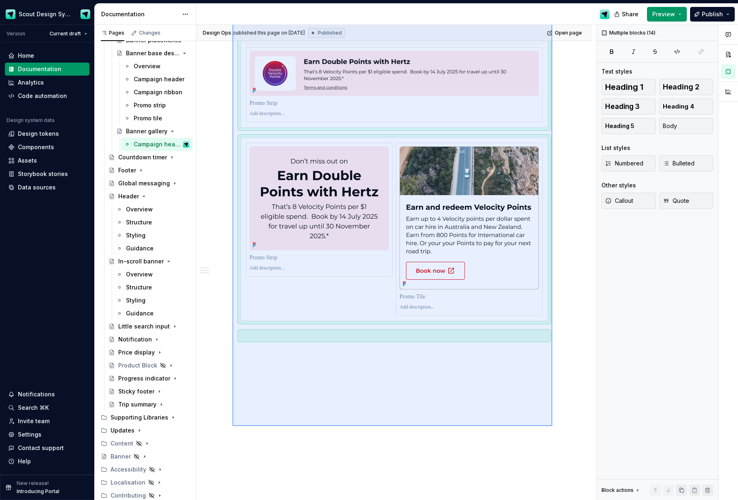
drag, startPoint x: 274, startPoint y: 217, endPoint x: 552, endPoint y: 426, distance: 347.7
click at [552, 426] on div "Design Ops published this page on [DATE] Published Open page Banner gallery Edi…" at bounding box center [396, 263] width 400 height 476
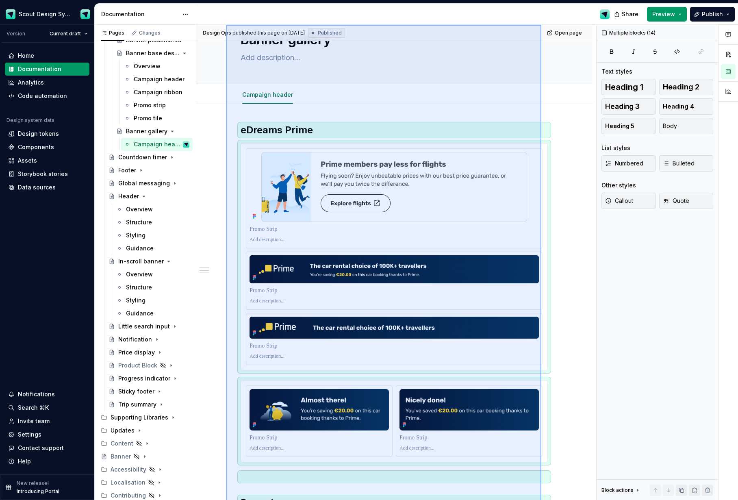
scroll to position [0, 0]
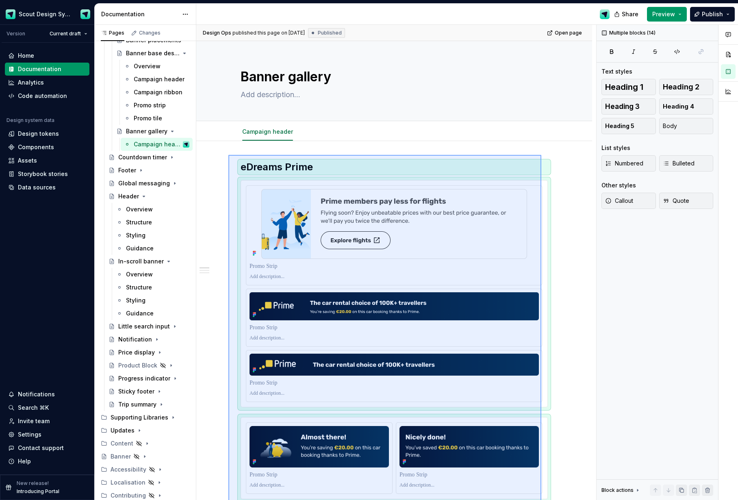
drag, startPoint x: 505, startPoint y: 307, endPoint x: 228, endPoint y: 154, distance: 315.8
click at [228, 154] on div "Design Ops published this page on [DATE] Published Open page Banner gallery Edi…" at bounding box center [396, 263] width 400 height 476
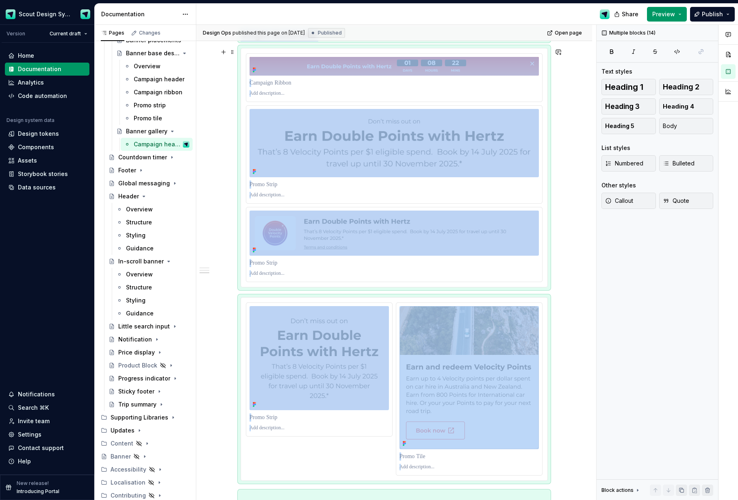
copy div "eDreams Prime Ryanair Virgin [GEOGRAPHIC_DATA]"
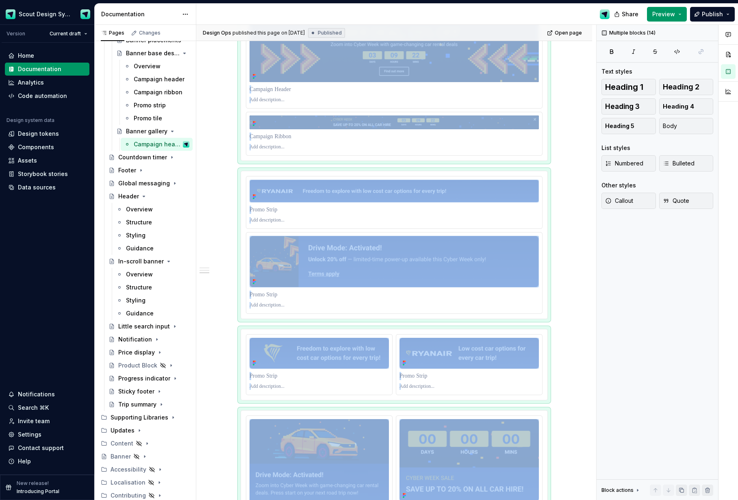
scroll to position [0, 0]
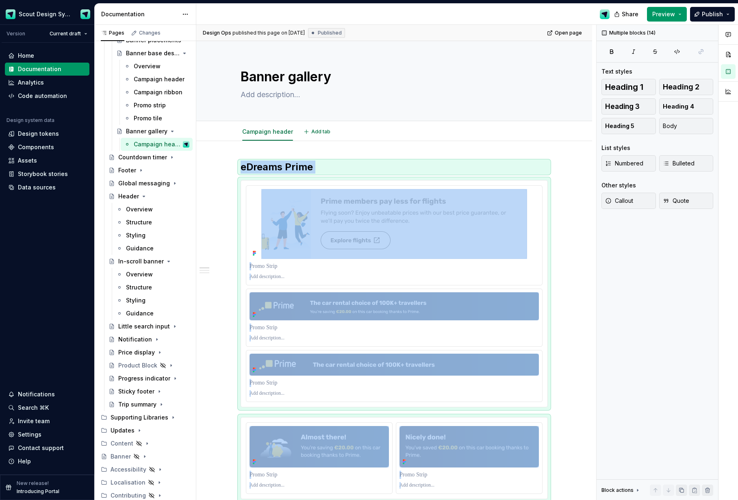
click at [268, 125] on html "Scout Design System Version Current draft Home Documentation Analytics Code aut…" at bounding box center [369, 250] width 738 height 500
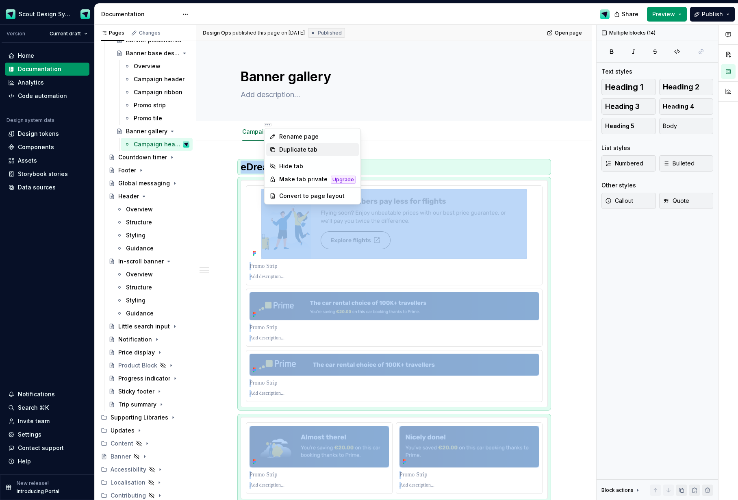
click at [302, 152] on div "Duplicate tab" at bounding box center [317, 149] width 76 height 8
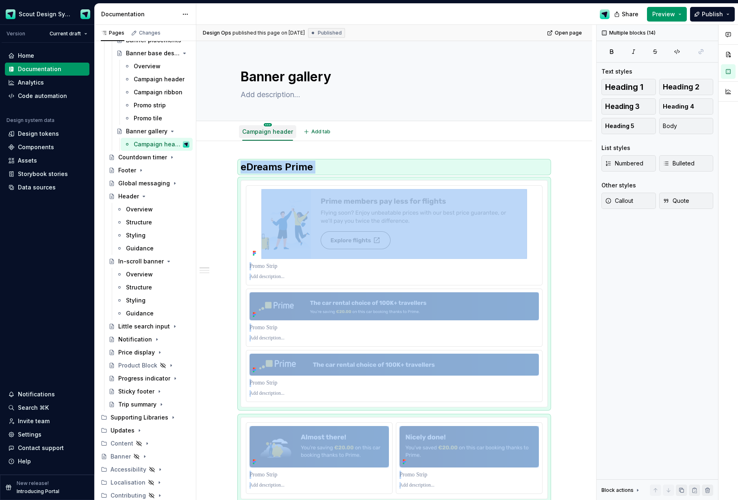
click at [268, 125] on html "Scout Design System Version Current draft Home Documentation Analytics Code aut…" at bounding box center [369, 250] width 738 height 500
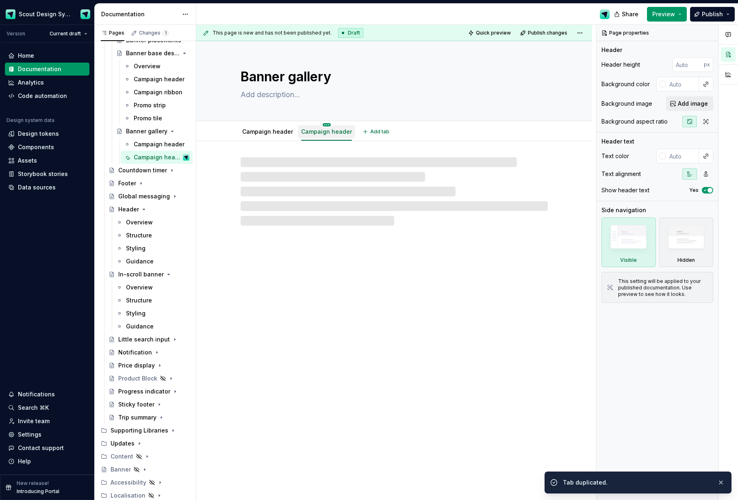
click at [326, 124] on html "Scout Design System Version Current draft Home Documentation Analytics Code aut…" at bounding box center [369, 250] width 738 height 500
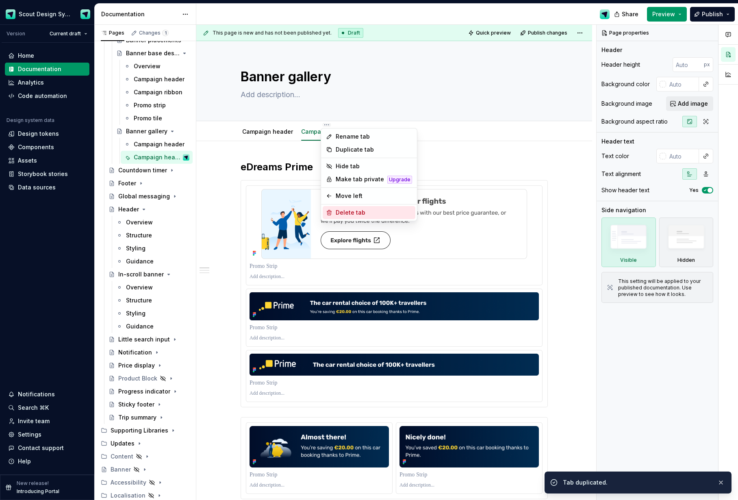
click at [343, 211] on div "Delete tab" at bounding box center [374, 212] width 76 height 8
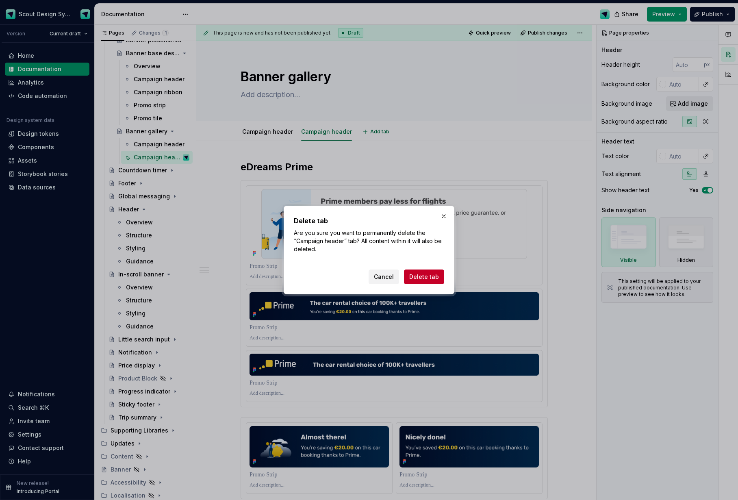
drag, startPoint x: 425, startPoint y: 278, endPoint x: 332, endPoint y: 196, distance: 123.9
click at [425, 278] on span "Delete tab" at bounding box center [424, 277] width 30 height 8
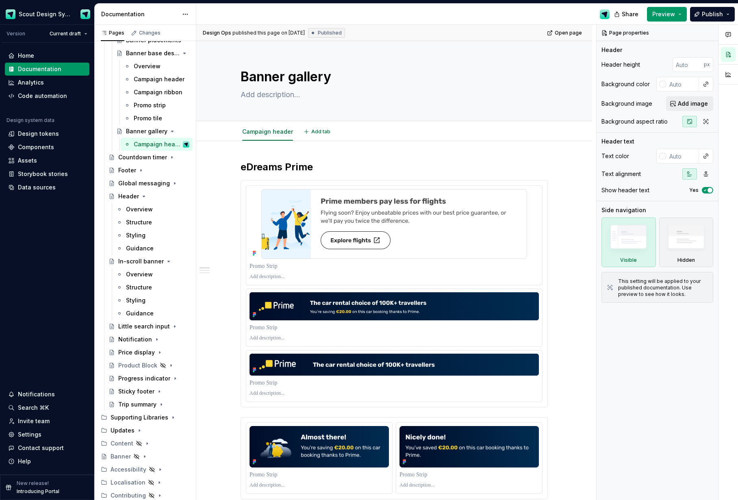
click at [267, 122] on div "Campaign header Add tab" at bounding box center [394, 131] width 396 height 20
click at [268, 124] on html "Scout Design System Version Current draft Home Documentation Analytics Code aut…" at bounding box center [369, 250] width 738 height 500
click at [294, 167] on div "Hide tab" at bounding box center [317, 166] width 76 height 8
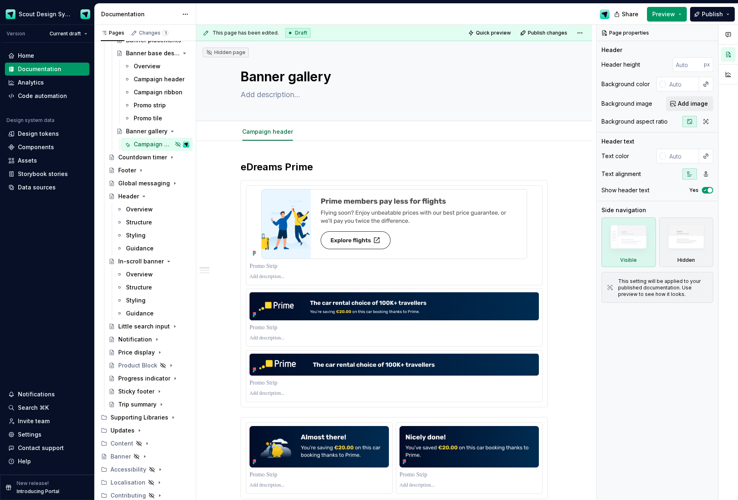
click at [270, 125] on html "Scout Design System Version Current draft Home Documentation Analytics Code aut…" at bounding box center [369, 250] width 738 height 500
click at [700, 18] on html "Scout Design System Version Current draft Home Documentation Analytics Code aut…" at bounding box center [369, 250] width 738 height 500
click at [717, 11] on span "Publish" at bounding box center [712, 14] width 21 height 8
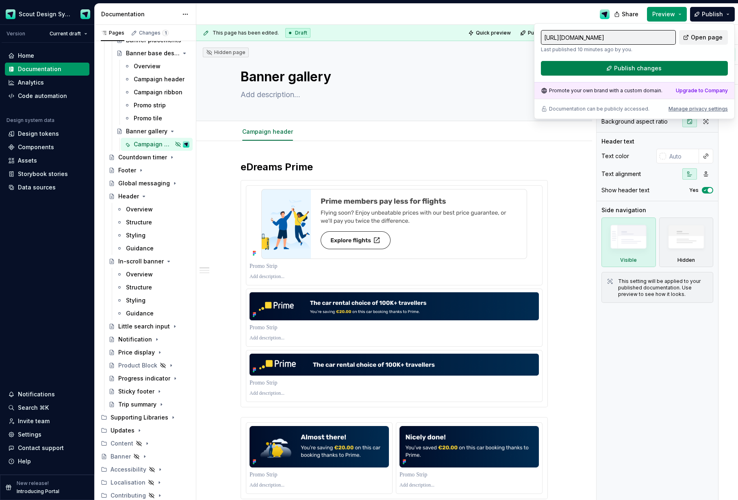
click at [660, 72] on button "Publish changes" at bounding box center [634, 68] width 187 height 15
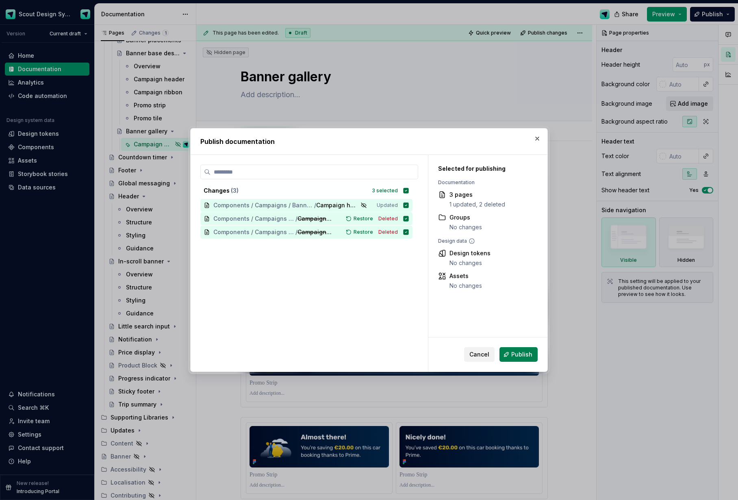
click at [507, 353] on button "Publish" at bounding box center [518, 354] width 38 height 15
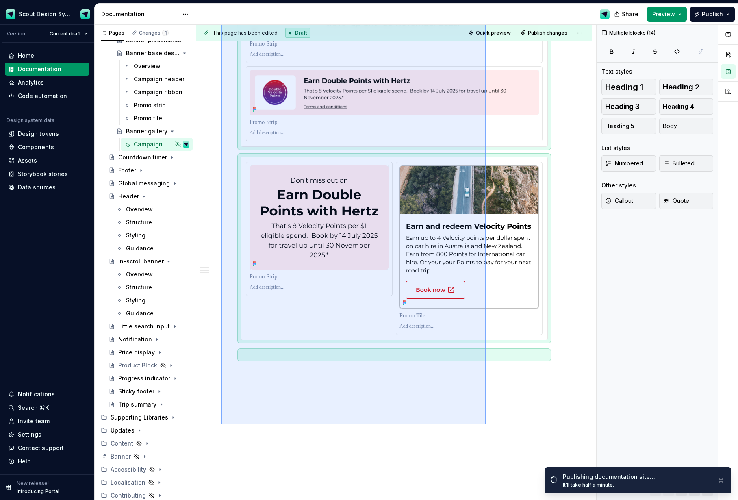
scroll to position [1262, 0]
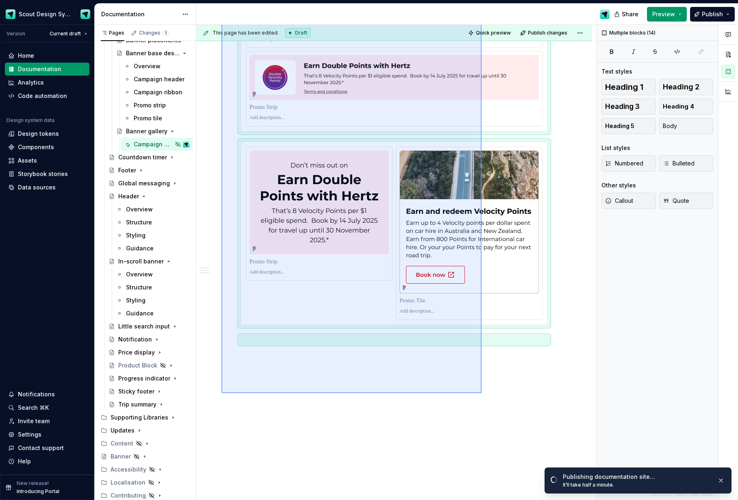
drag, startPoint x: 297, startPoint y: 246, endPoint x: 481, endPoint y: 391, distance: 234.2
click at [481, 391] on div "This page has been edited. Draft Quick preview Publish changes Hidden page Bann…" at bounding box center [396, 263] width 400 height 476
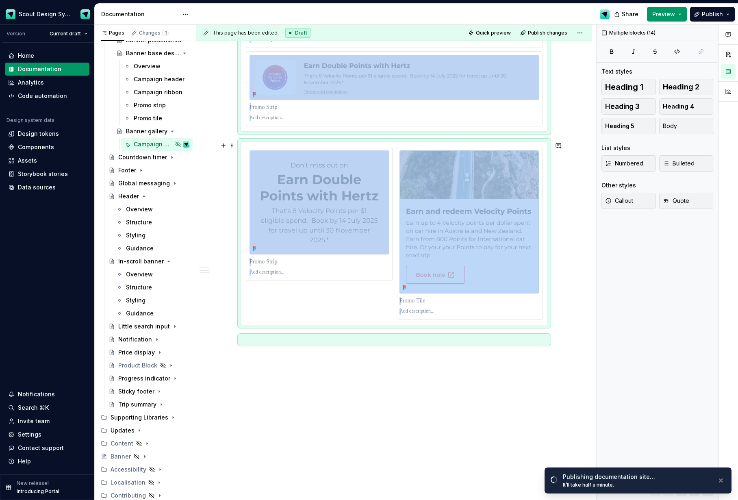
copy div "eDreams Prime Ryanair Virgin [GEOGRAPHIC_DATA]"
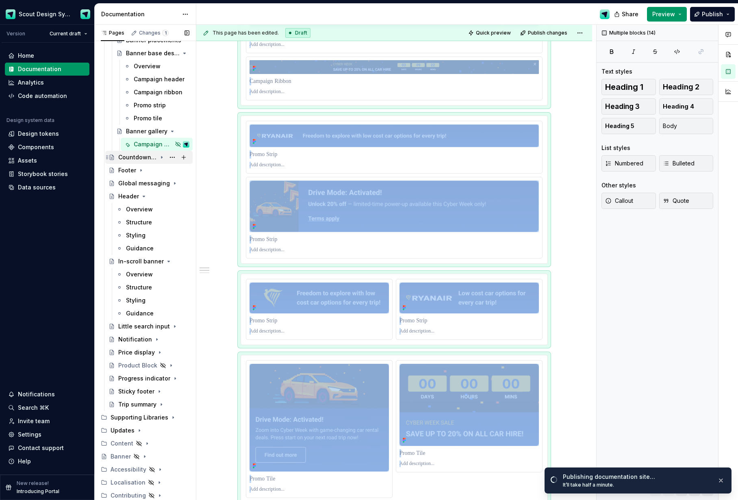
scroll to position [0, 0]
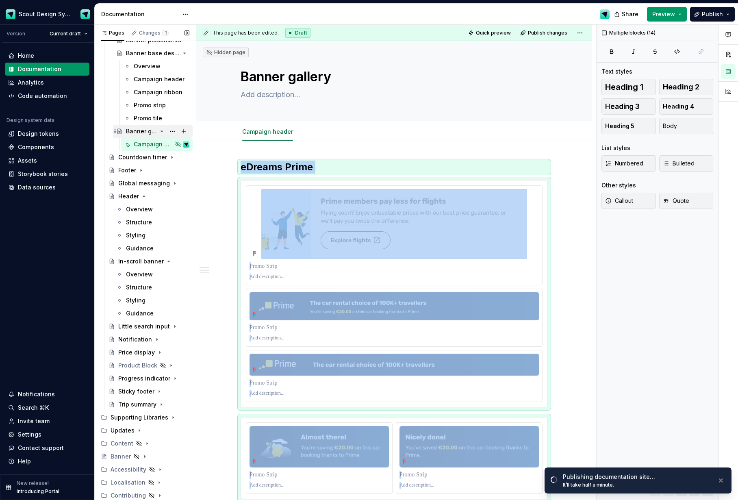
click at [143, 126] on div "Banner gallery" at bounding box center [157, 131] width 63 height 11
click at [139, 130] on div "Banner gallery" at bounding box center [141, 131] width 31 height 8
click at [143, 118] on div "Promo tile" at bounding box center [148, 118] width 28 height 8
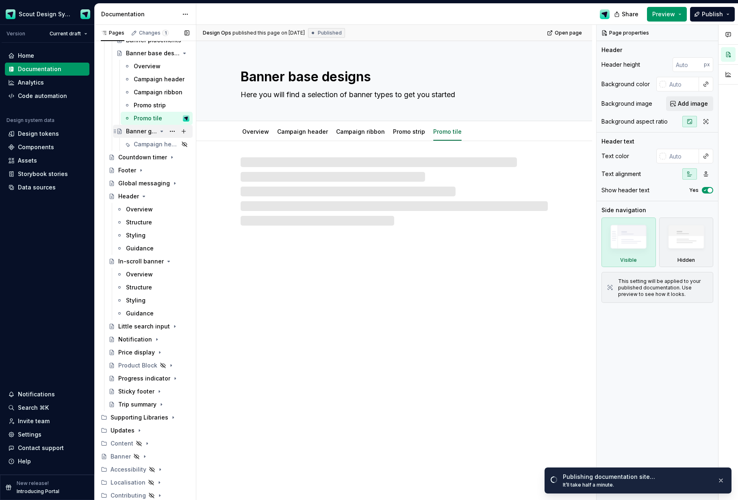
click at [140, 131] on div "Banner gallery" at bounding box center [141, 131] width 31 height 8
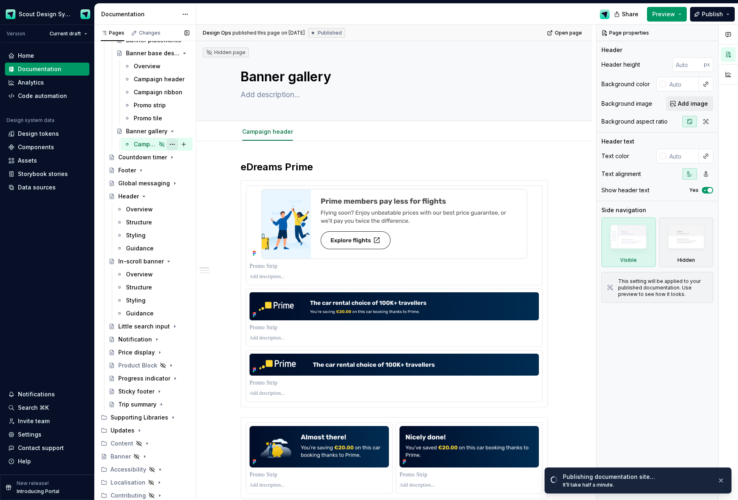
click at [173, 145] on button "Page tree" at bounding box center [172, 144] width 11 height 11
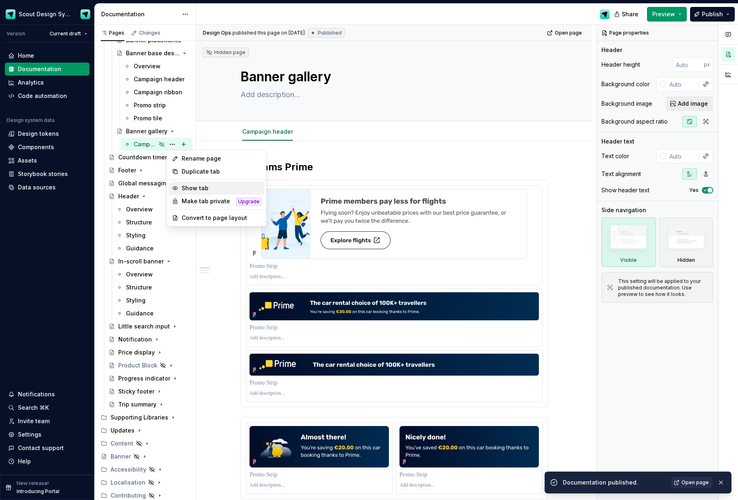
click at [205, 188] on div "Show tab" at bounding box center [222, 188] width 80 height 8
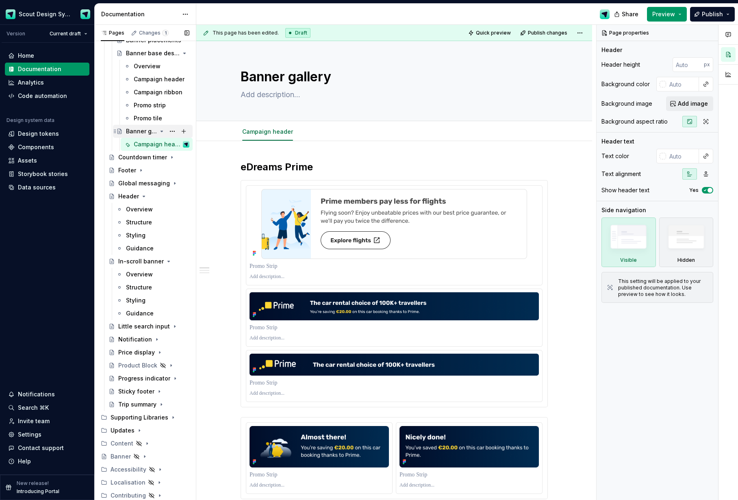
drag, startPoint x: 183, startPoint y: 128, endPoint x: 149, endPoint y: 129, distance: 34.6
click at [149, 129] on div "Banner gallery" at bounding box center [157, 131] width 63 height 11
click at [265, 125] on html "Scout Design System Version Current draft Home Documentation Analytics Code aut…" at bounding box center [369, 250] width 738 height 500
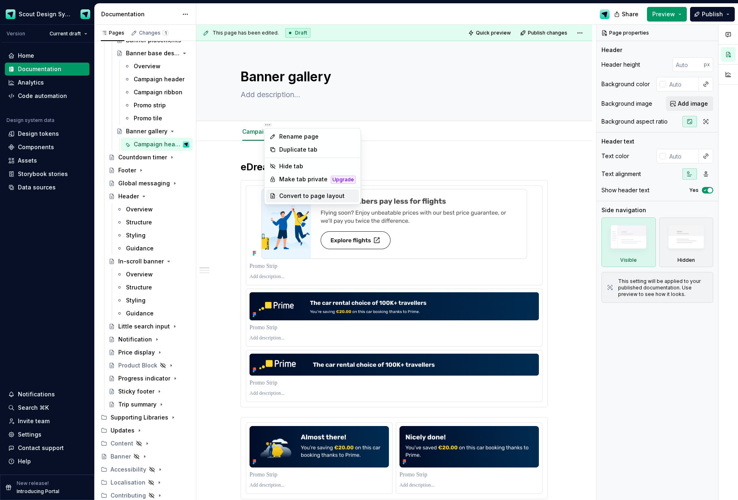
click at [311, 189] on div "Convert to page layout" at bounding box center [312, 195] width 93 height 13
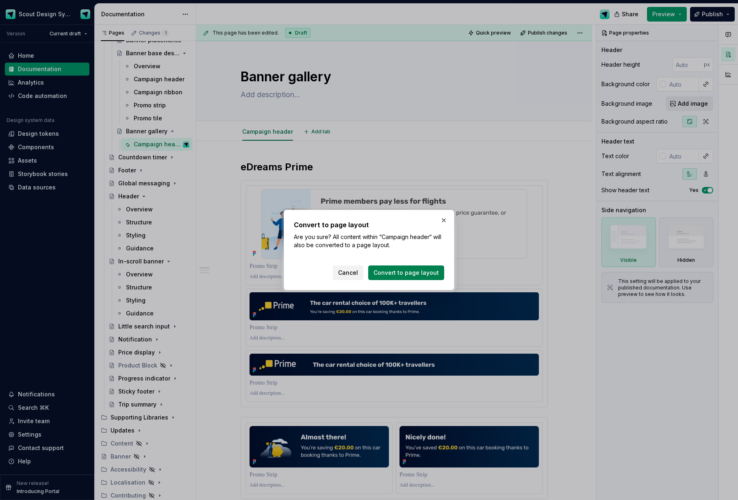
click at [401, 272] on span "Convert to page layout" at bounding box center [406, 273] width 65 height 8
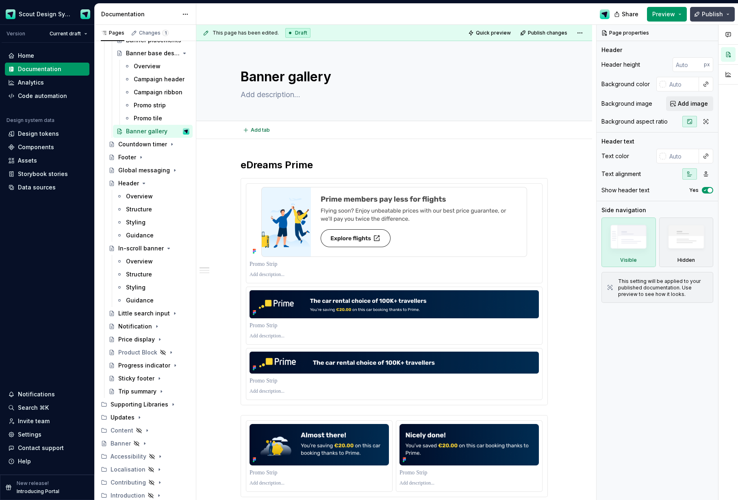
click at [710, 18] on button "Publish" at bounding box center [712, 14] width 45 height 15
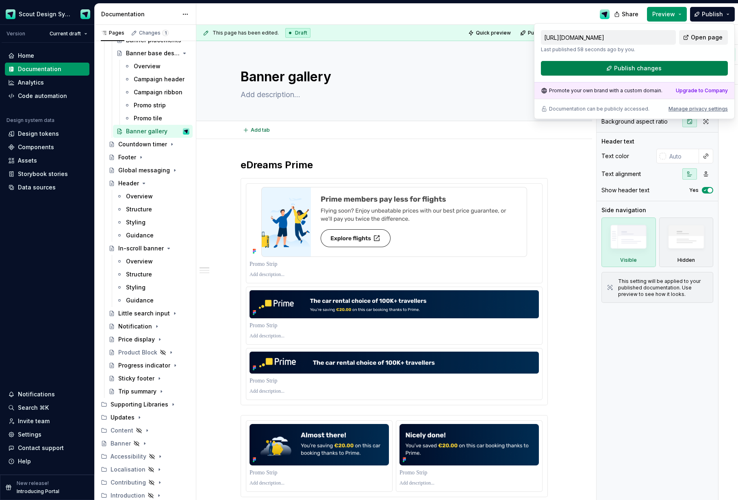
click at [661, 66] on button "Publish changes" at bounding box center [634, 68] width 187 height 15
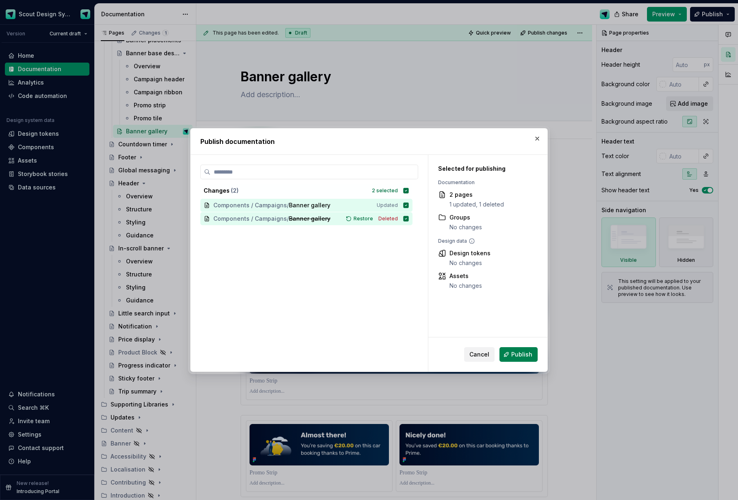
click at [527, 355] on span "Publish" at bounding box center [521, 354] width 21 height 8
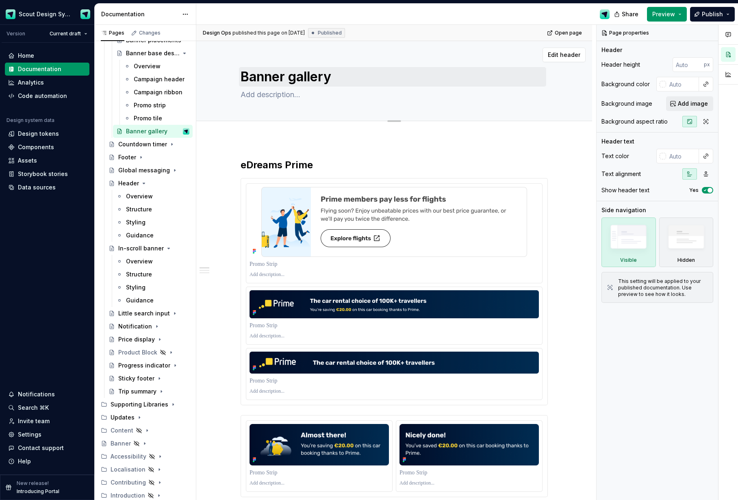
type textarea "*"
